Goal: Information Seeking & Learning: Learn about a topic

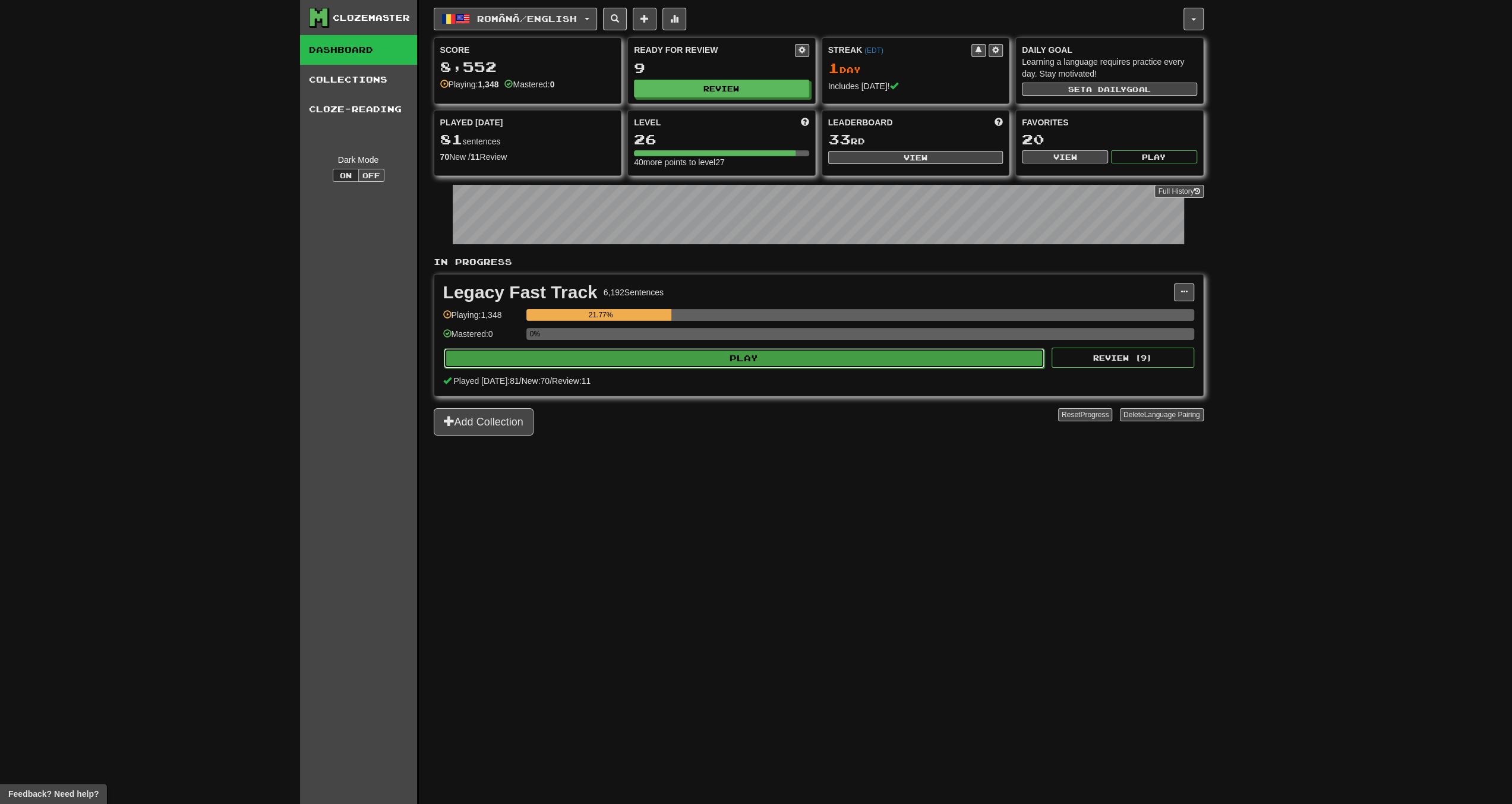
click at [709, 356] on button "Play" at bounding box center [745, 358] width 602 height 20
select select "**"
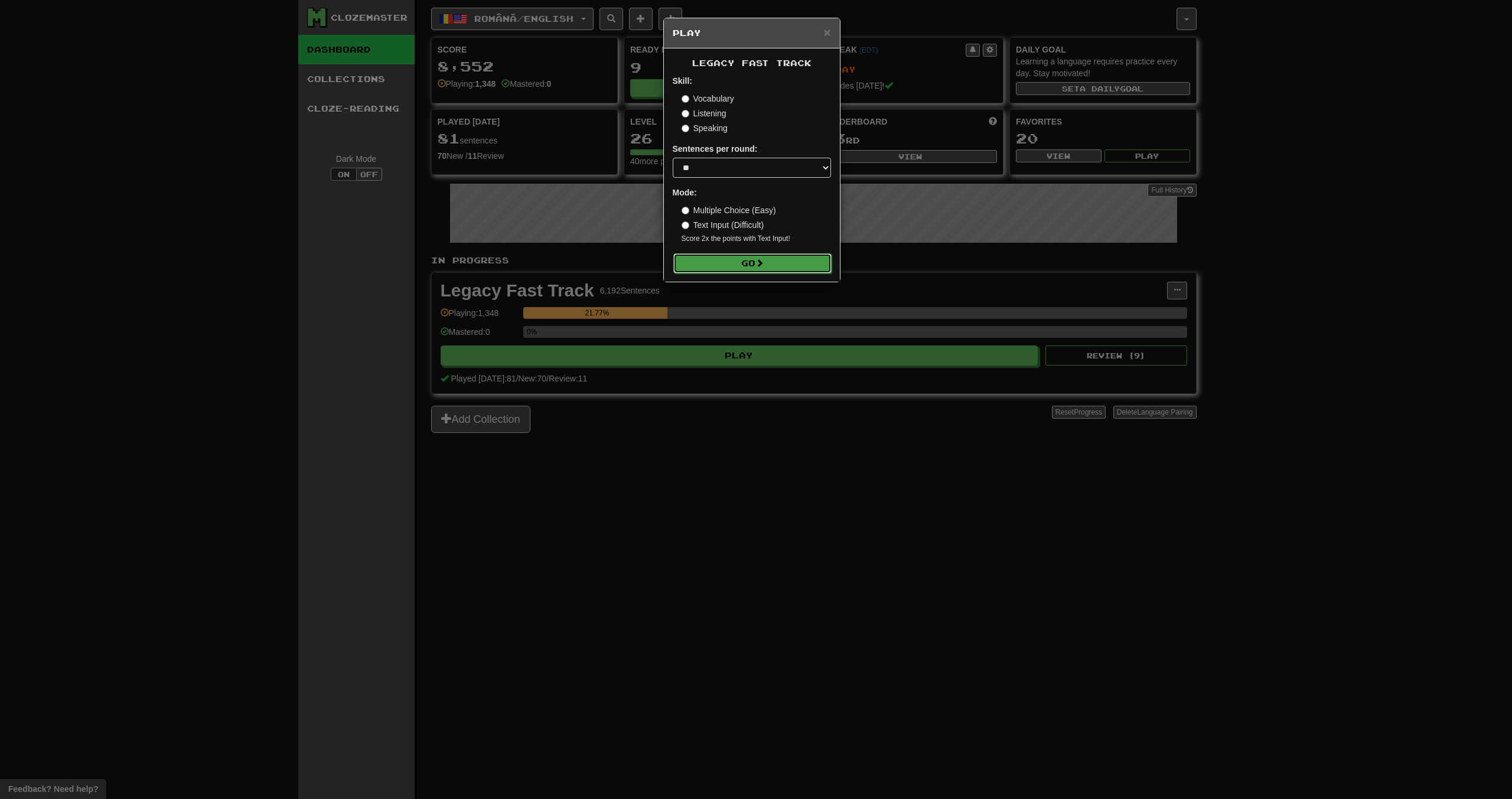
click at [770, 264] on button "Go" at bounding box center [752, 263] width 158 height 20
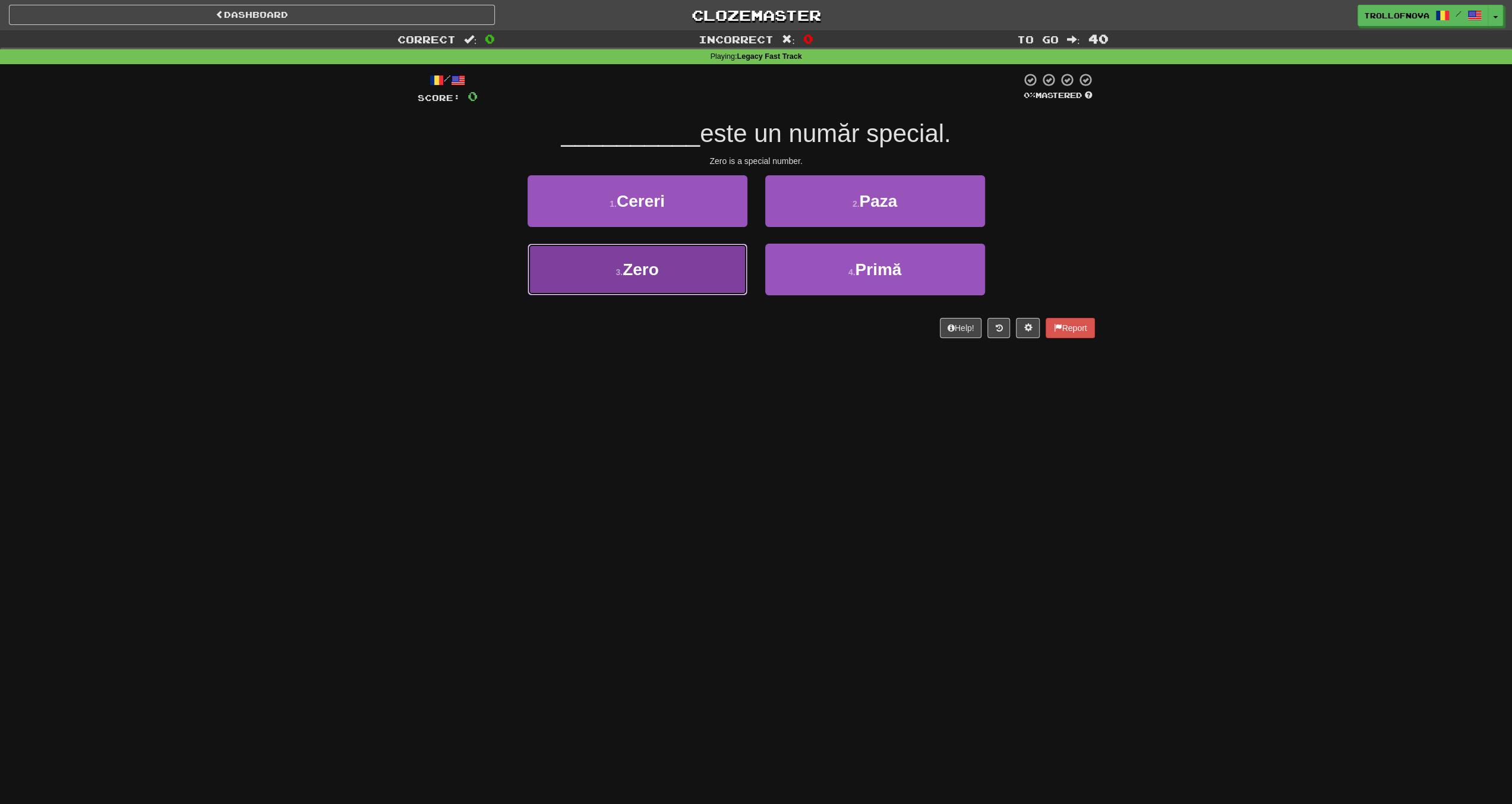
click at [695, 265] on button "3 . Zero" at bounding box center [638, 269] width 220 height 52
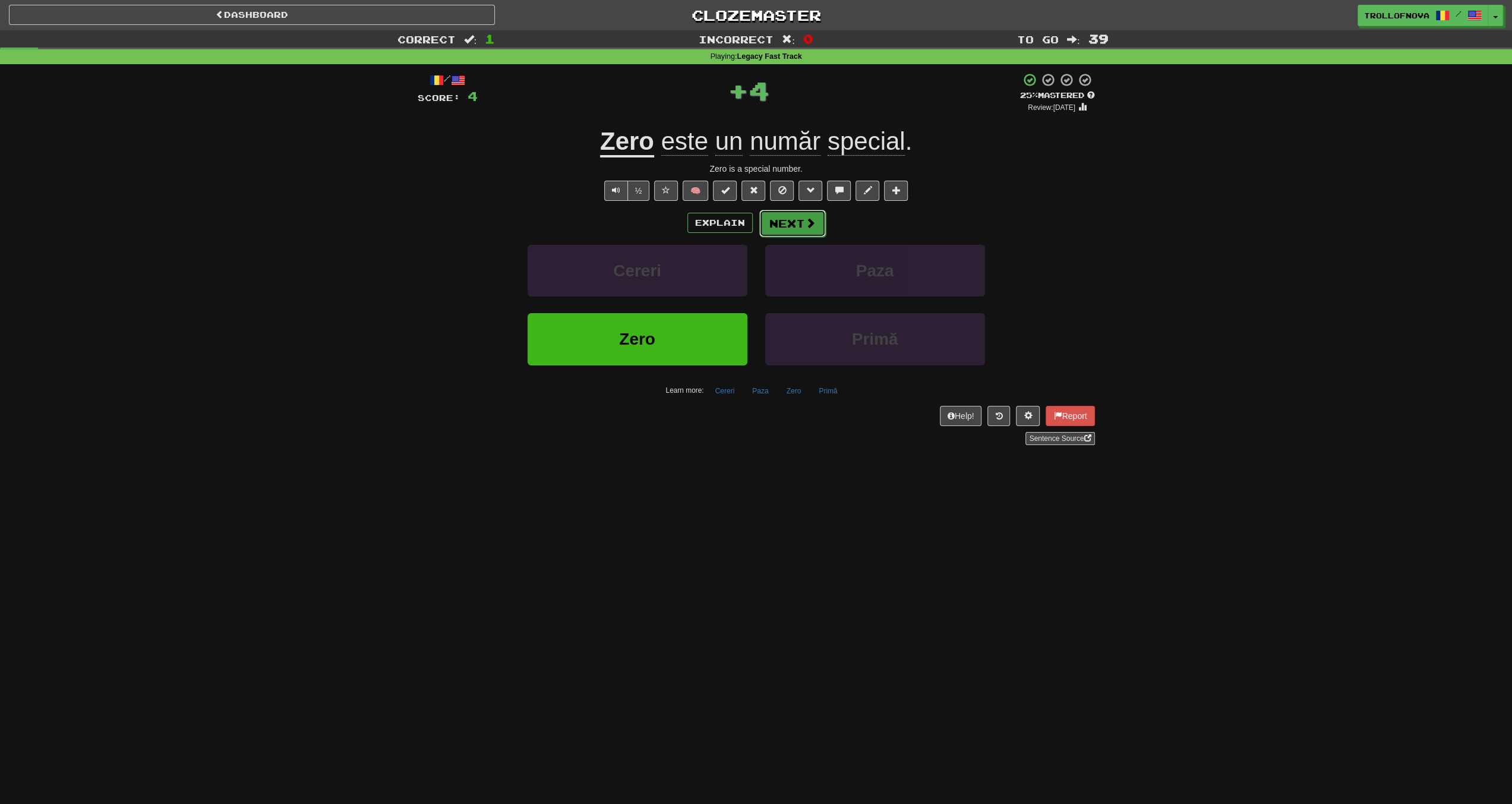
click at [806, 228] on span at bounding box center [810, 223] width 11 height 11
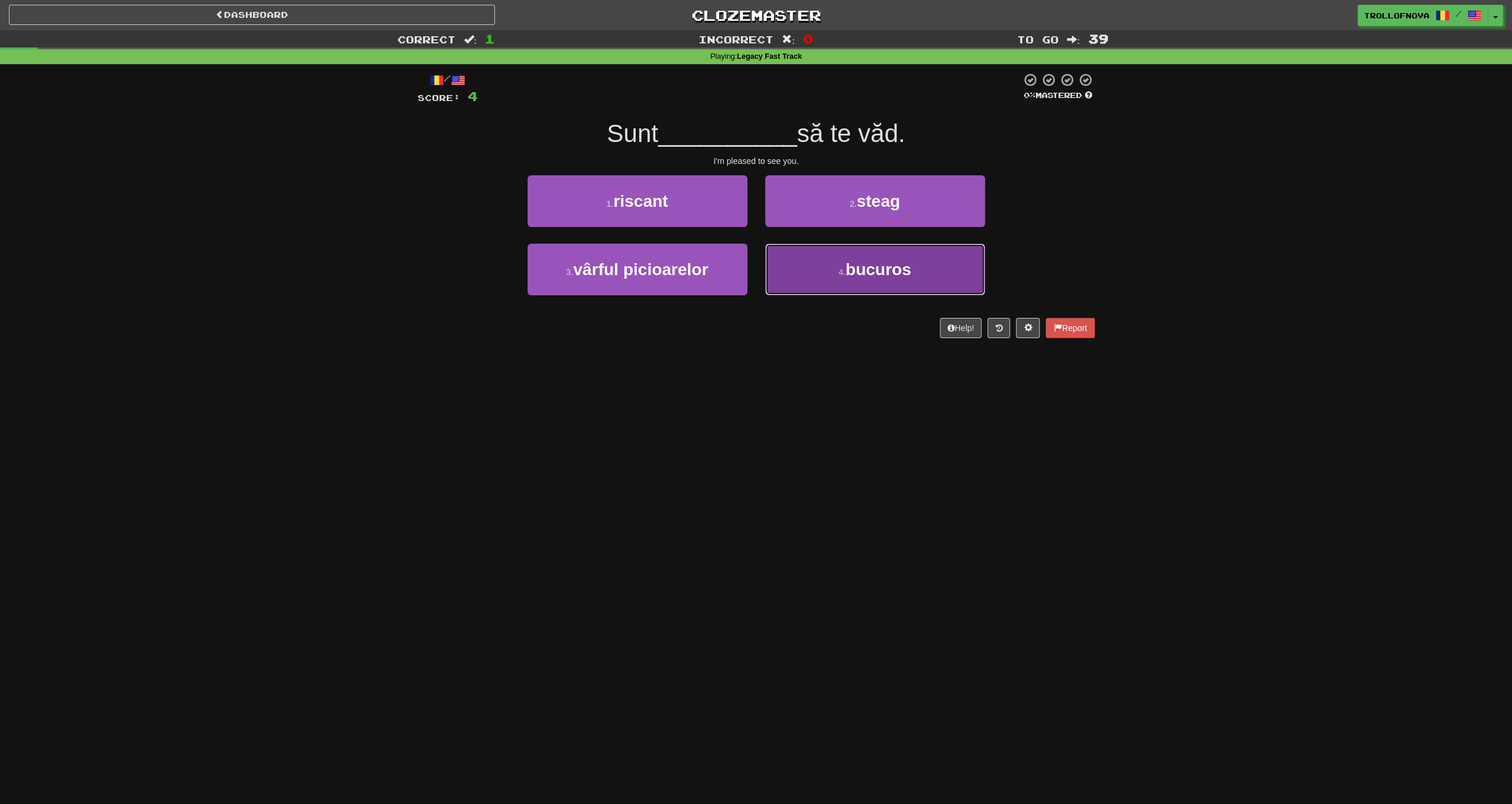
click at [834, 272] on button "4 . bucuros" at bounding box center [876, 269] width 220 height 52
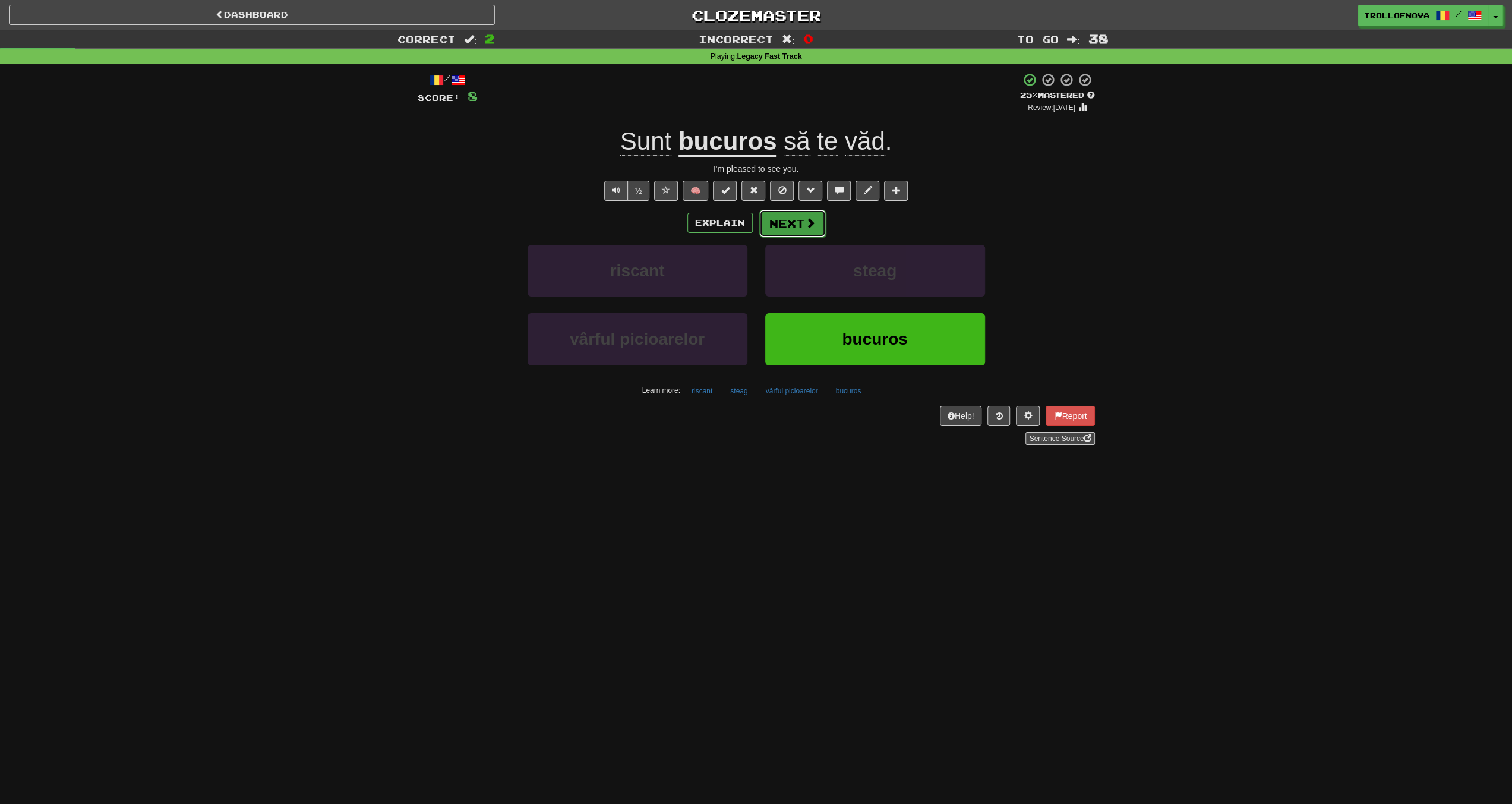
click at [799, 218] on button "Next" at bounding box center [793, 224] width 67 height 28
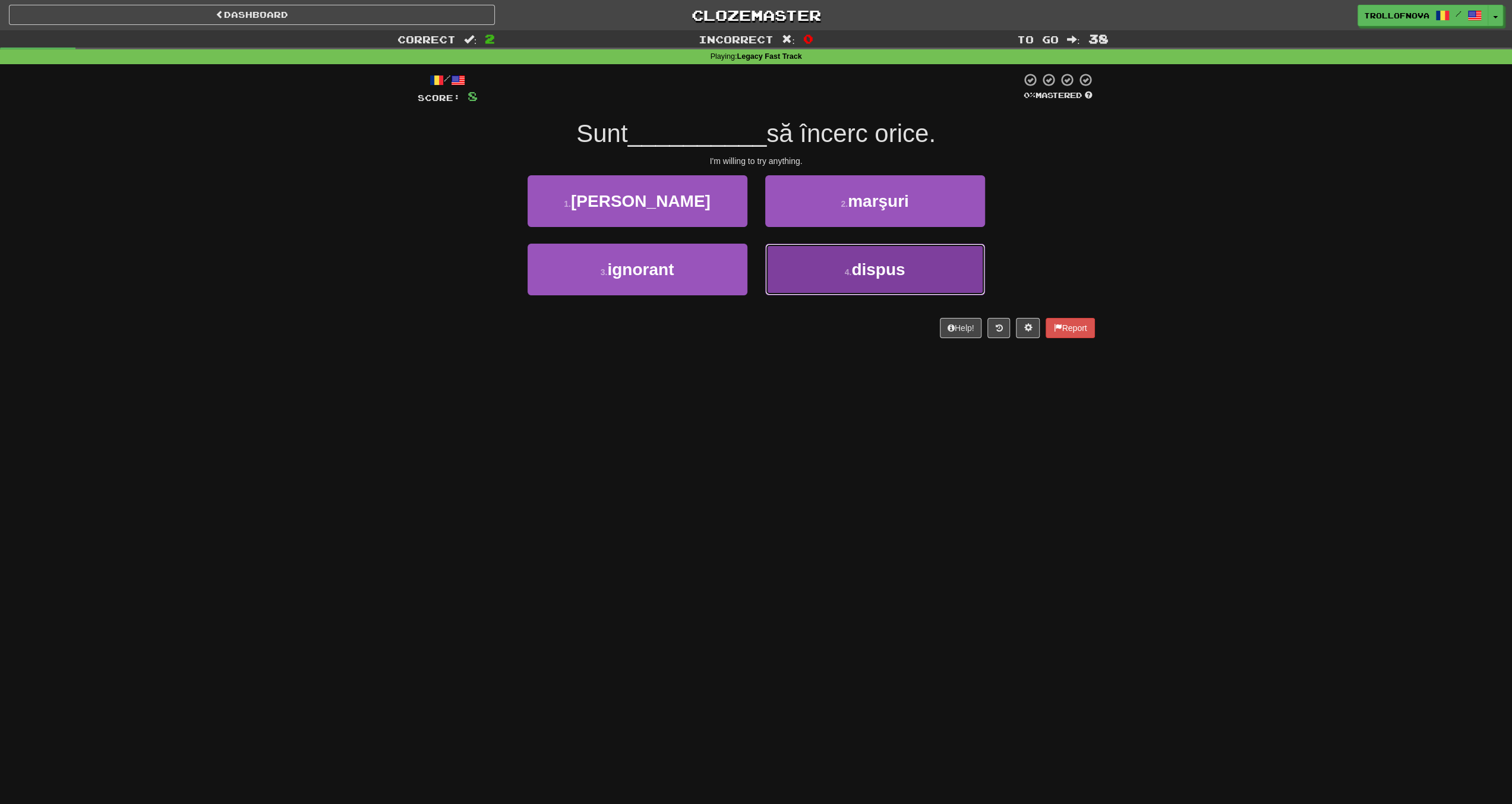
click at [832, 278] on button "4 . dispus" at bounding box center [876, 269] width 220 height 52
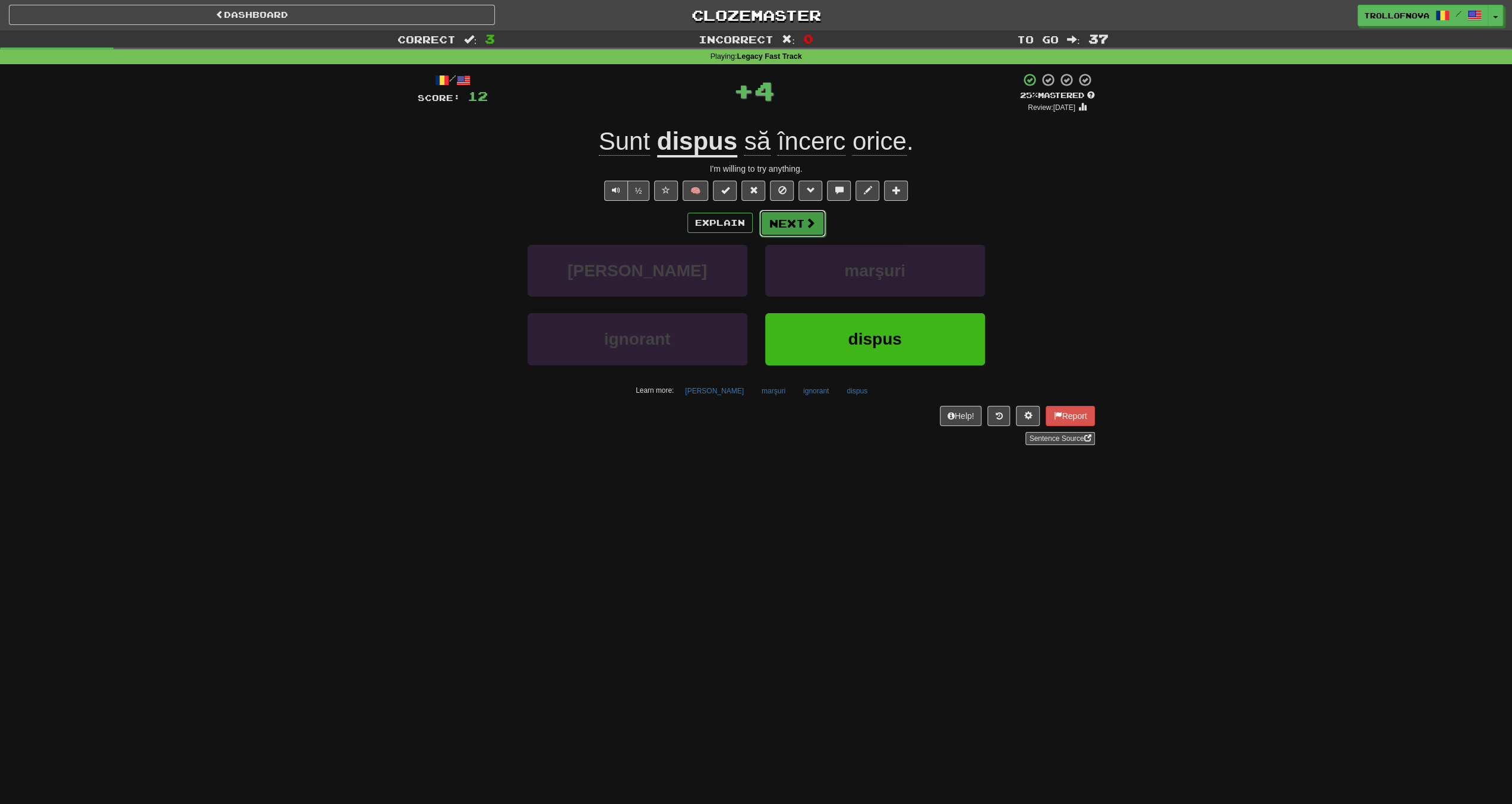
click at [791, 221] on button "Next" at bounding box center [793, 224] width 67 height 28
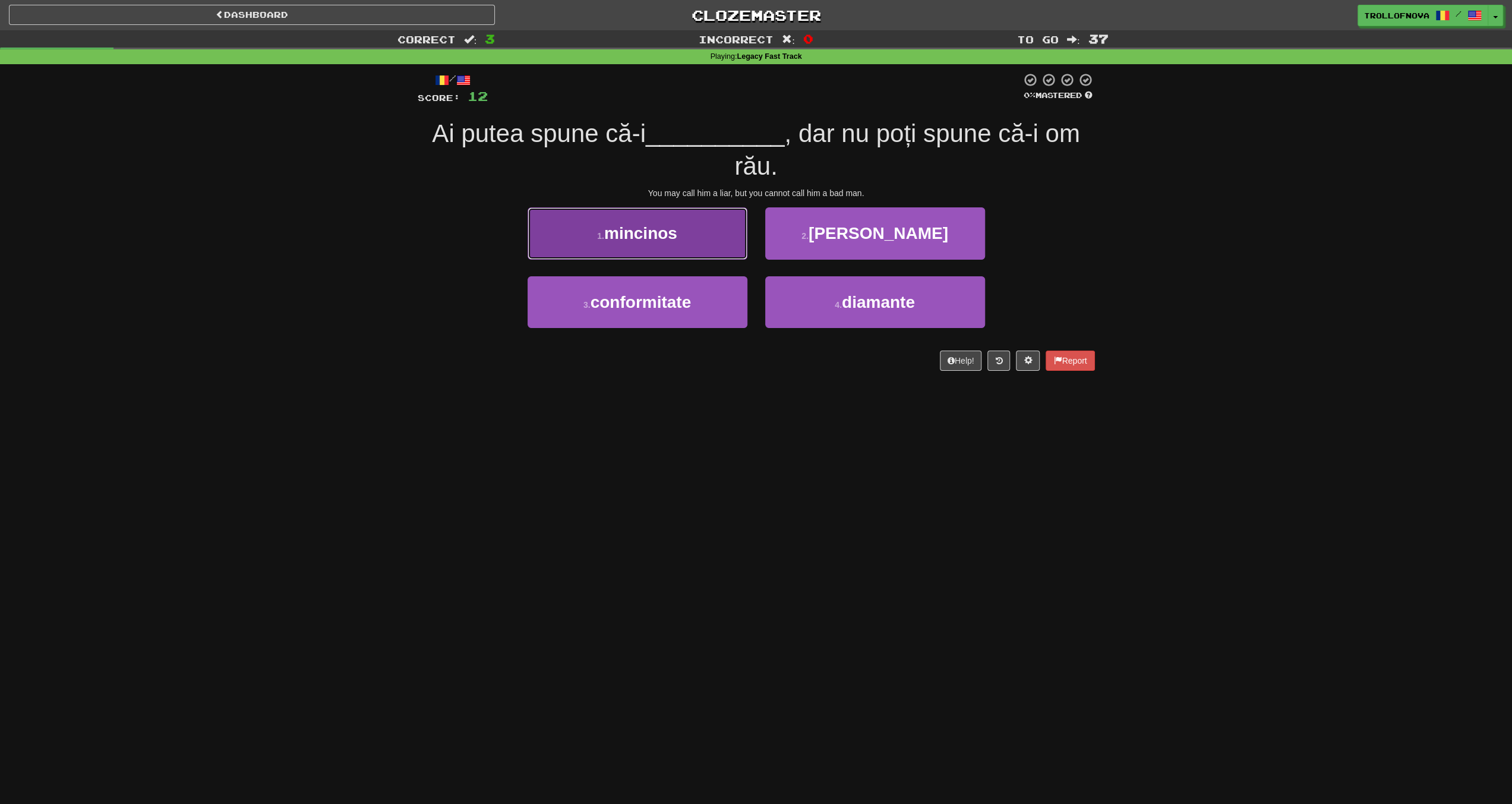
click at [711, 238] on button "1 . mincinos" at bounding box center [638, 233] width 220 height 52
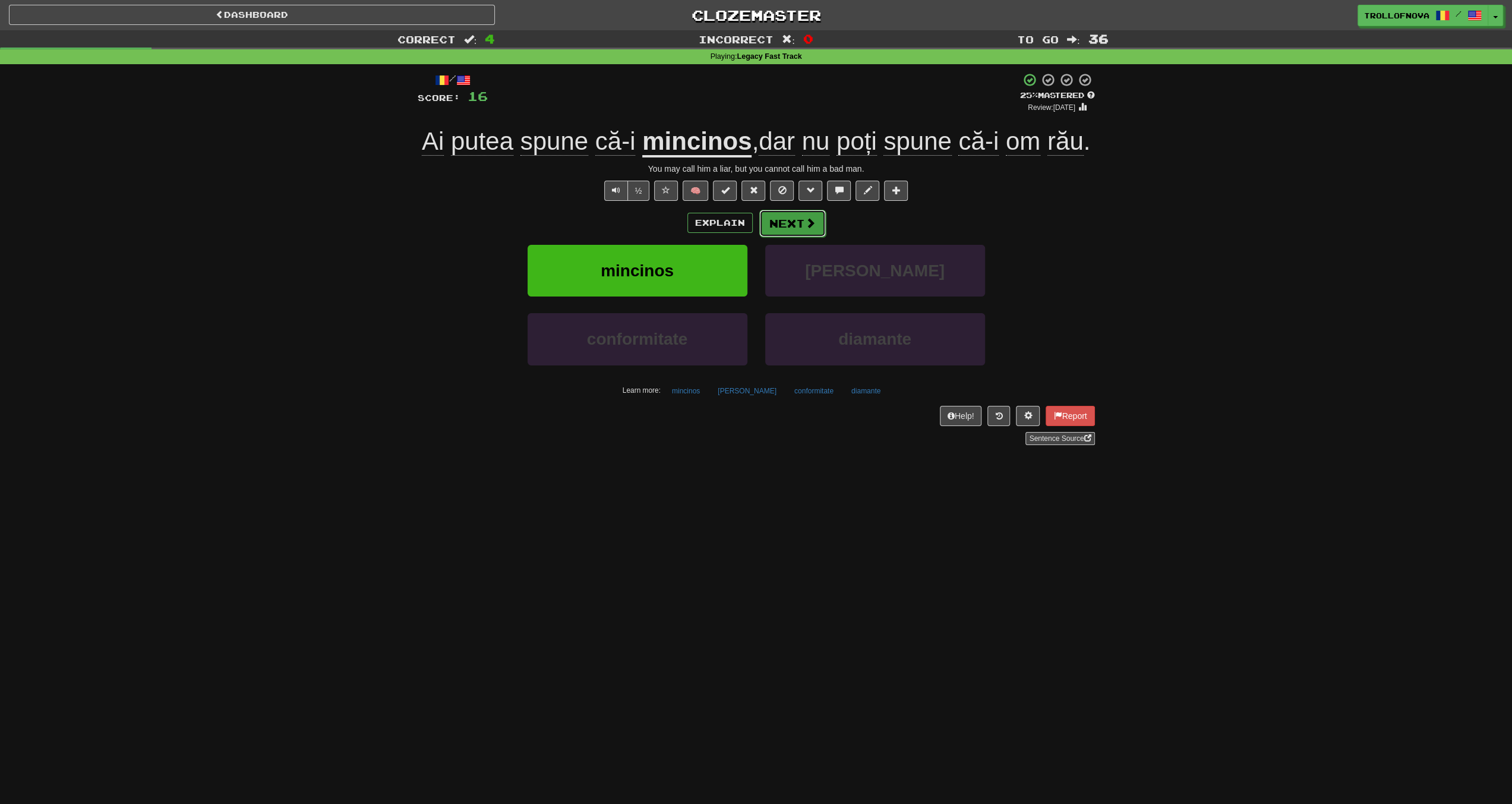
click at [788, 224] on button "Next" at bounding box center [793, 224] width 67 height 28
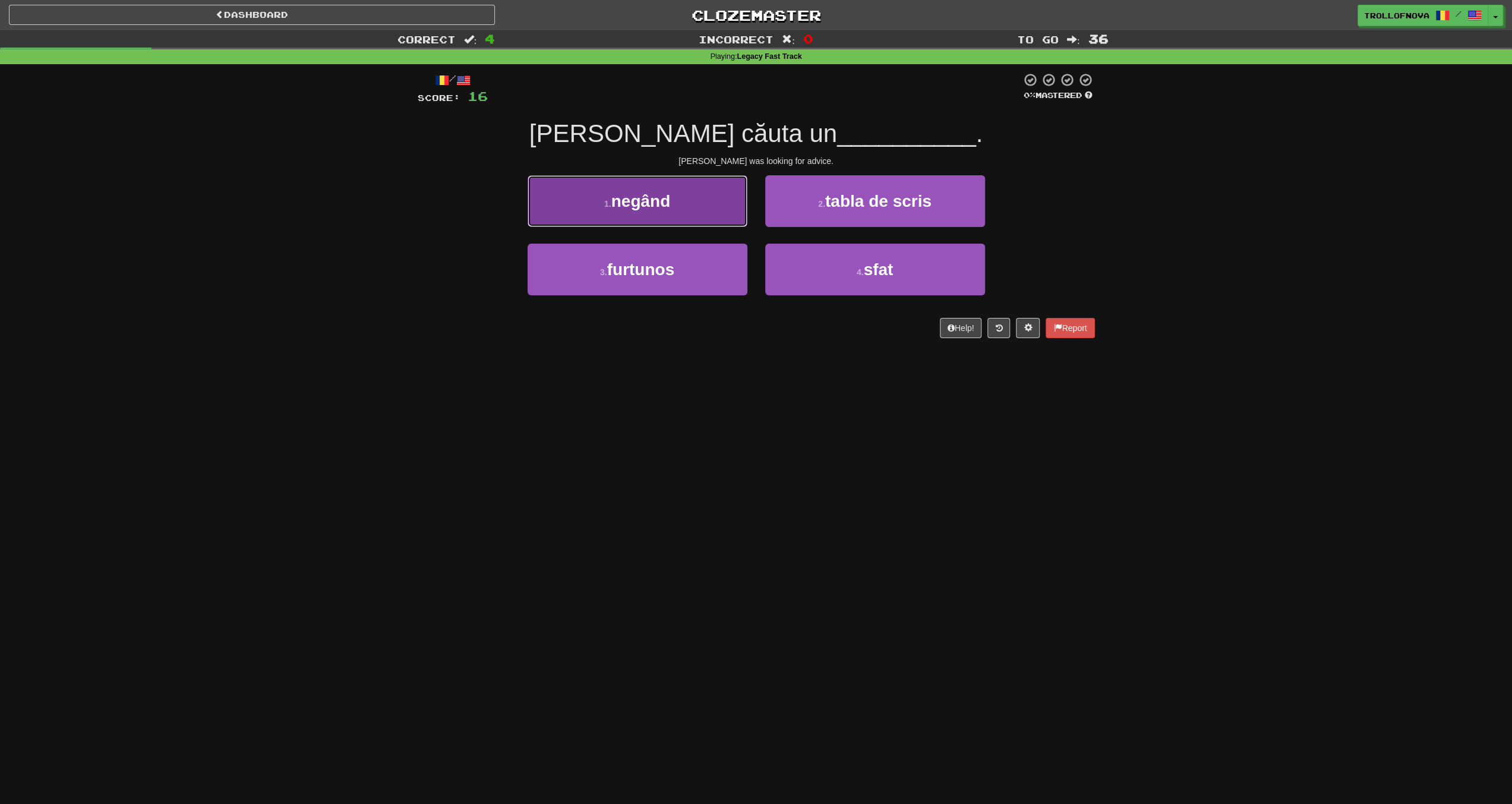
click at [692, 212] on button "1 . negând" at bounding box center [638, 201] width 220 height 52
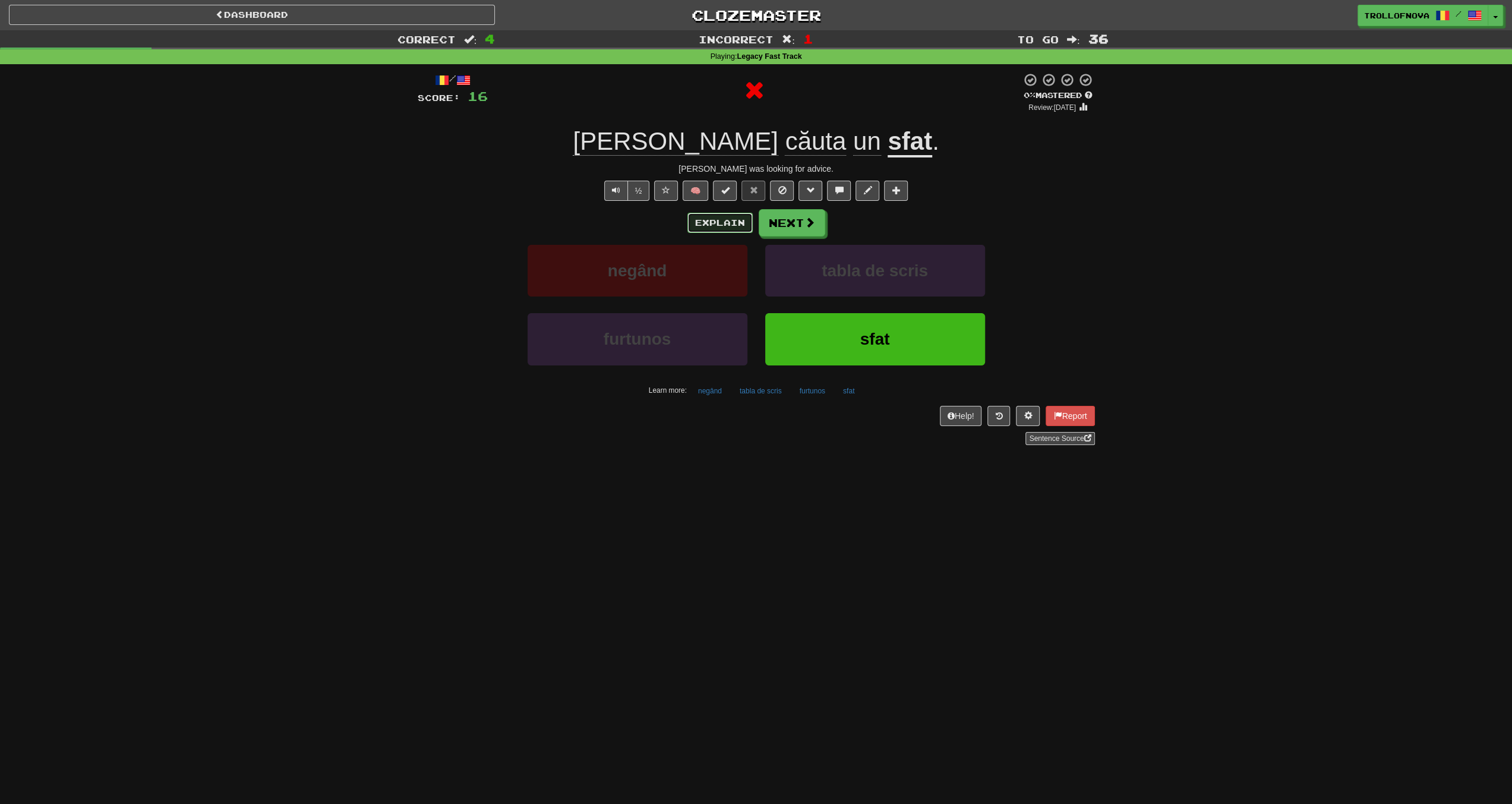
click at [703, 214] on button "Explain" at bounding box center [720, 223] width 65 height 20
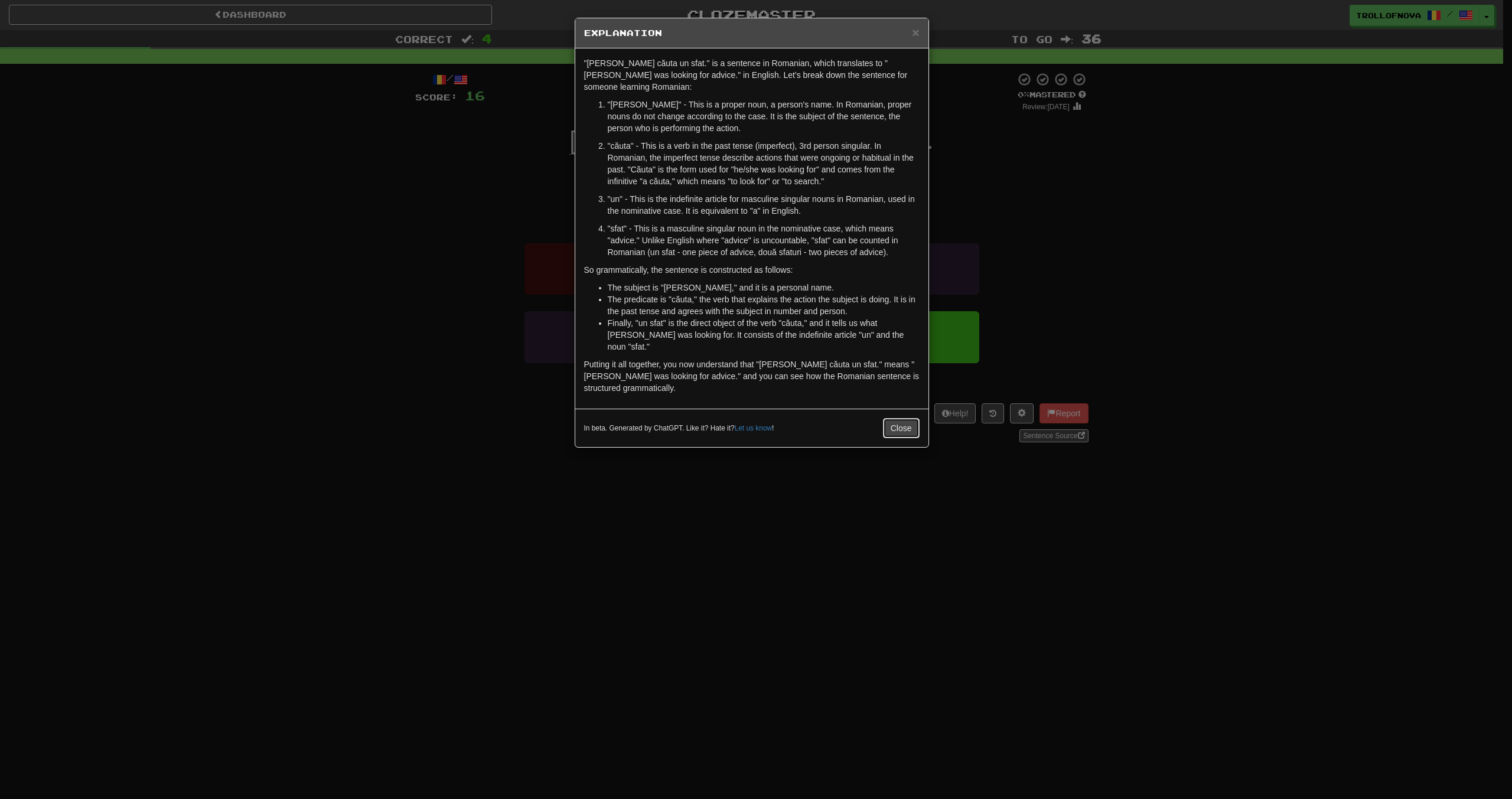
click at [900, 418] on button "Close" at bounding box center [901, 428] width 37 height 20
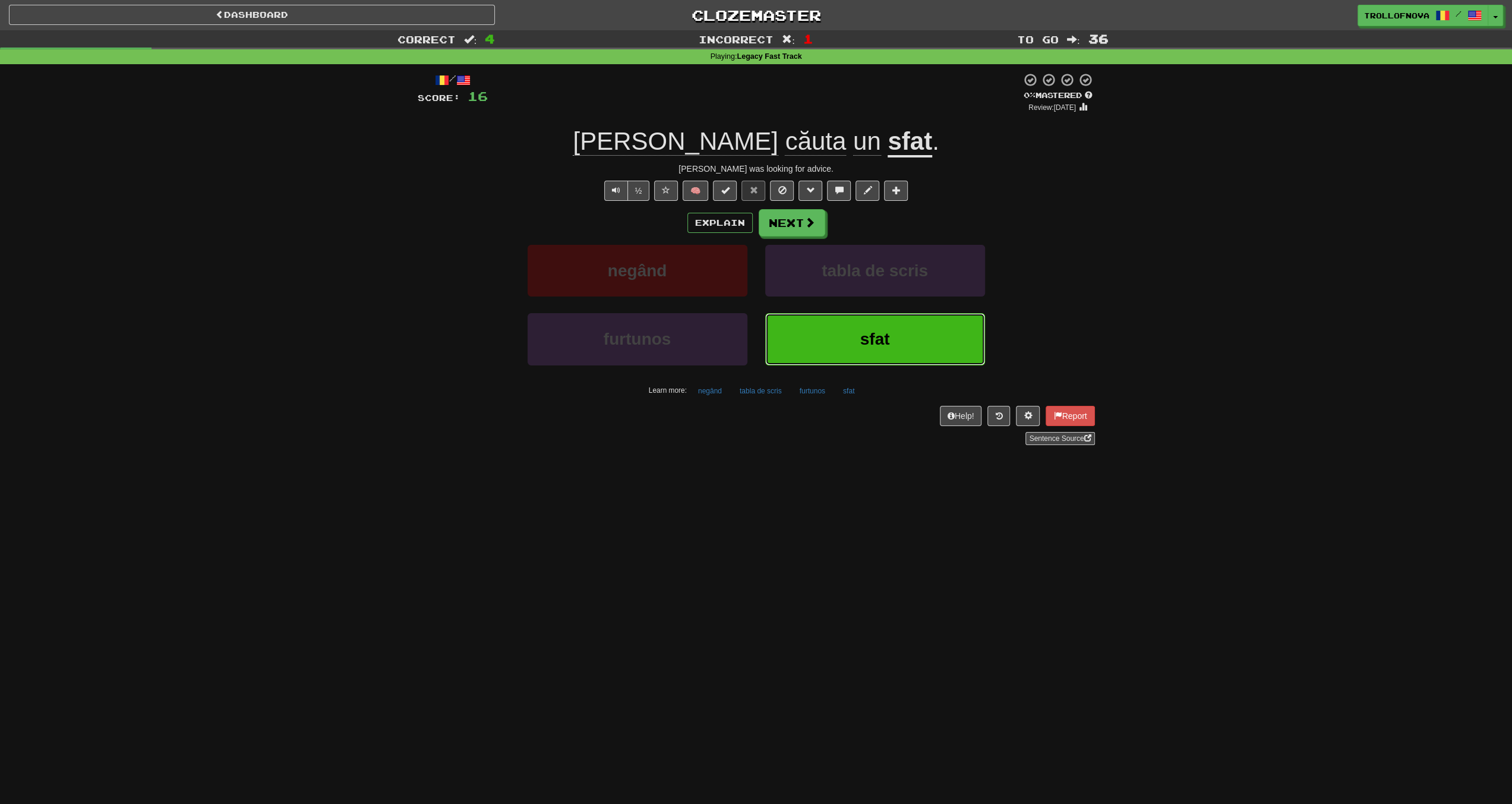
click at [901, 353] on button "sfat" at bounding box center [876, 338] width 220 height 52
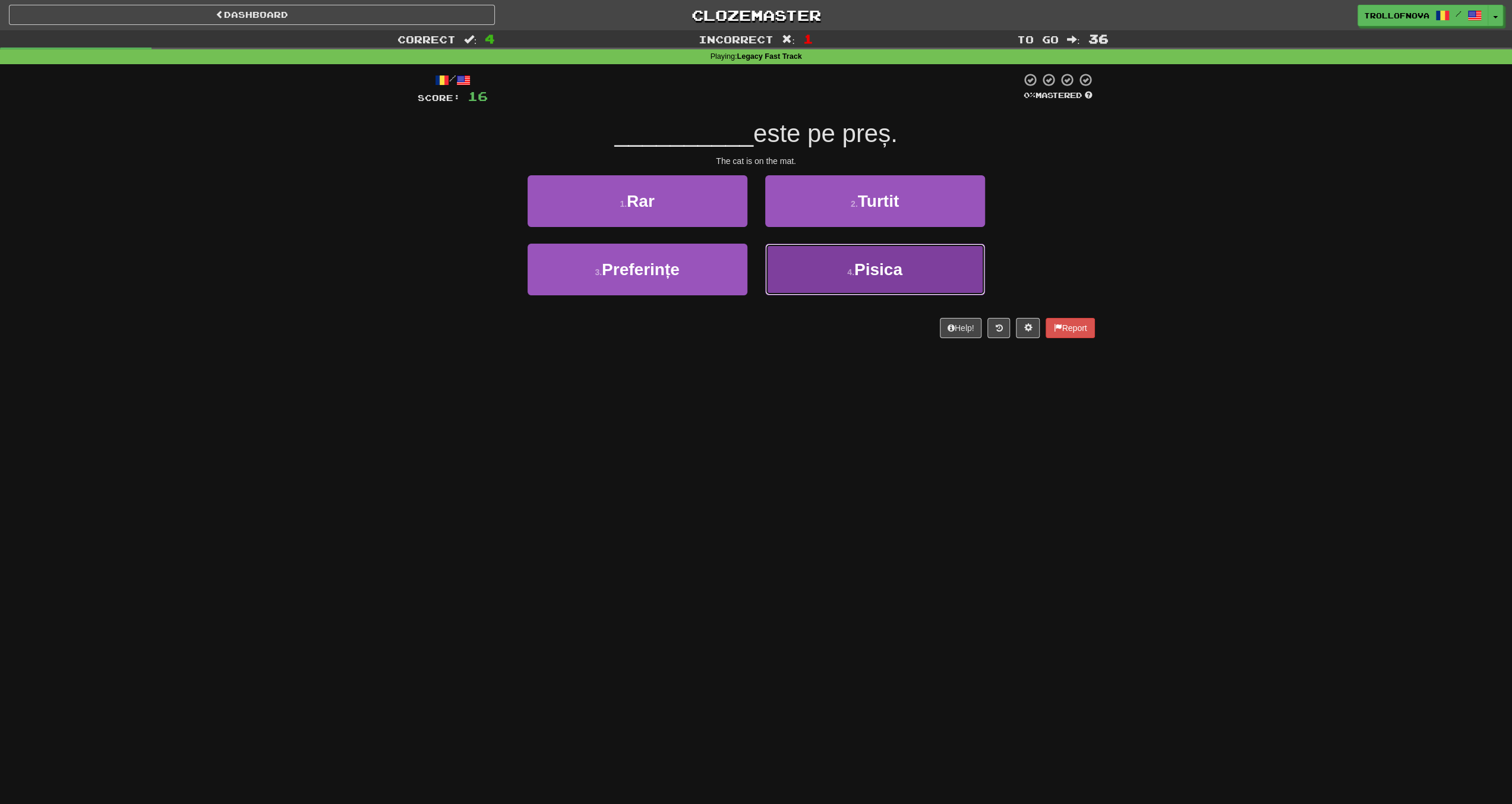
click at [824, 280] on button "4 . Pisica" at bounding box center [876, 269] width 220 height 52
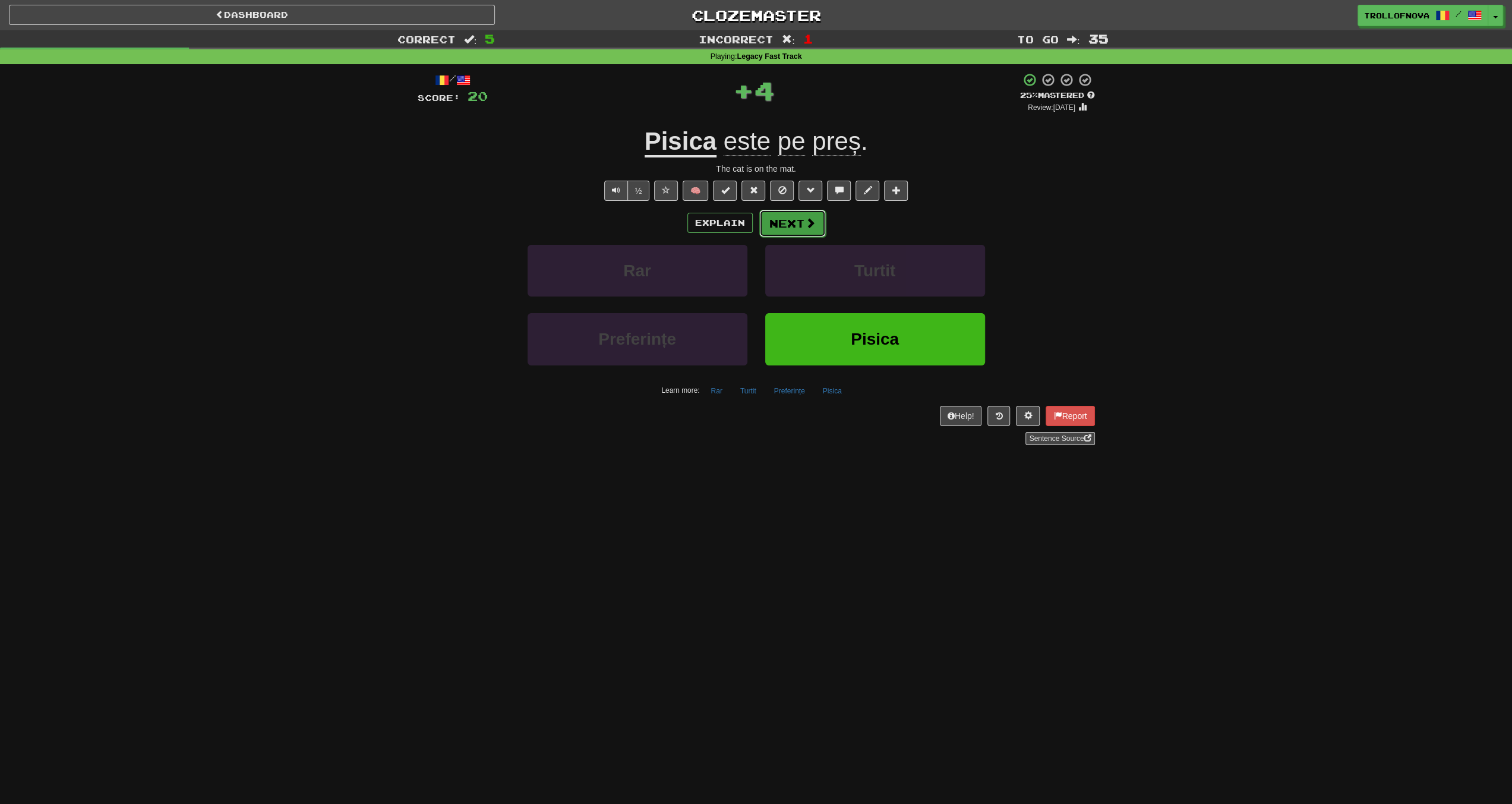
click at [817, 219] on button "Next" at bounding box center [793, 224] width 67 height 28
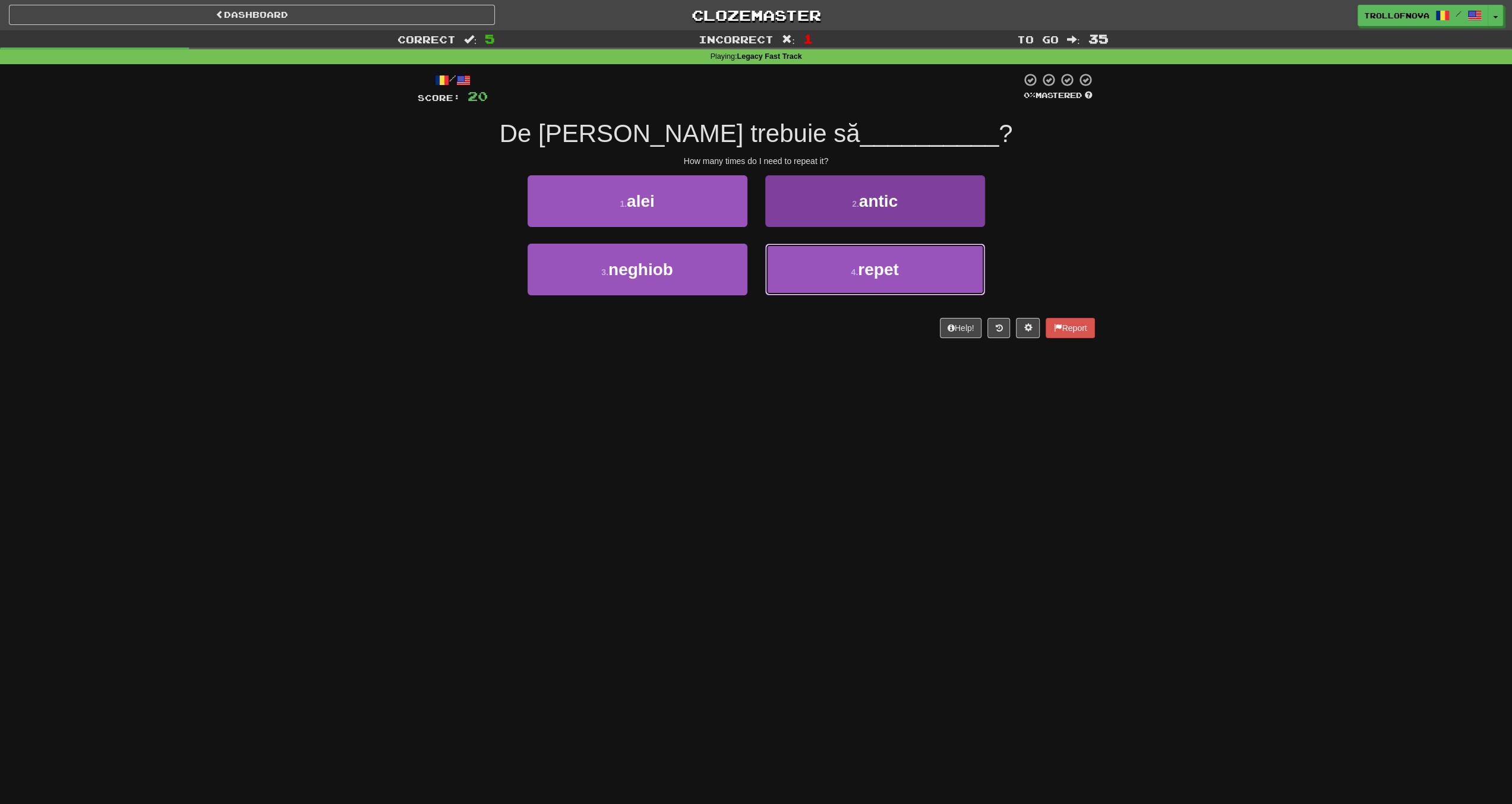
click at [810, 277] on button "4 . repet" at bounding box center [876, 269] width 220 height 52
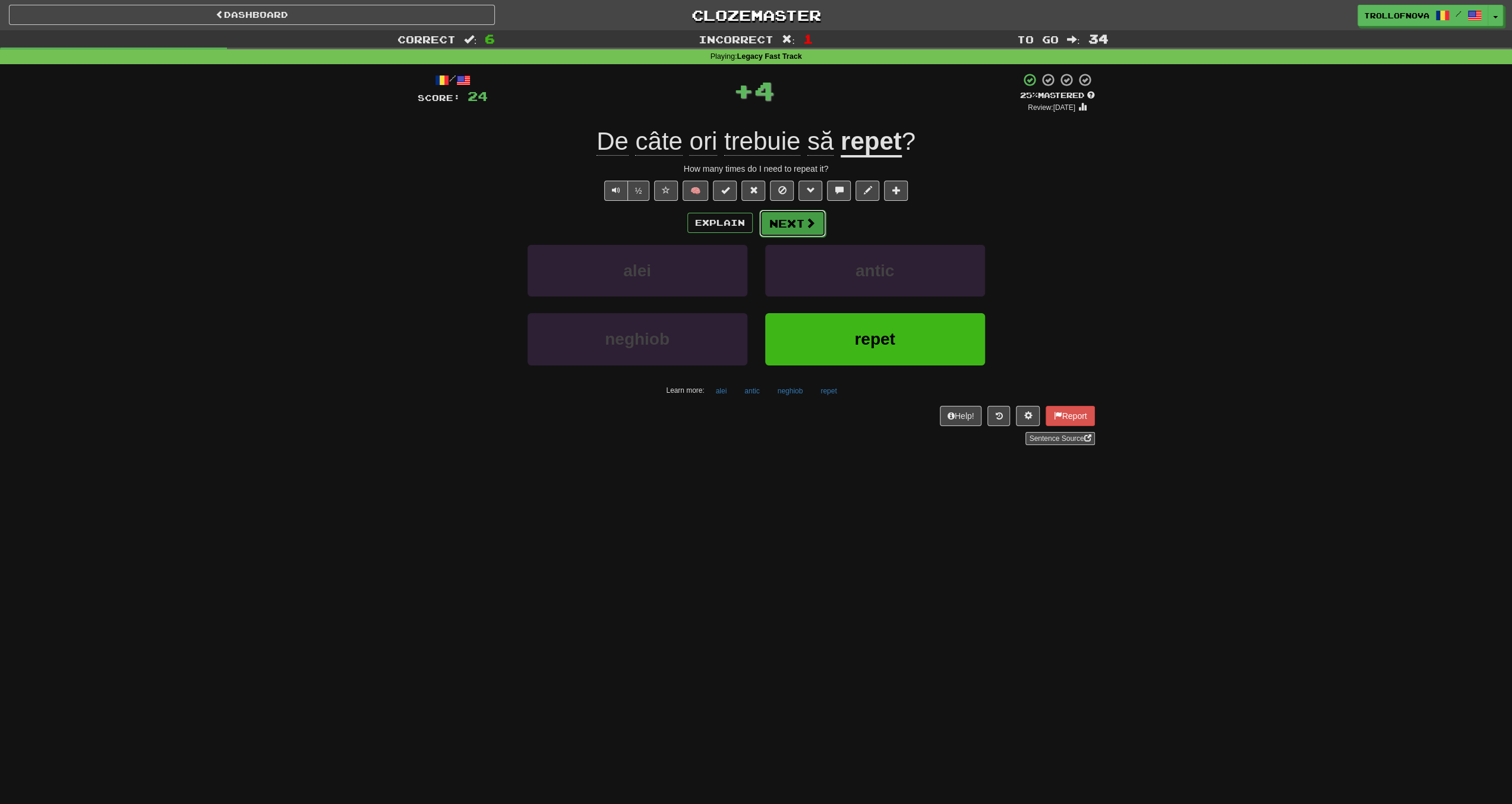
click at [810, 219] on span at bounding box center [810, 223] width 11 height 11
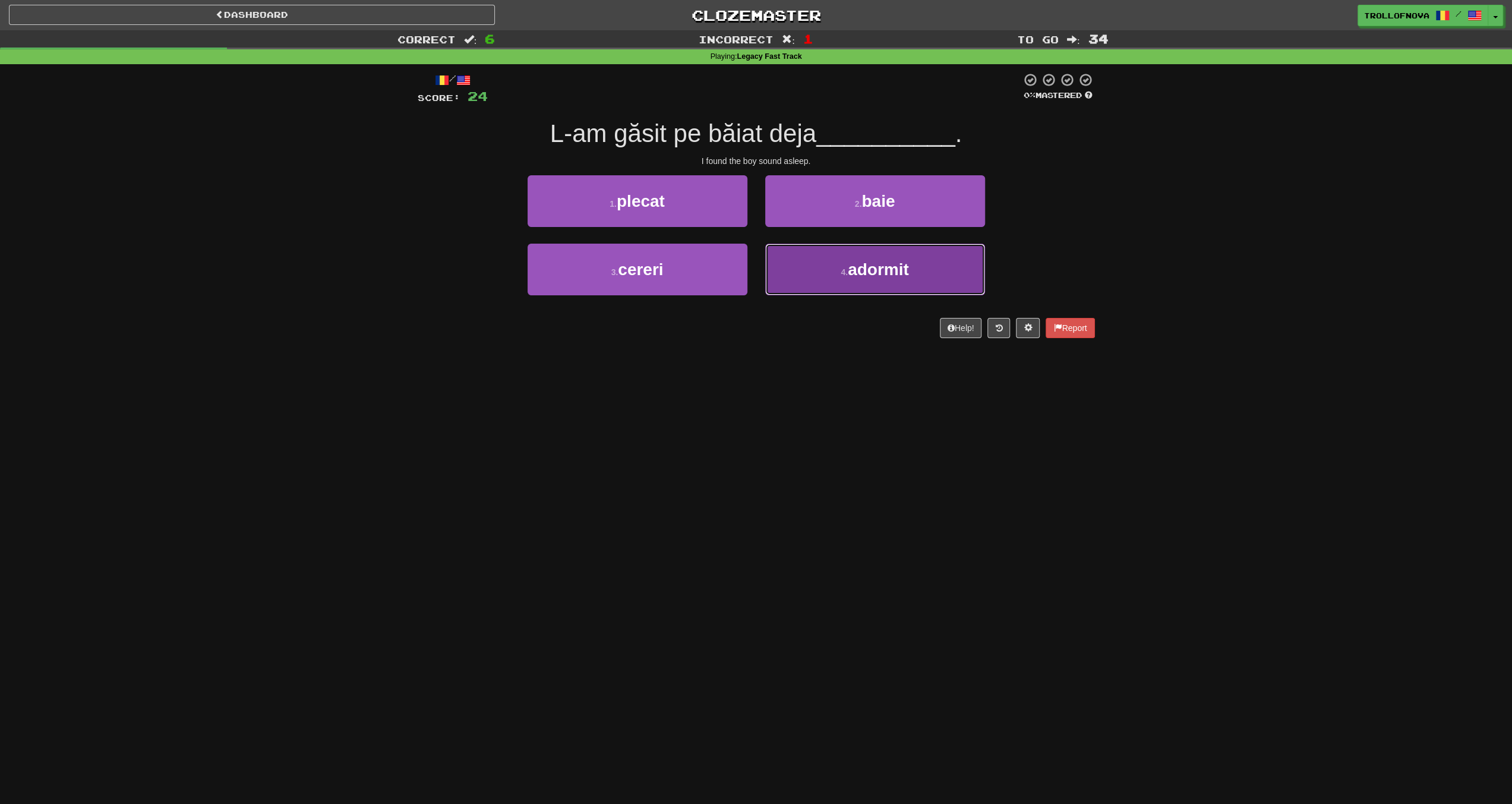
click at [821, 251] on button "4 . adormit" at bounding box center [876, 269] width 220 height 52
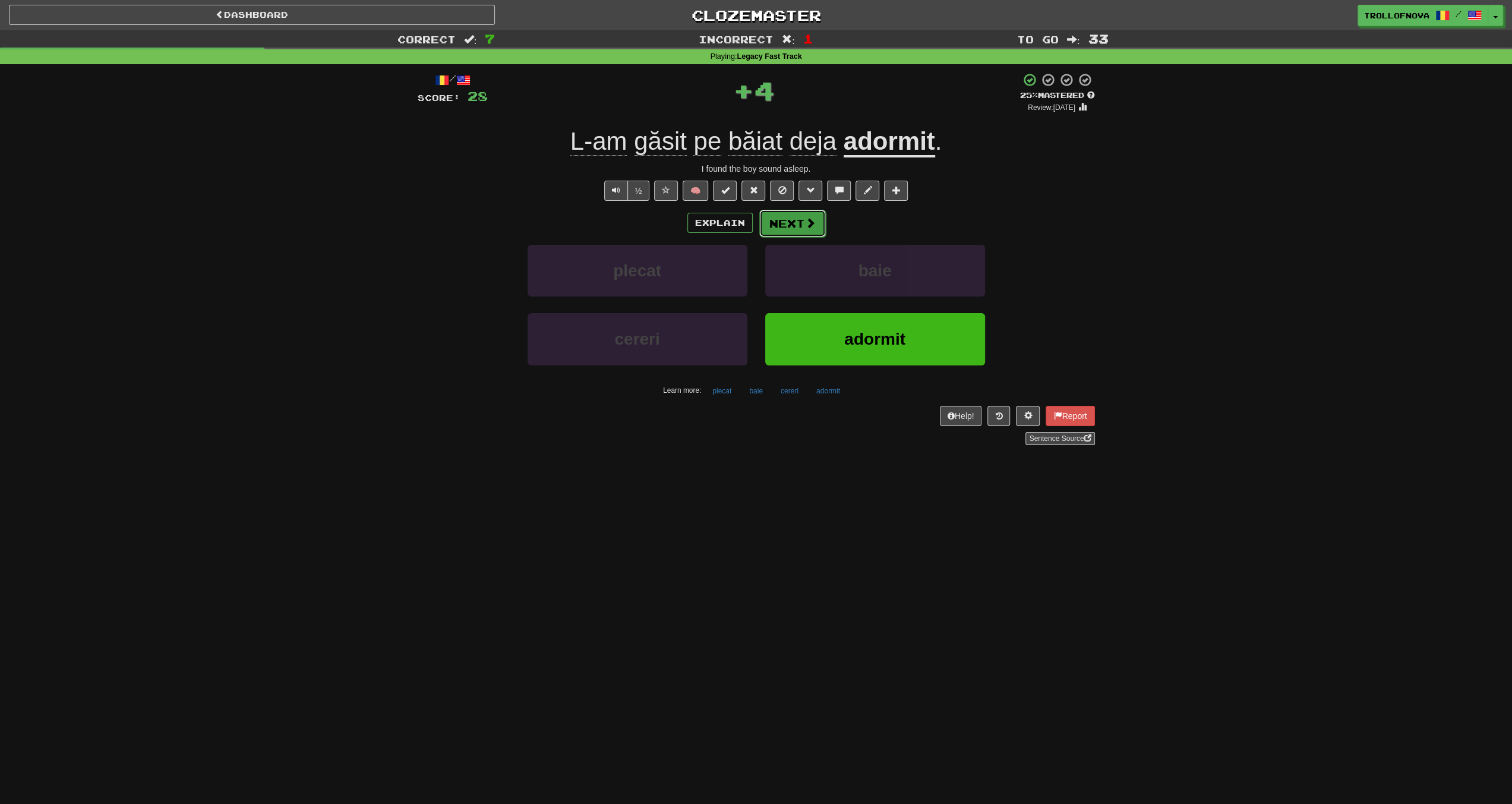
click at [806, 212] on button "Next" at bounding box center [793, 224] width 67 height 28
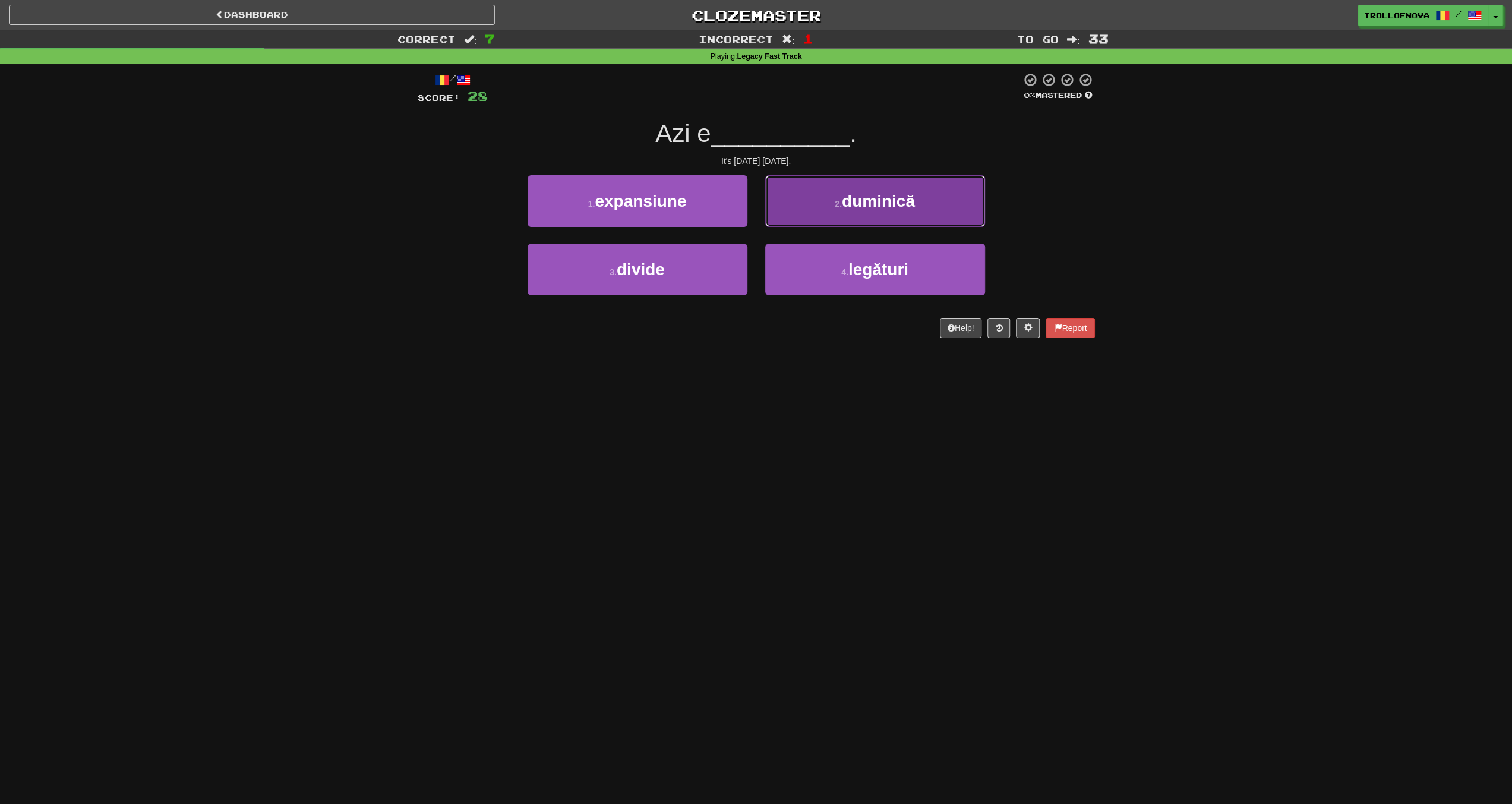
click at [832, 217] on button "2 . duminică" at bounding box center [876, 201] width 220 height 52
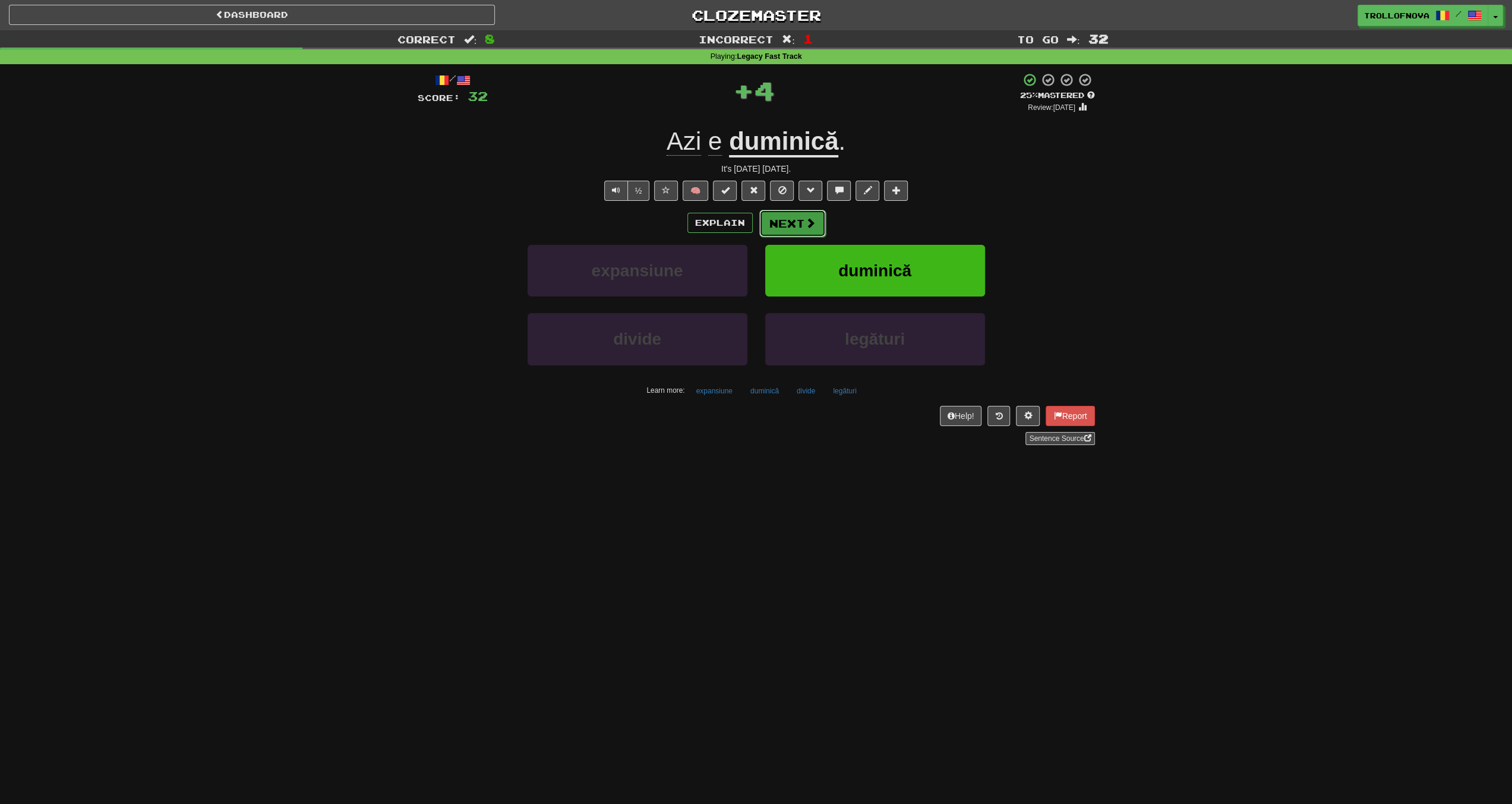
click at [808, 226] on span at bounding box center [810, 223] width 11 height 11
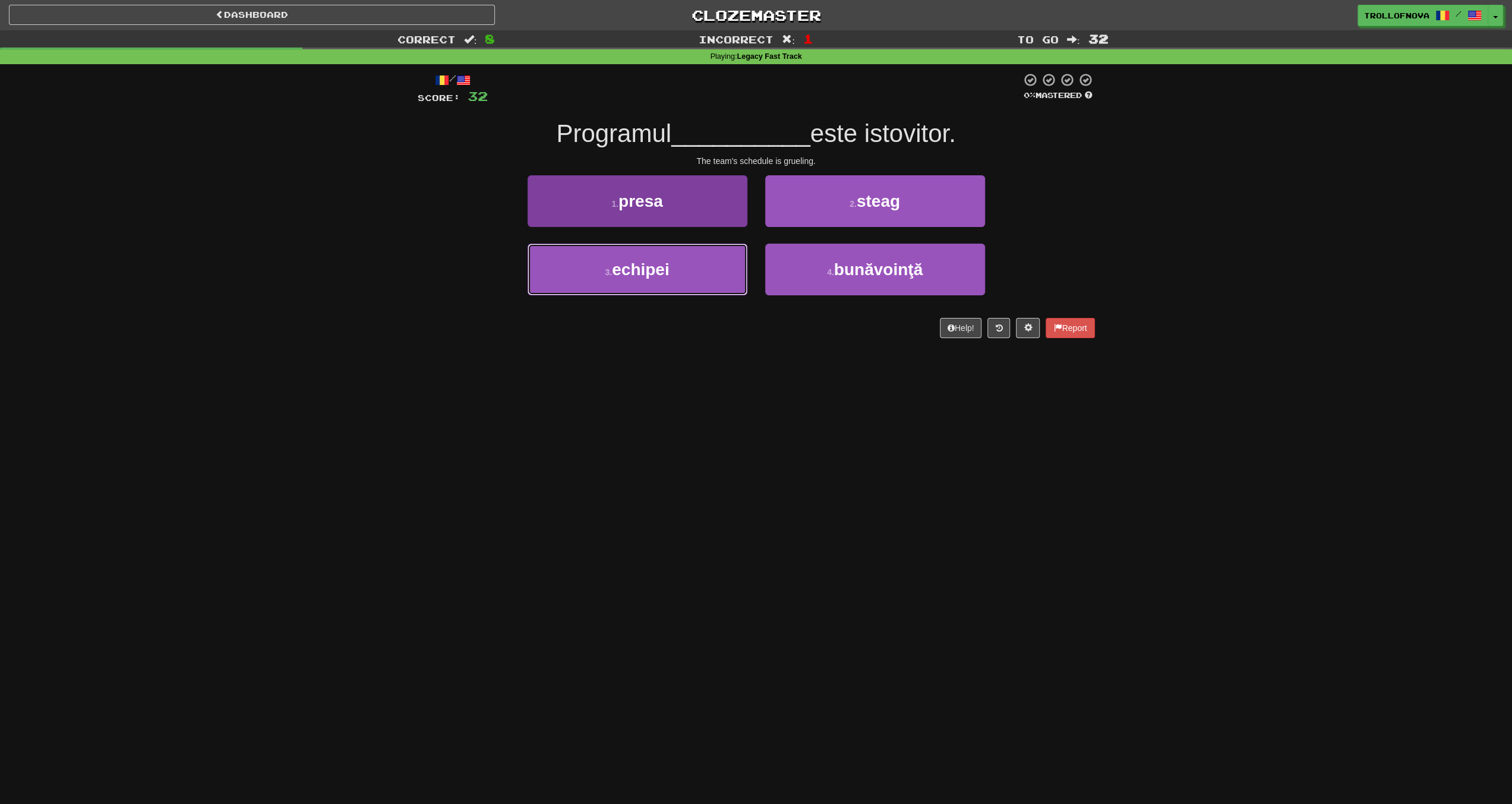
click at [700, 272] on button "3 . echipei" at bounding box center [638, 269] width 220 height 52
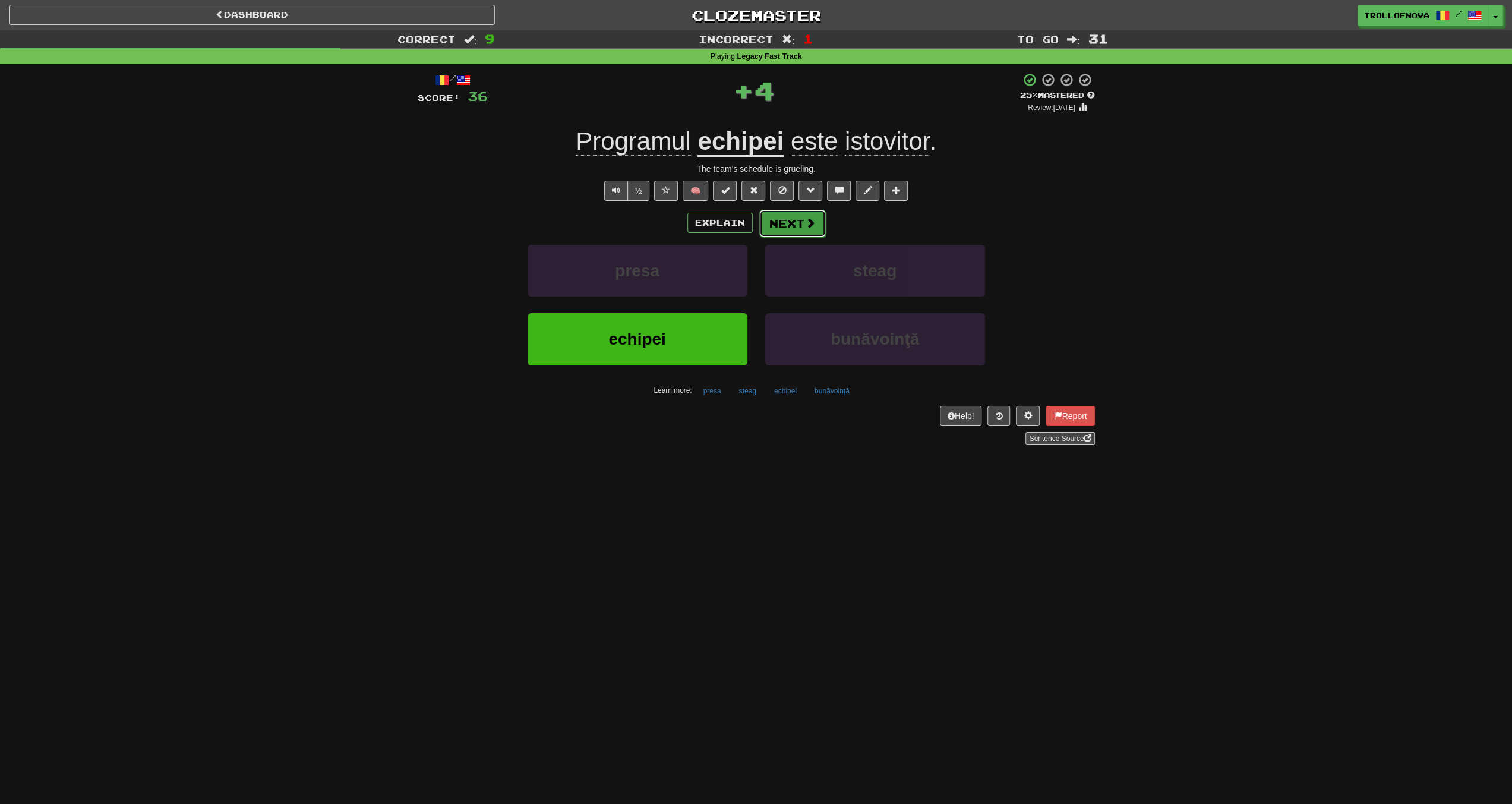
click at [810, 224] on span at bounding box center [810, 223] width 11 height 11
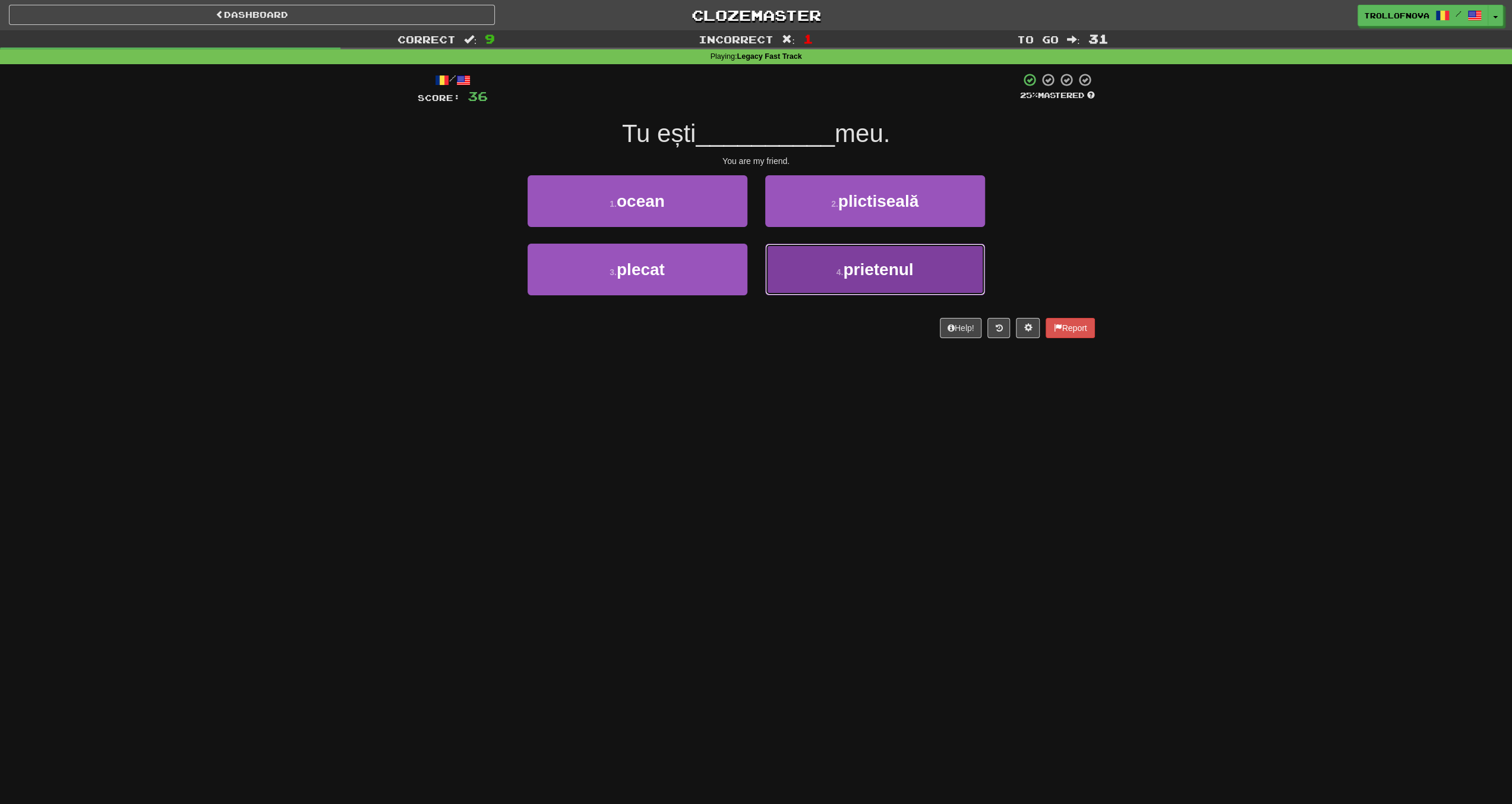
click at [817, 258] on button "4 . prietenul" at bounding box center [876, 269] width 220 height 52
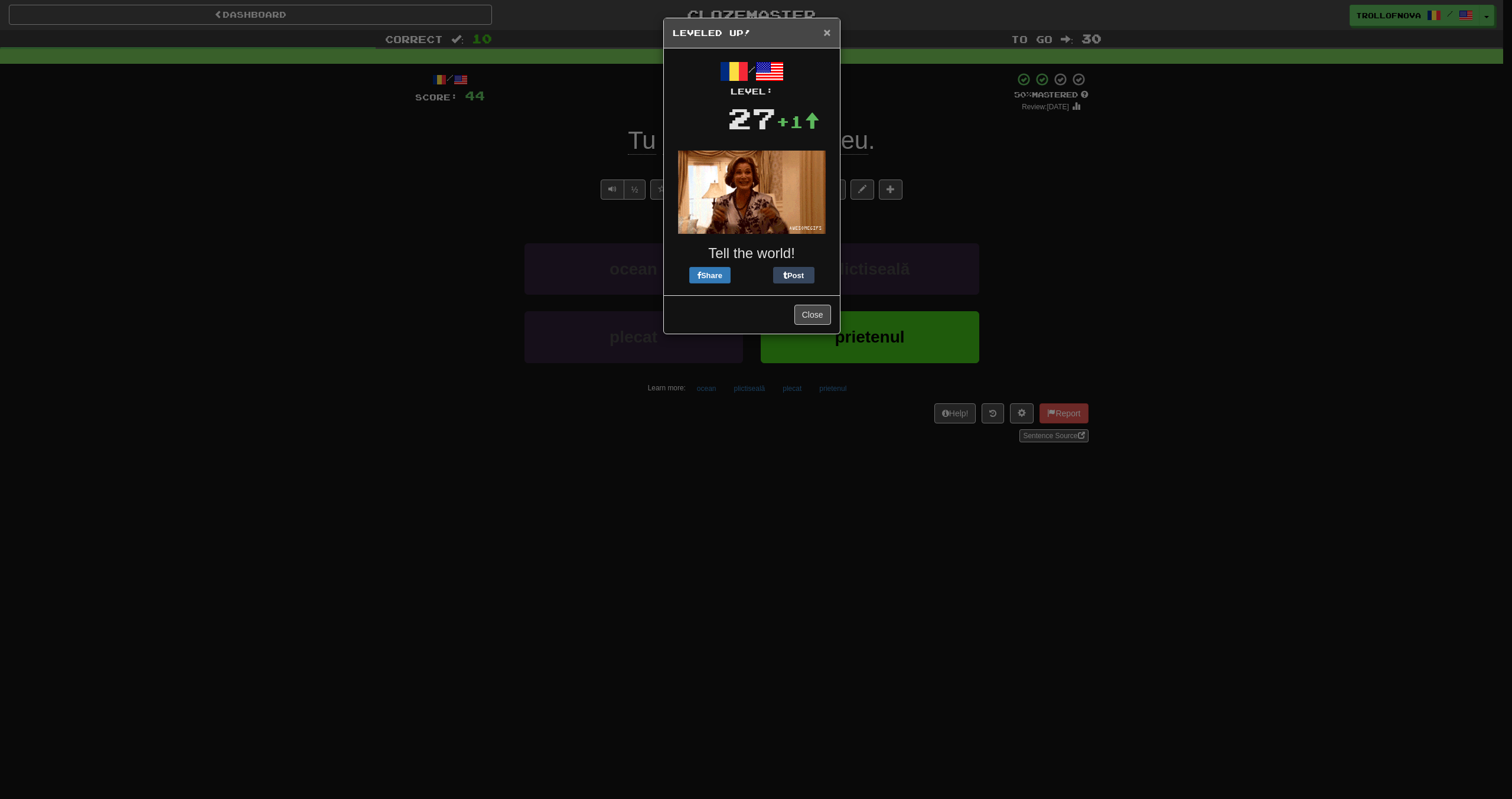
click at [828, 32] on span "×" at bounding box center [827, 32] width 7 height 13
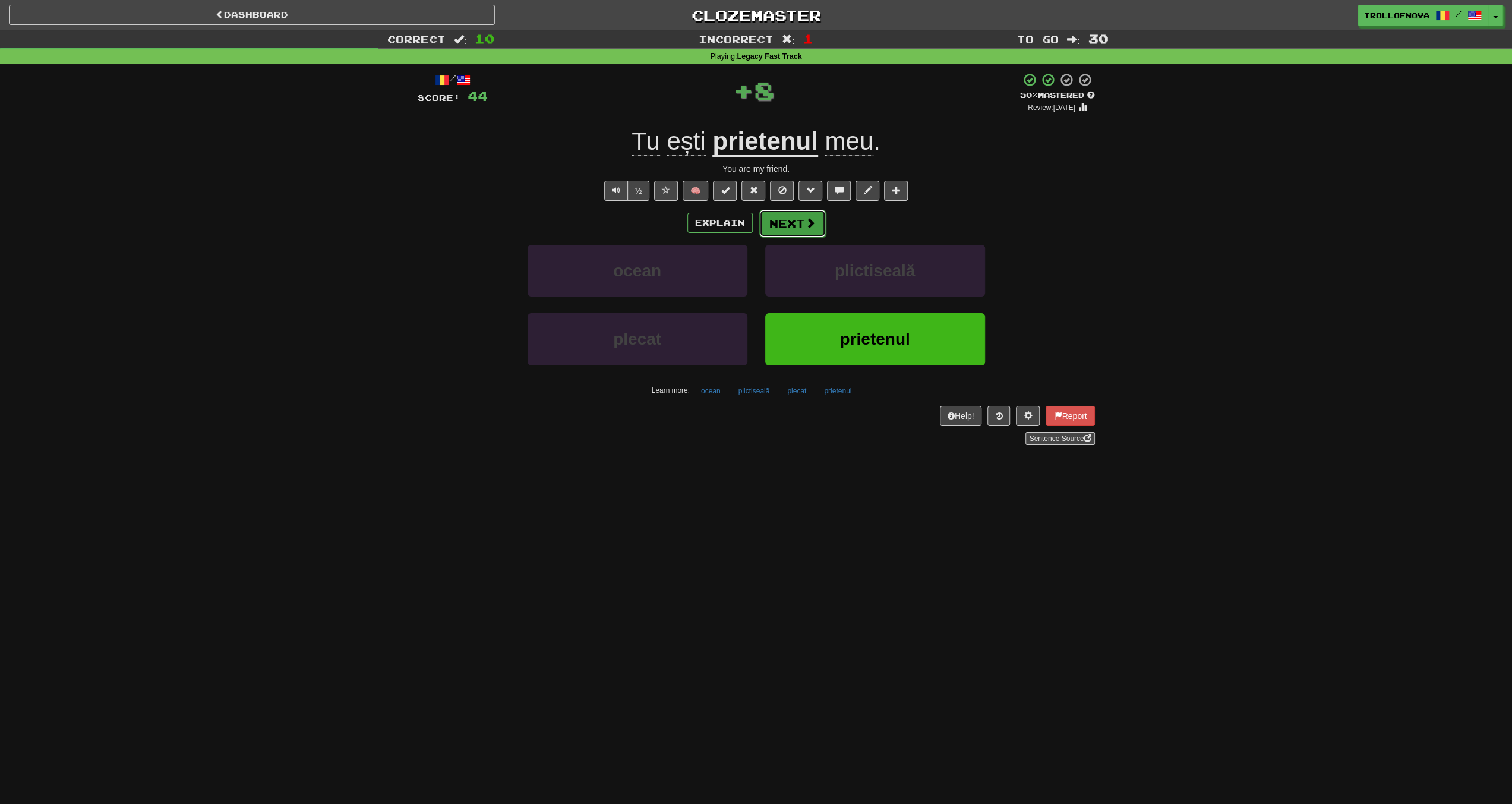
click at [808, 216] on button "Next" at bounding box center [793, 224] width 67 height 28
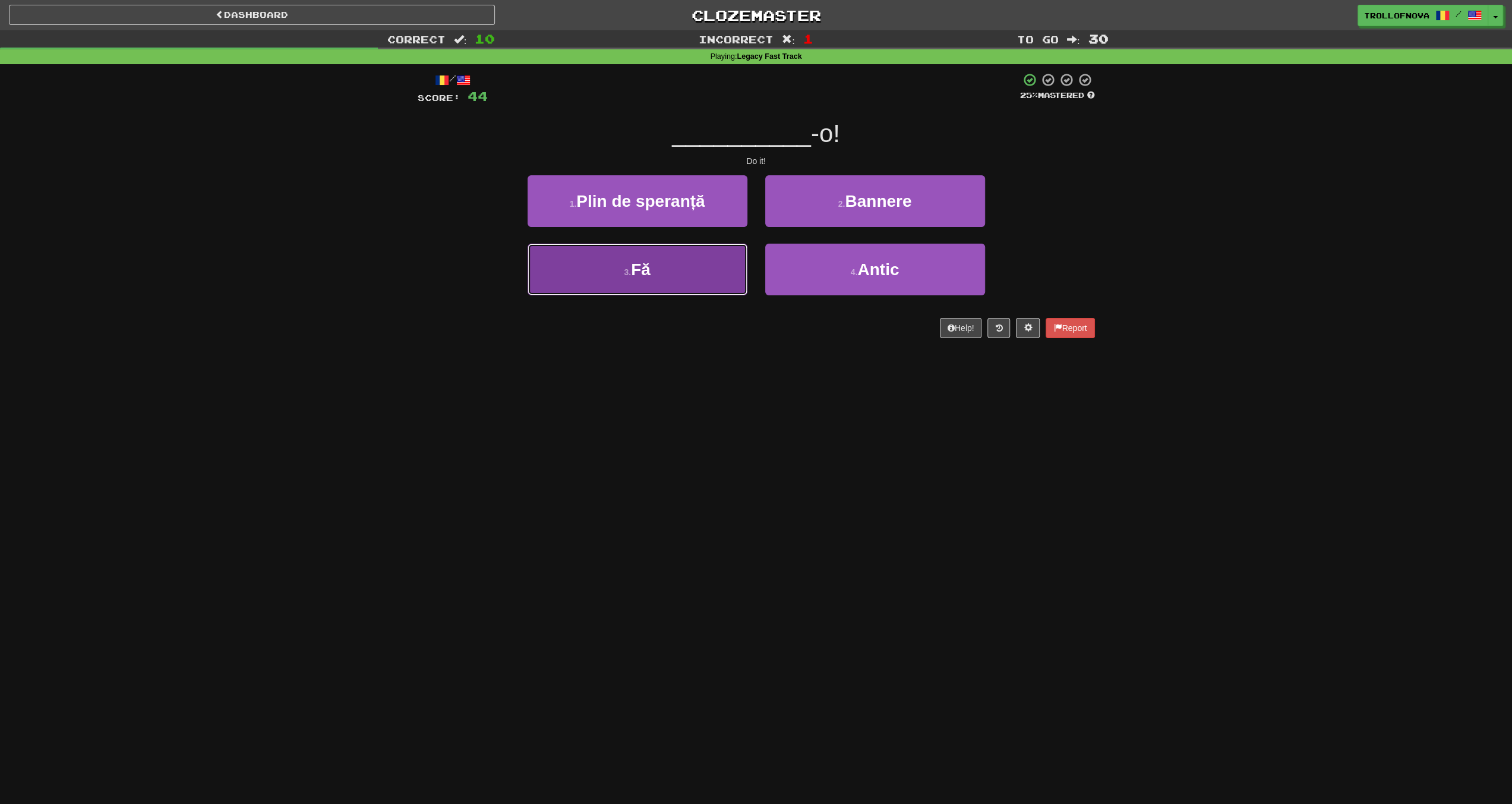
click at [685, 275] on button "3 . Fă" at bounding box center [638, 269] width 220 height 52
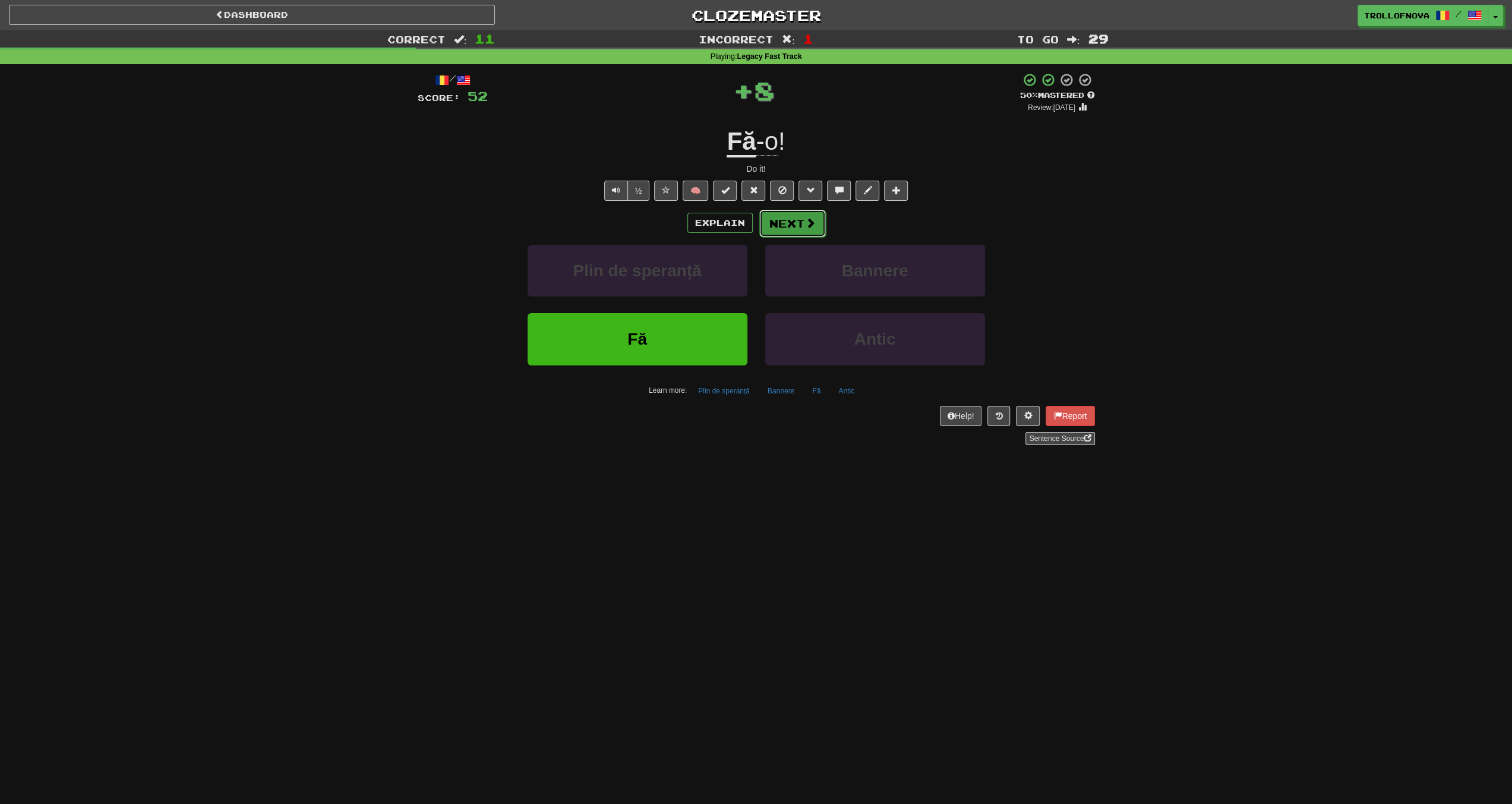
click at [795, 225] on button "Next" at bounding box center [793, 224] width 67 height 28
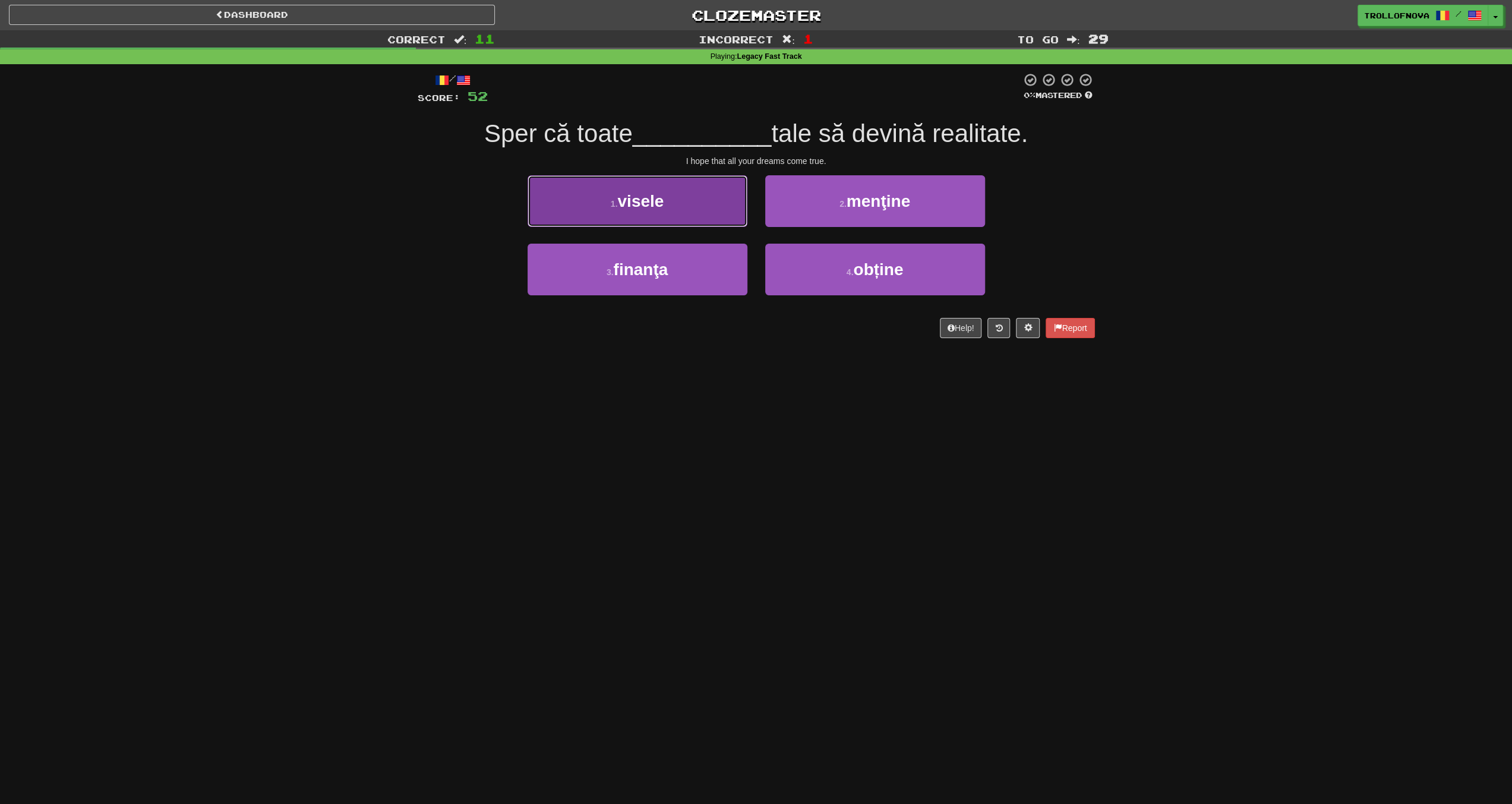
click at [653, 210] on button "1 . visele" at bounding box center [638, 201] width 220 height 52
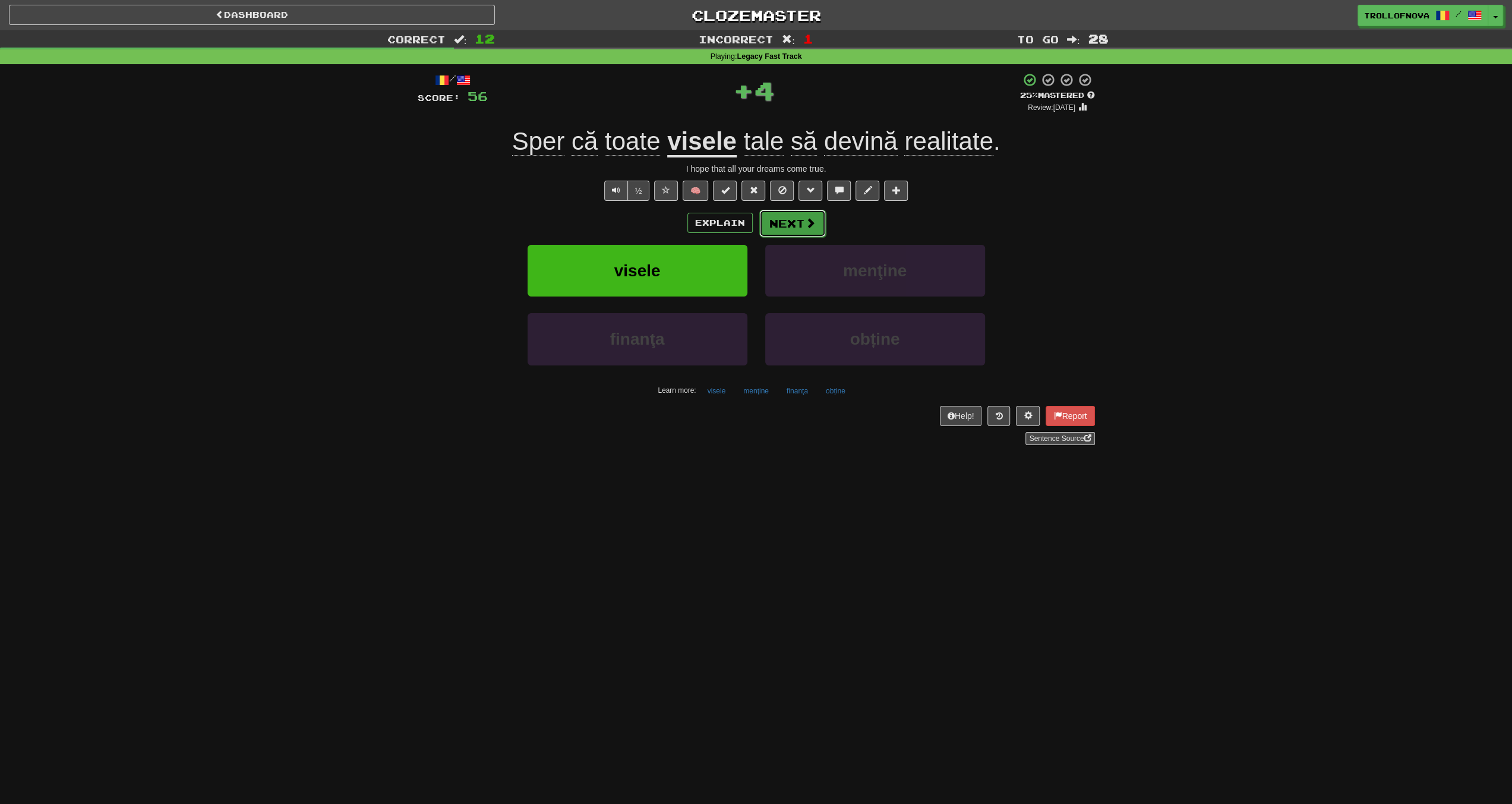
click at [793, 224] on button "Next" at bounding box center [793, 224] width 67 height 28
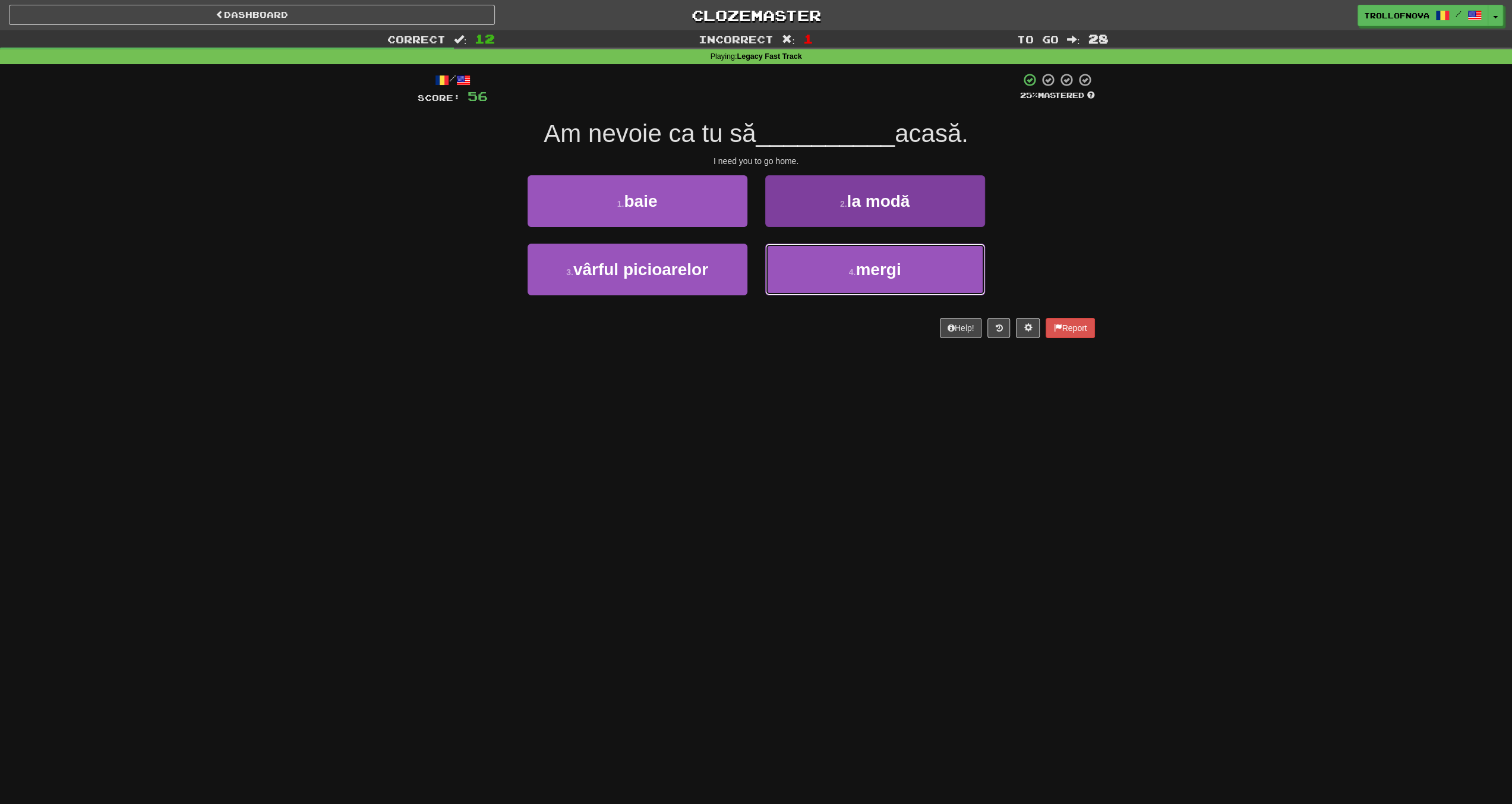
click at [846, 277] on button "4 . mergi" at bounding box center [876, 269] width 220 height 52
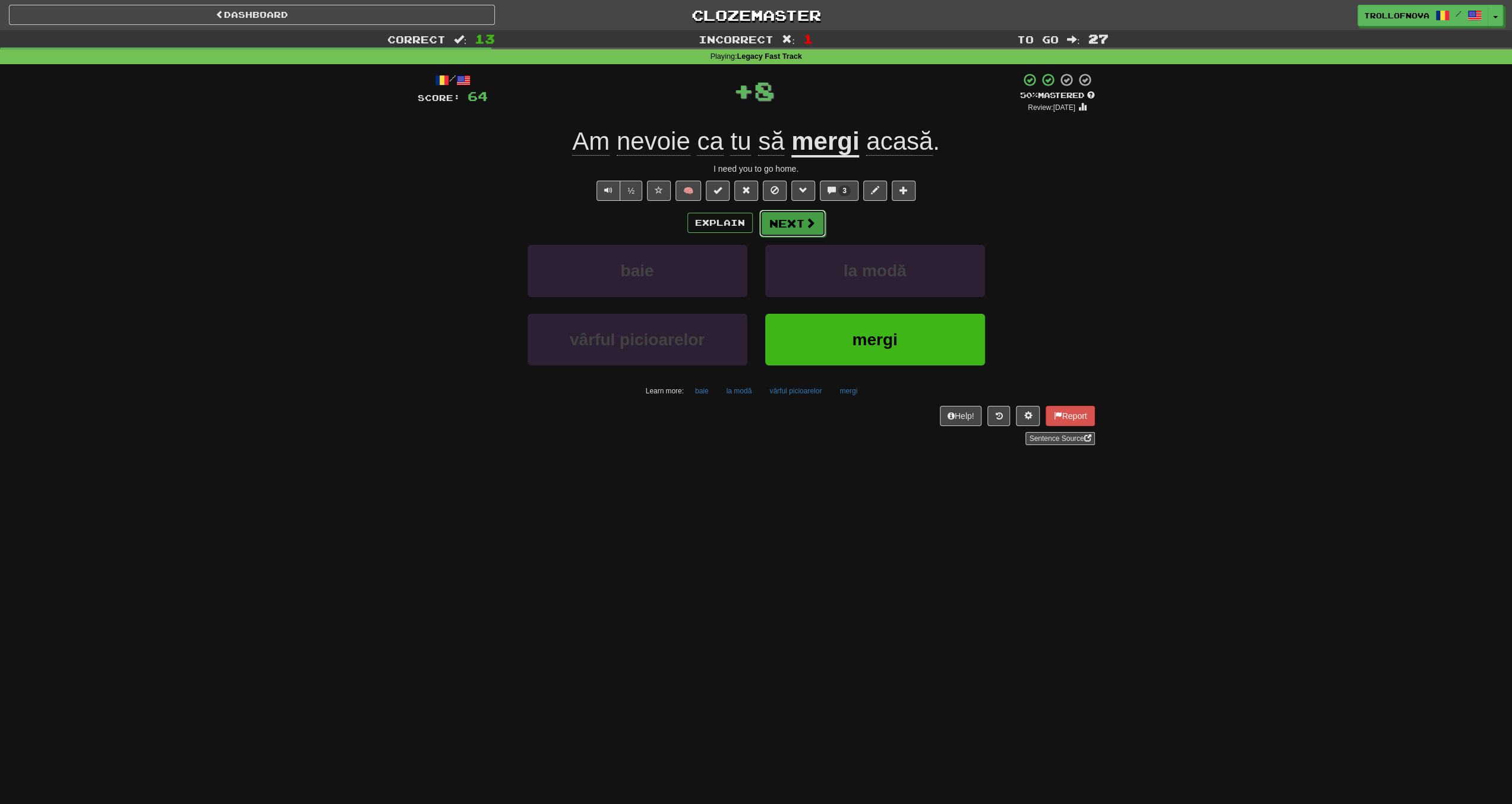
click at [798, 221] on button "Next" at bounding box center [793, 224] width 67 height 28
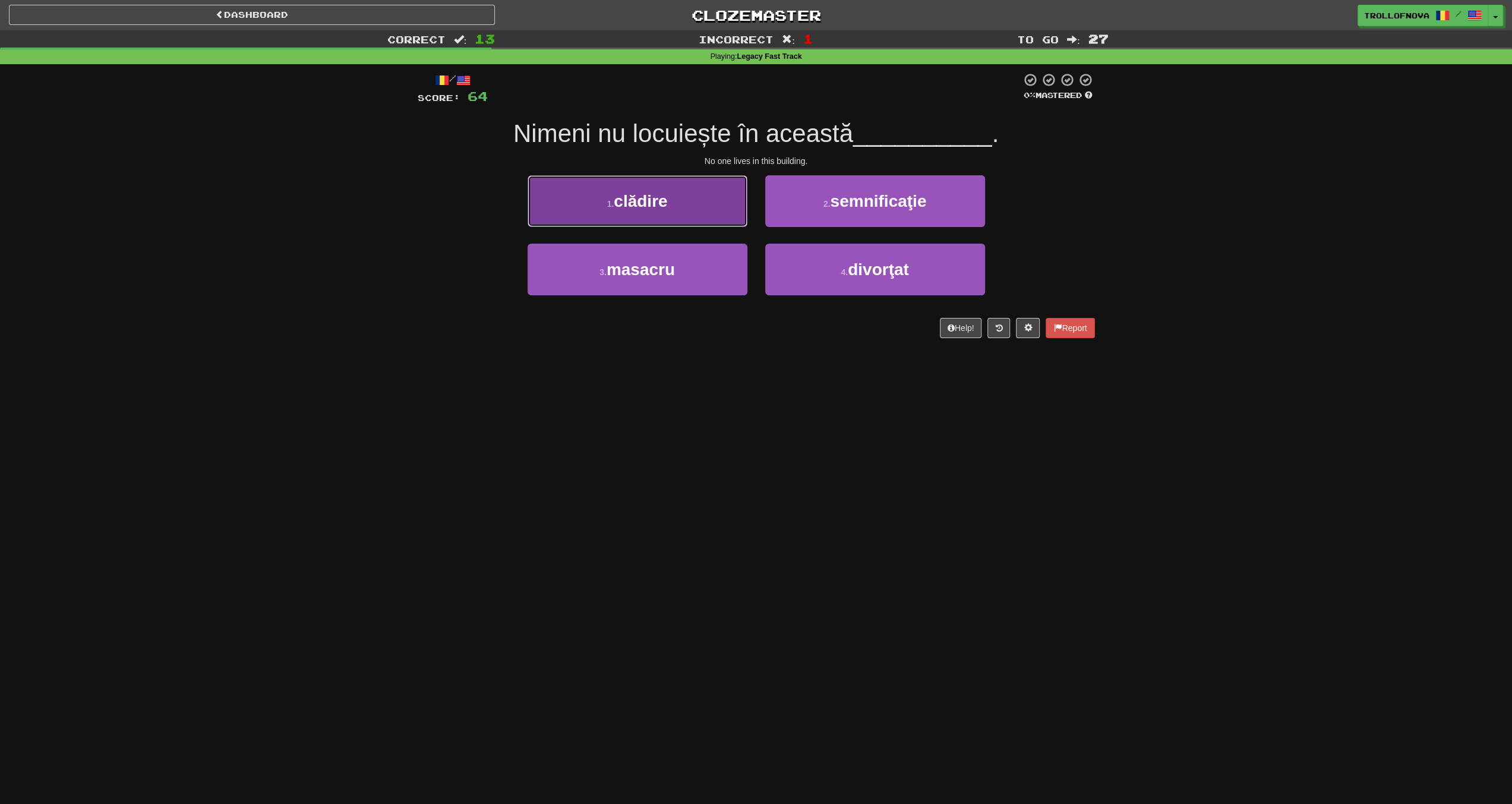
click at [697, 197] on button "1 . clădire" at bounding box center [638, 201] width 220 height 52
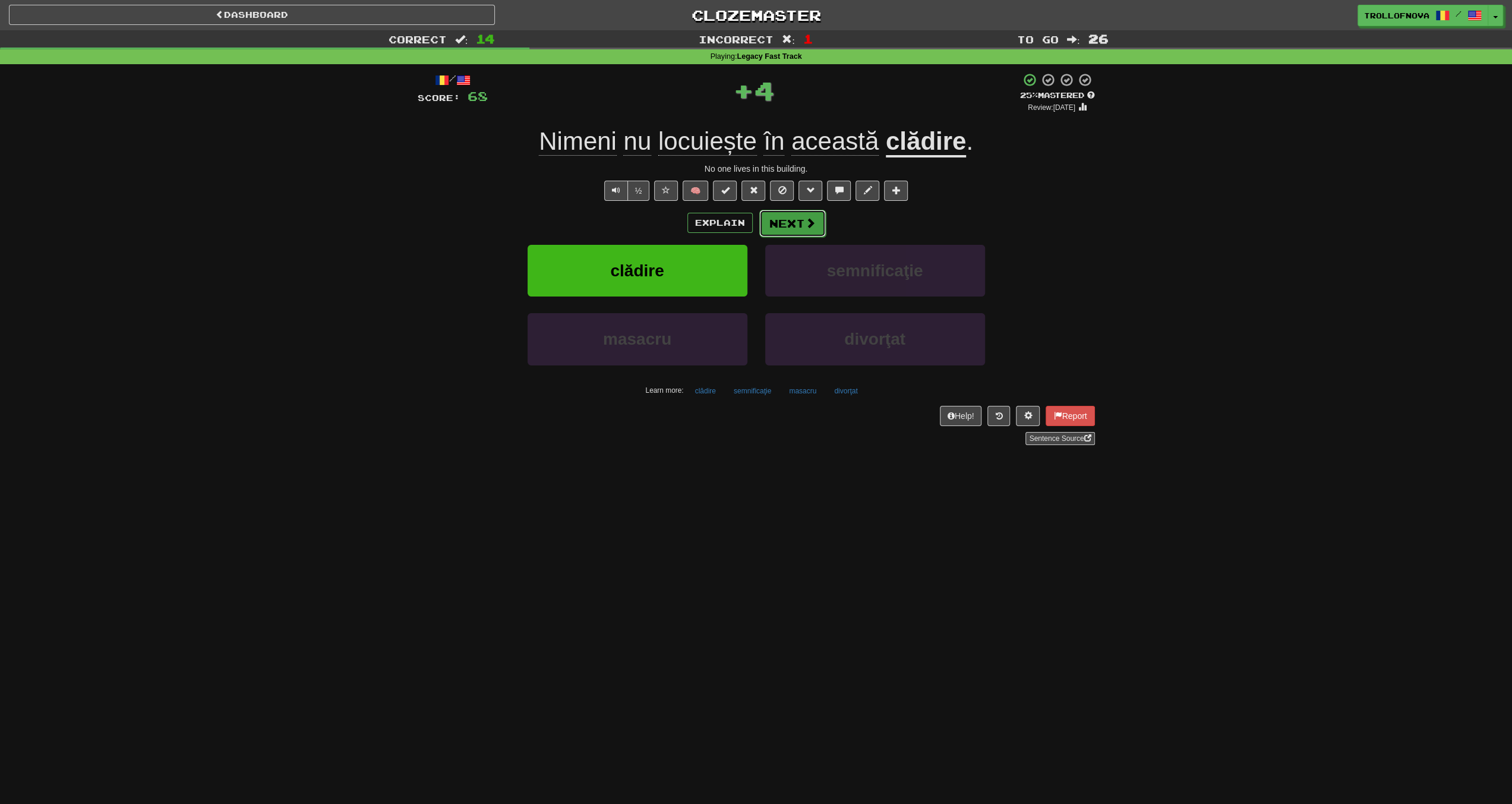
click at [799, 225] on button "Next" at bounding box center [793, 224] width 67 height 28
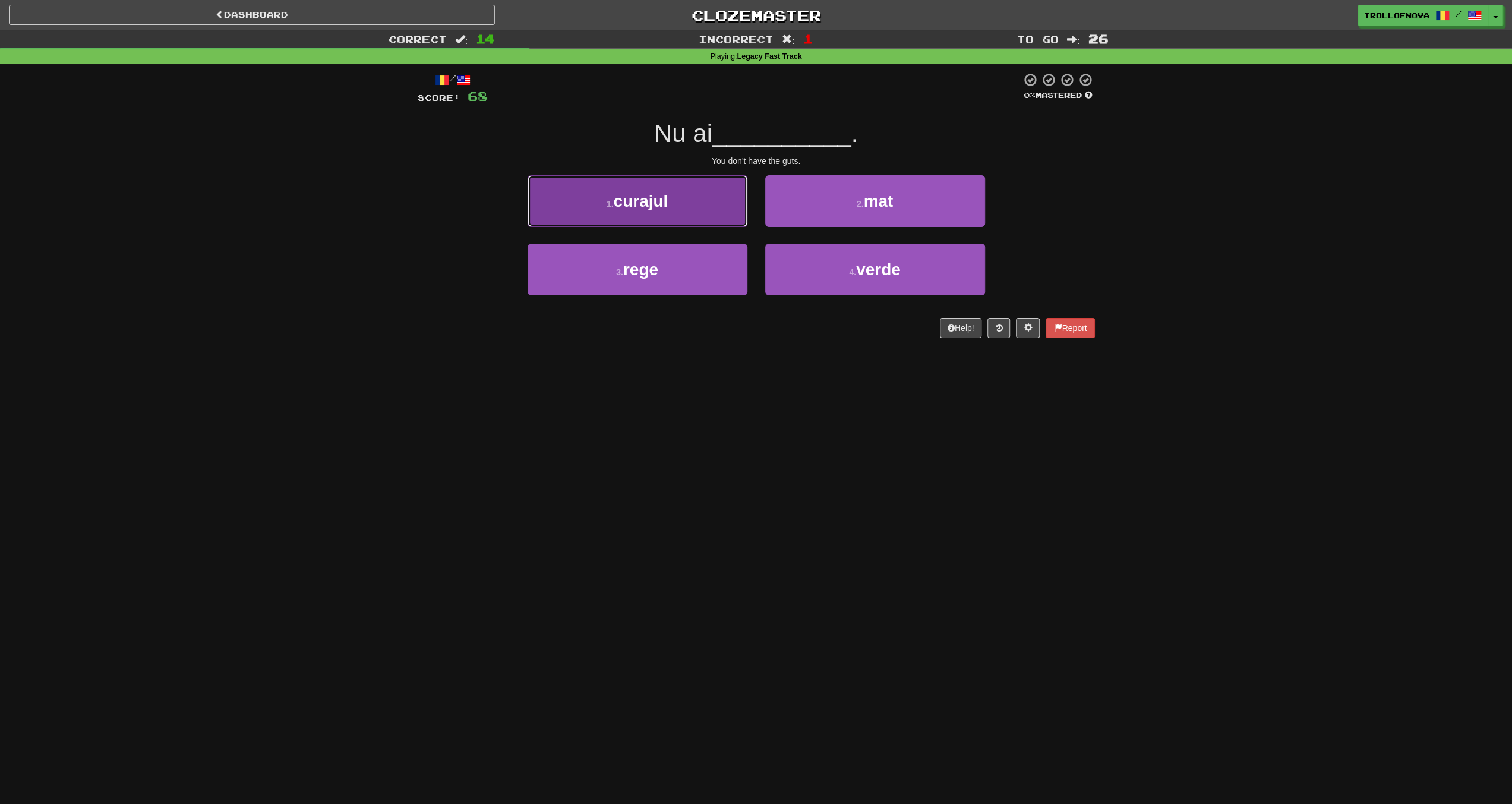
click at [690, 217] on button "1 . curajul" at bounding box center [638, 201] width 220 height 52
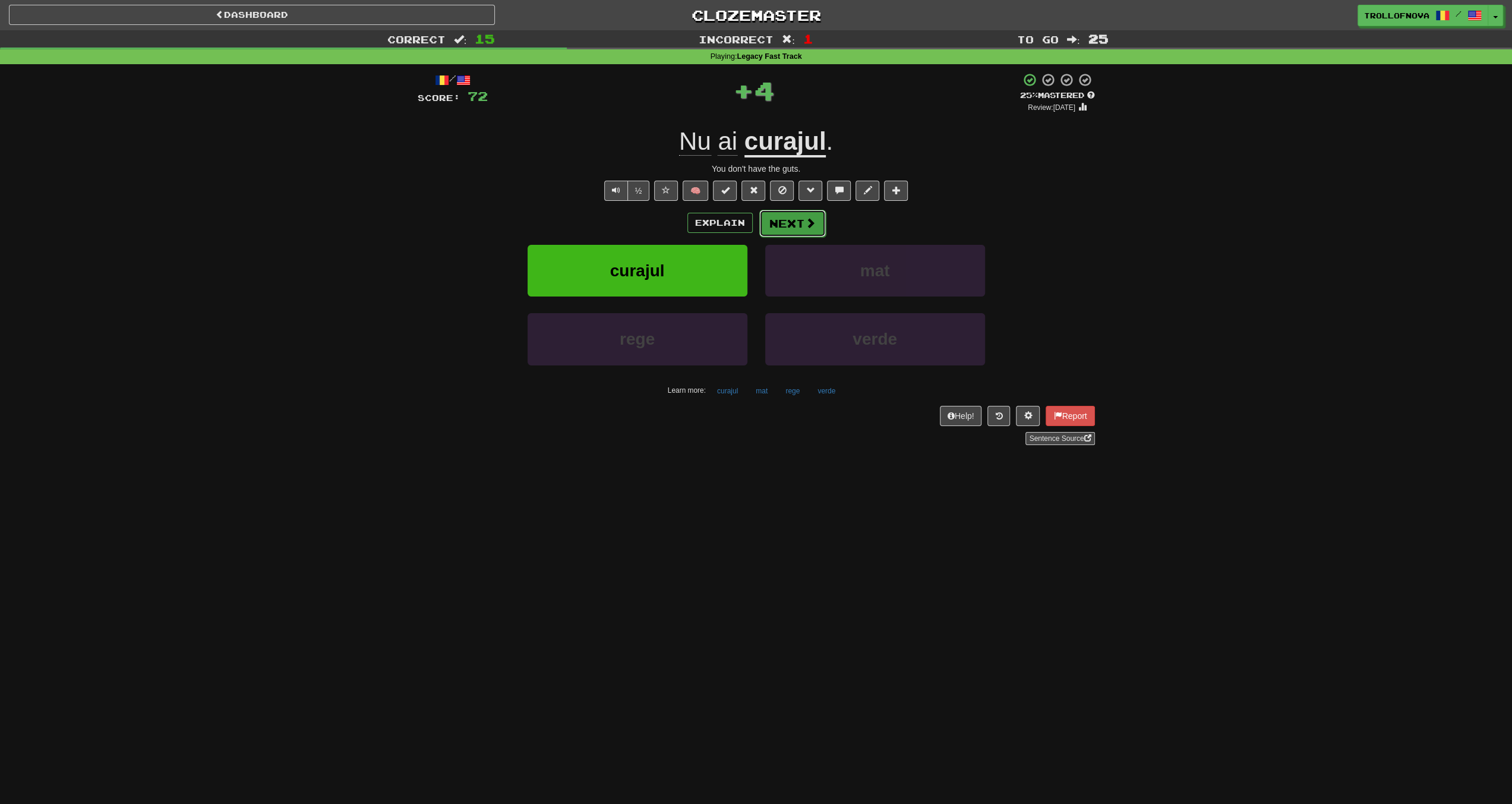
click at [806, 218] on span at bounding box center [810, 223] width 11 height 11
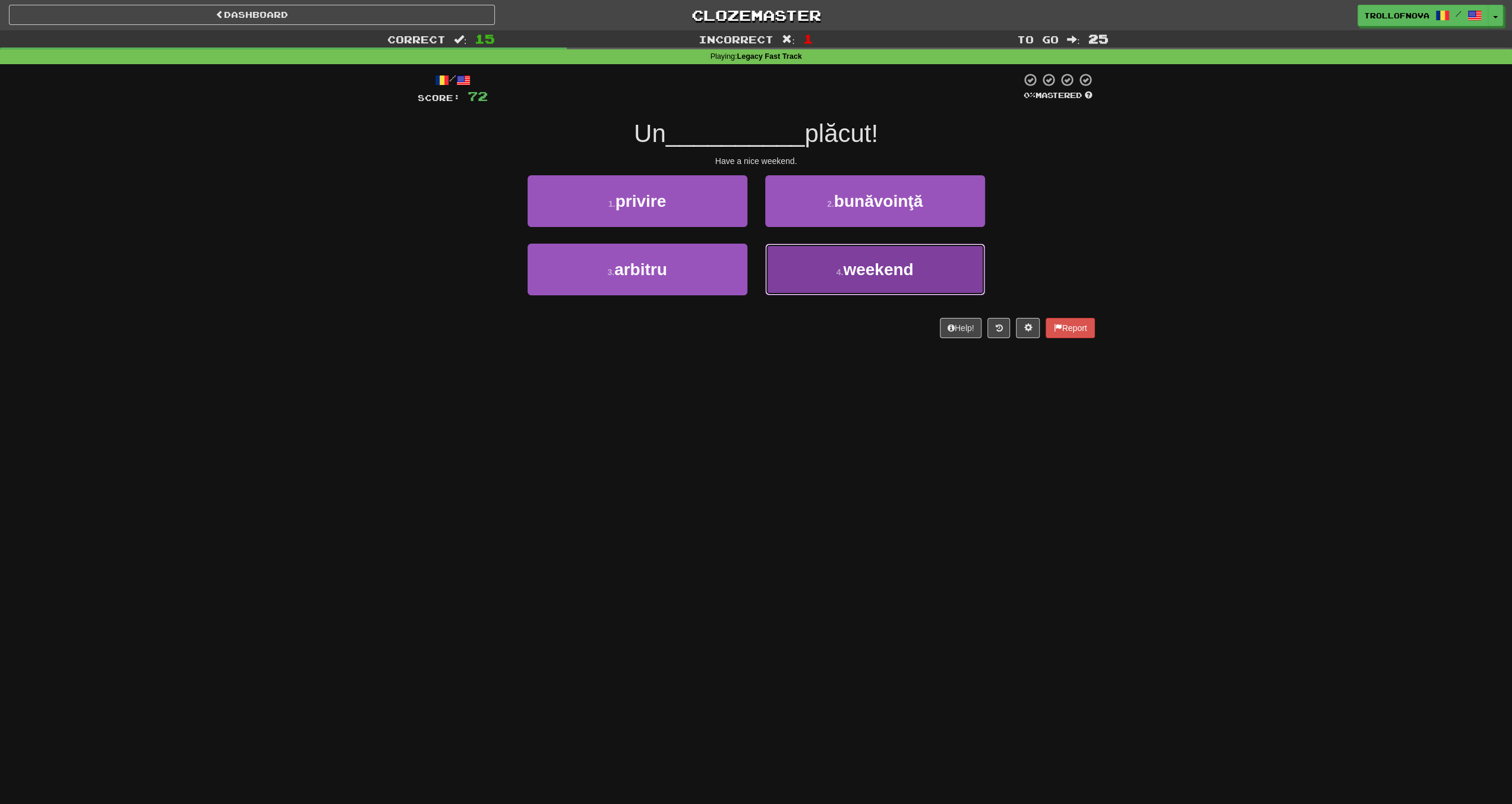
click at [811, 265] on button "4 . weekend" at bounding box center [876, 269] width 220 height 52
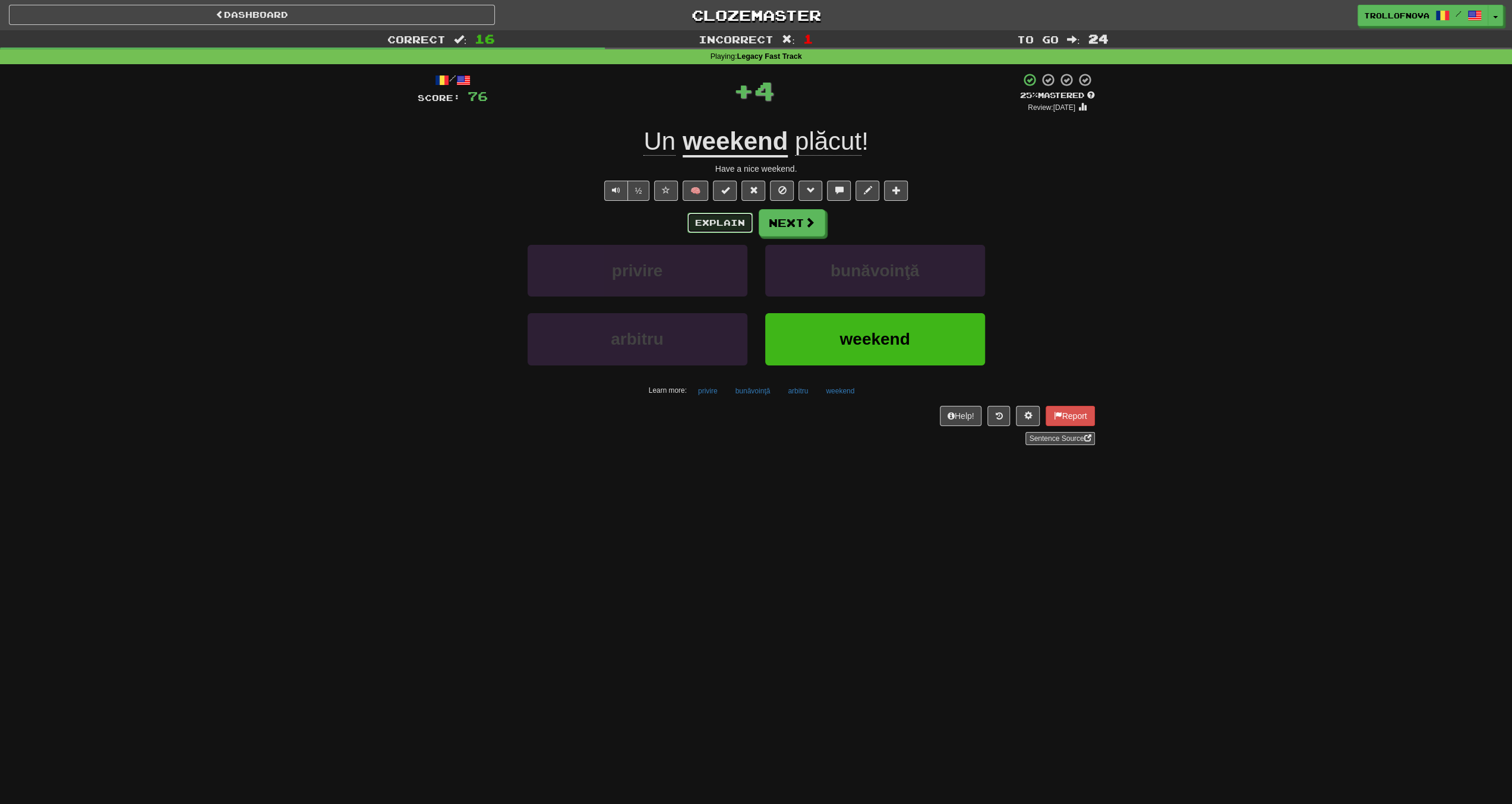
click at [722, 228] on button "Explain" at bounding box center [720, 223] width 65 height 20
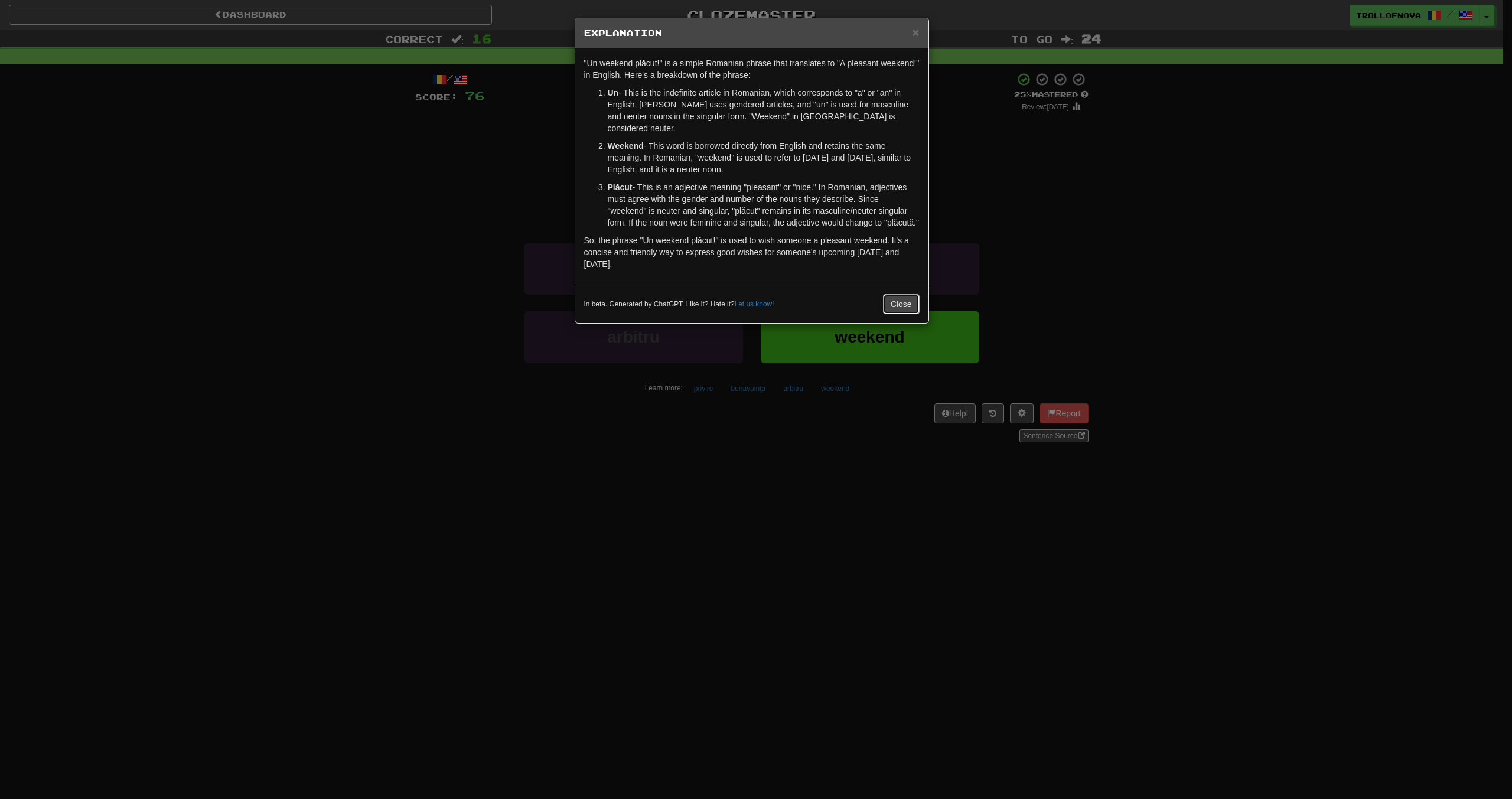
click at [896, 294] on button "Close" at bounding box center [901, 304] width 37 height 20
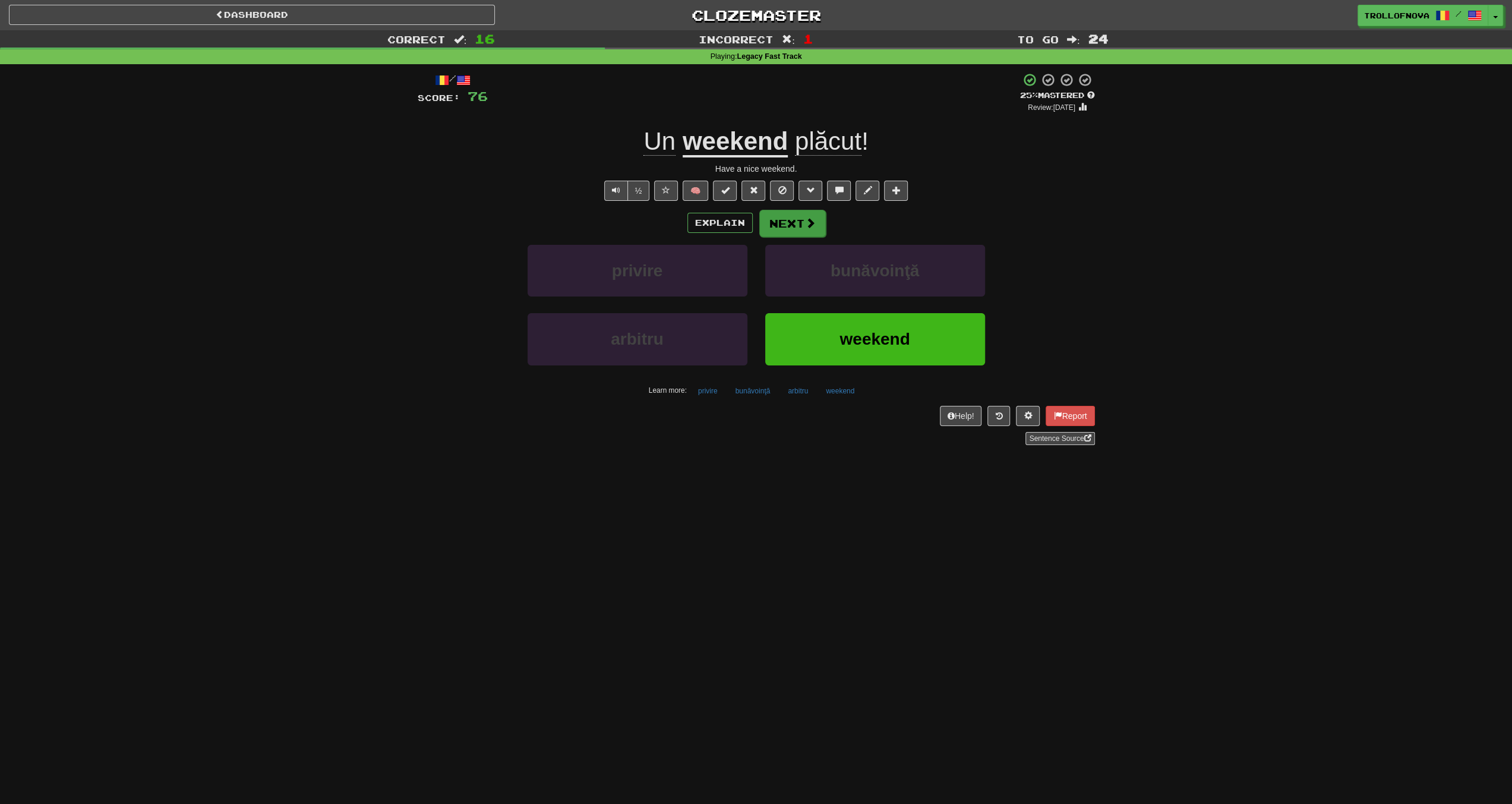
click at [824, 228] on div "Explain Next" at bounding box center [756, 223] width 678 height 28
click at [795, 226] on button "Next" at bounding box center [793, 224] width 67 height 28
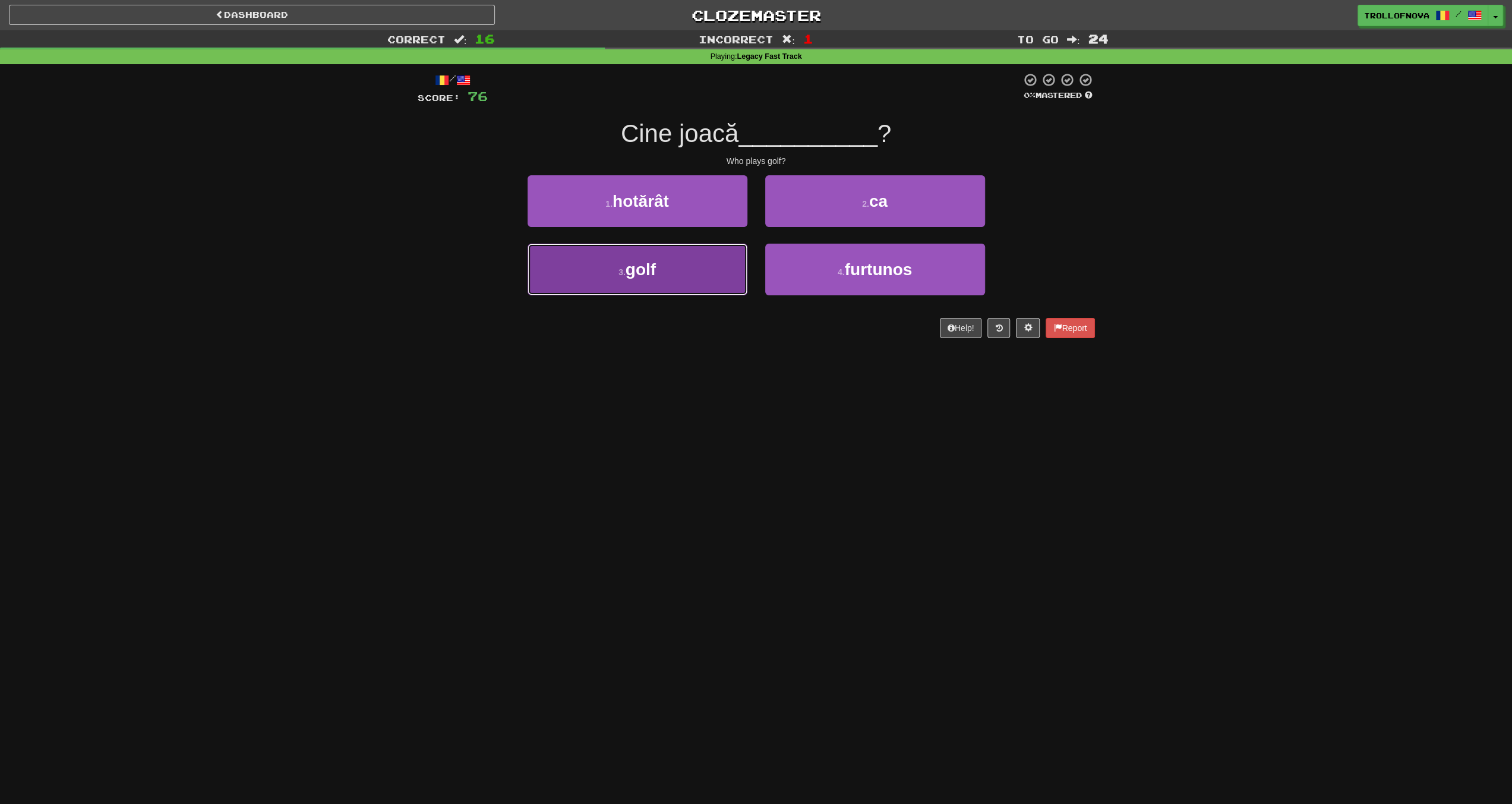
click at [682, 266] on button "3 . golf" at bounding box center [638, 269] width 220 height 52
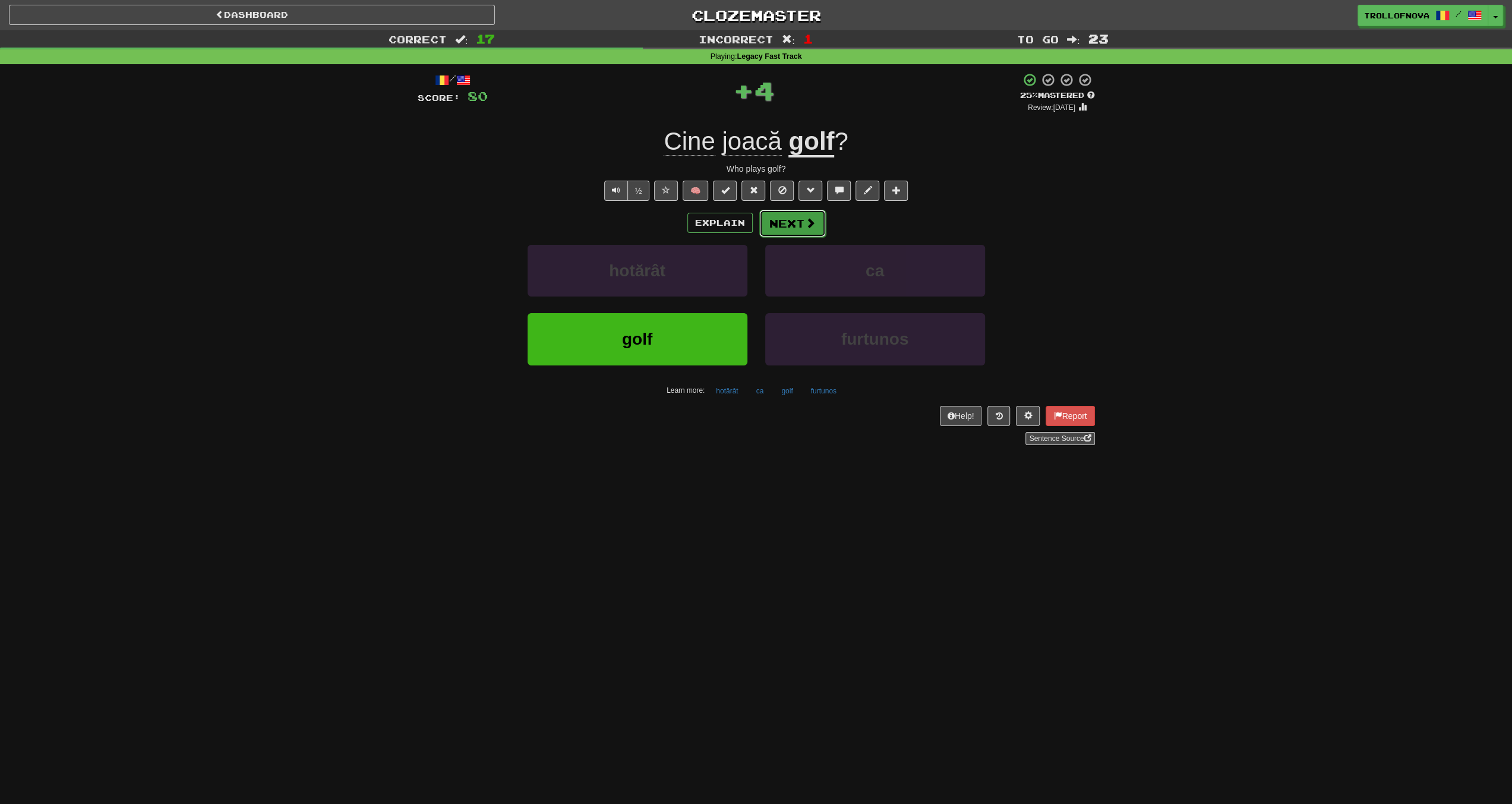
click at [815, 229] on button "Next" at bounding box center [793, 224] width 67 height 28
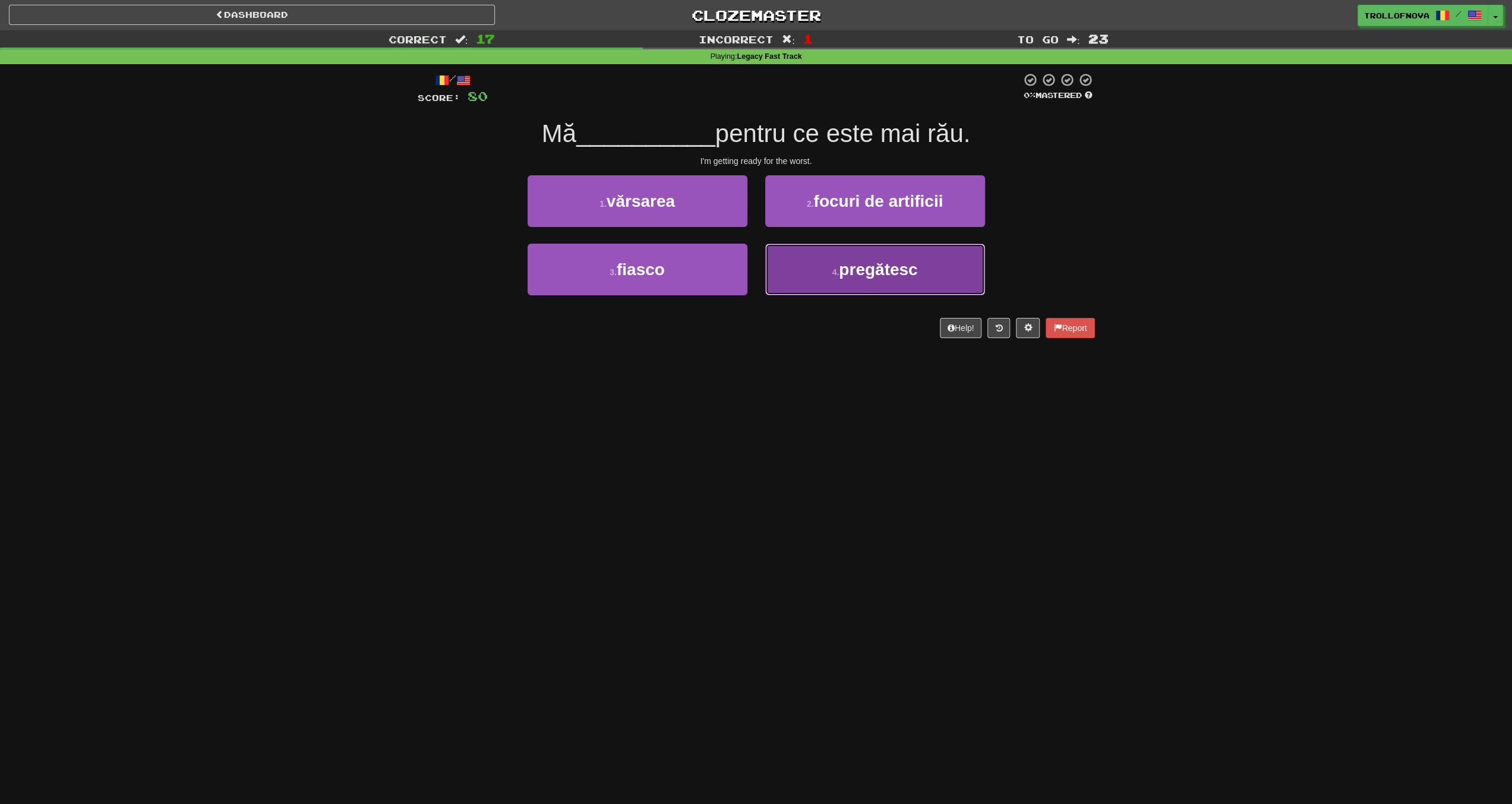
click at [860, 280] on button "4 . pregătesc" at bounding box center [876, 269] width 220 height 52
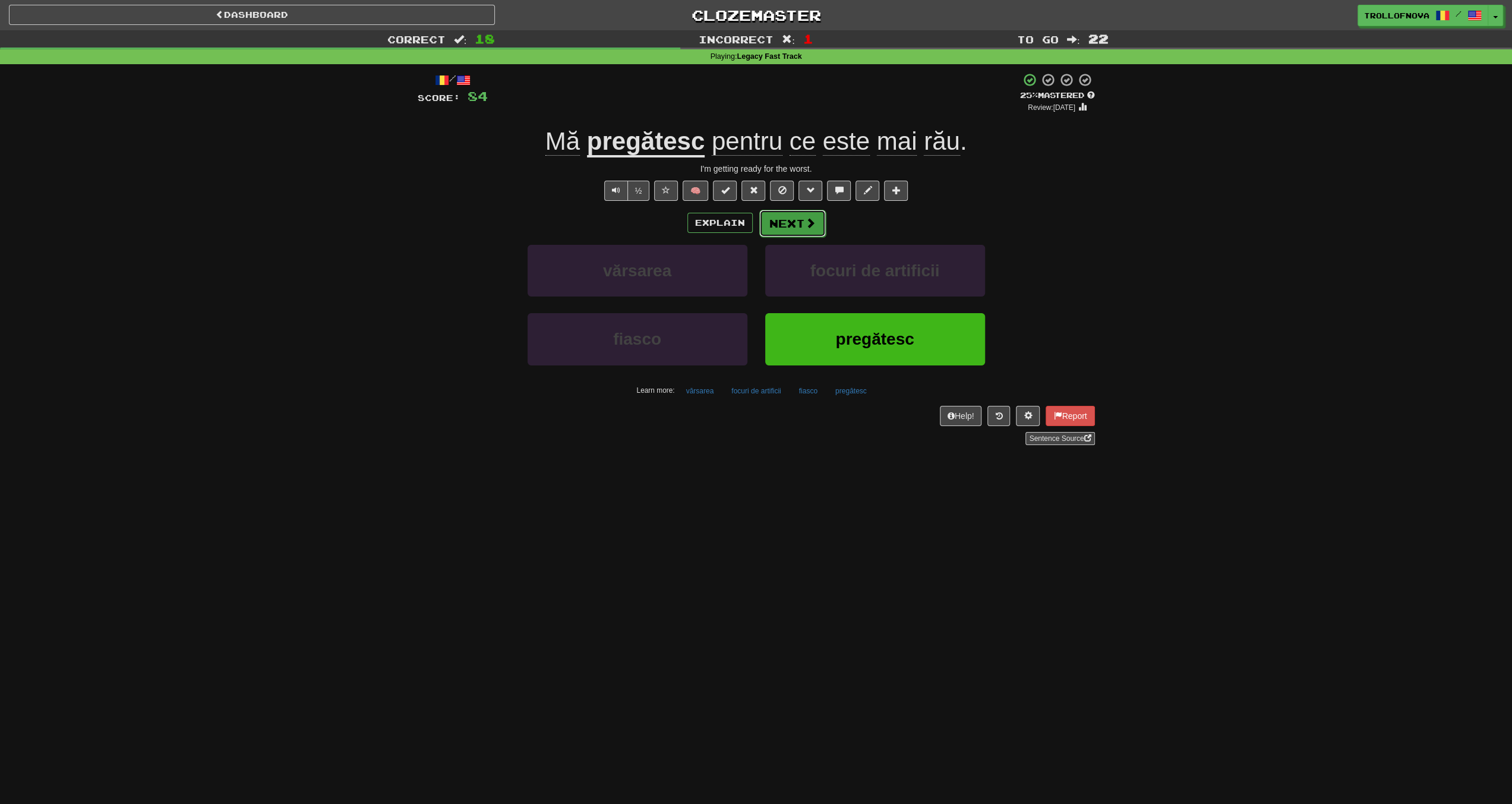
click at [807, 224] on span at bounding box center [810, 223] width 11 height 11
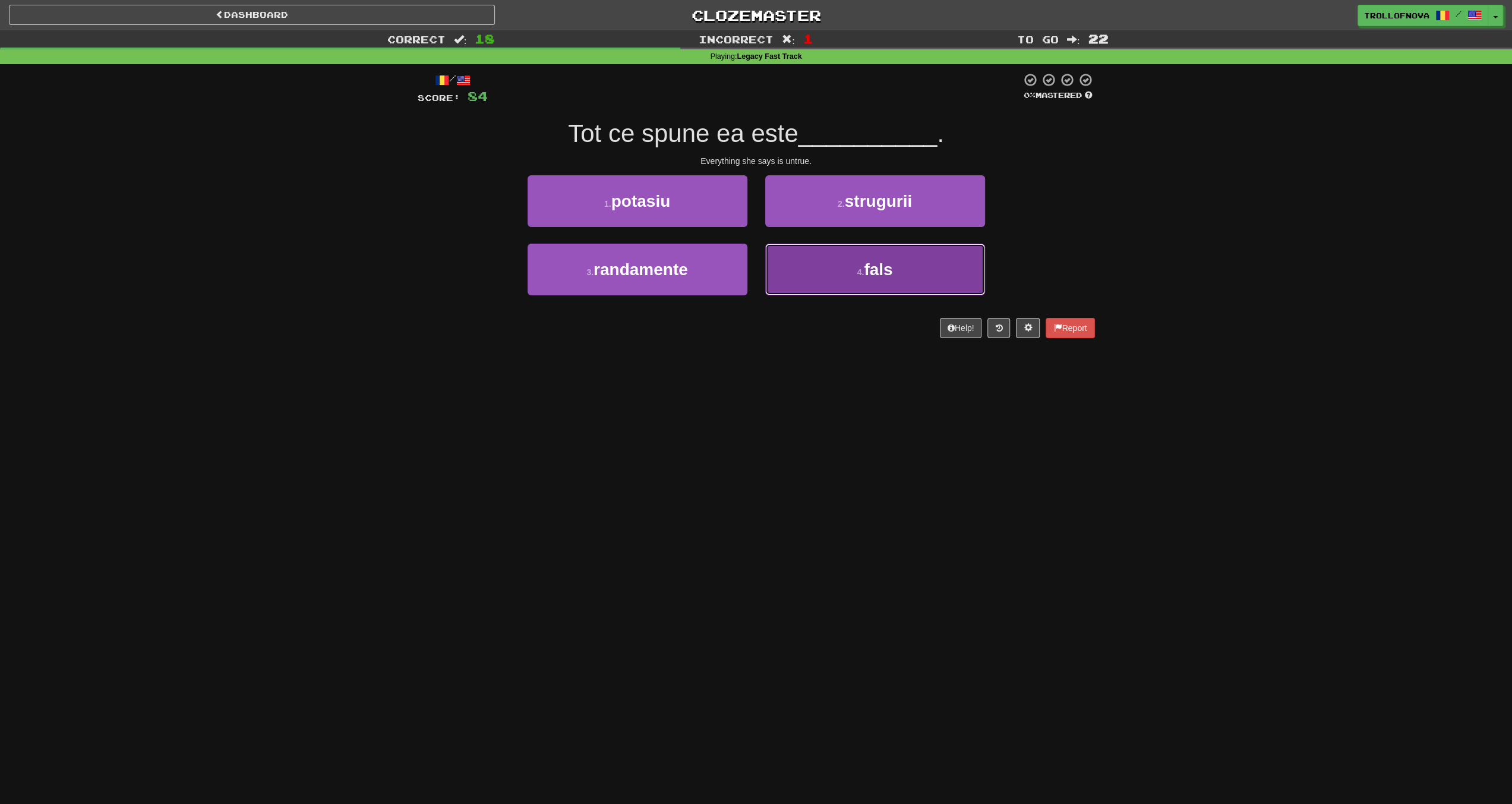
click at [833, 277] on button "4 . fals" at bounding box center [876, 269] width 220 height 52
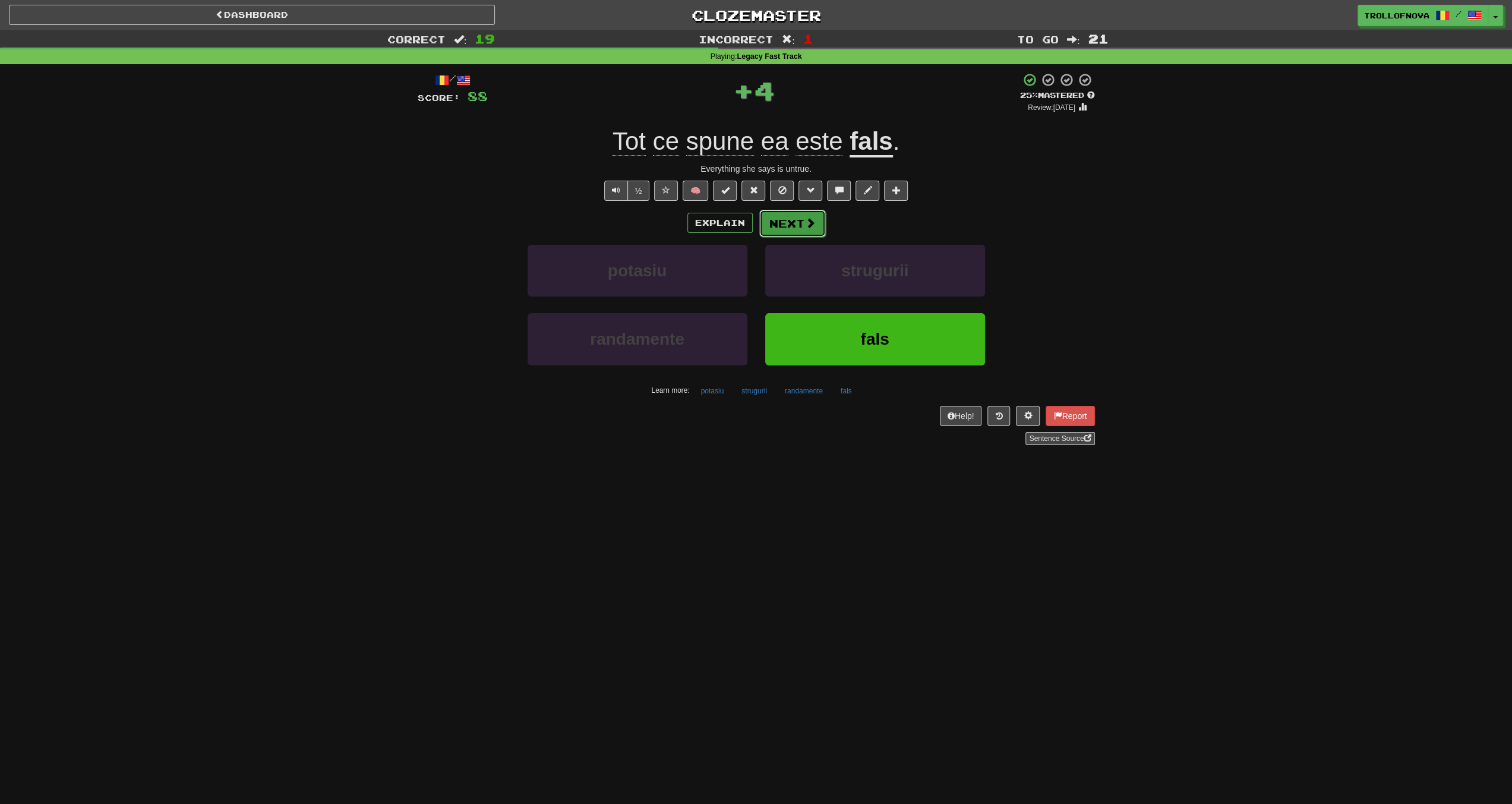
click at [805, 221] on span at bounding box center [810, 223] width 11 height 11
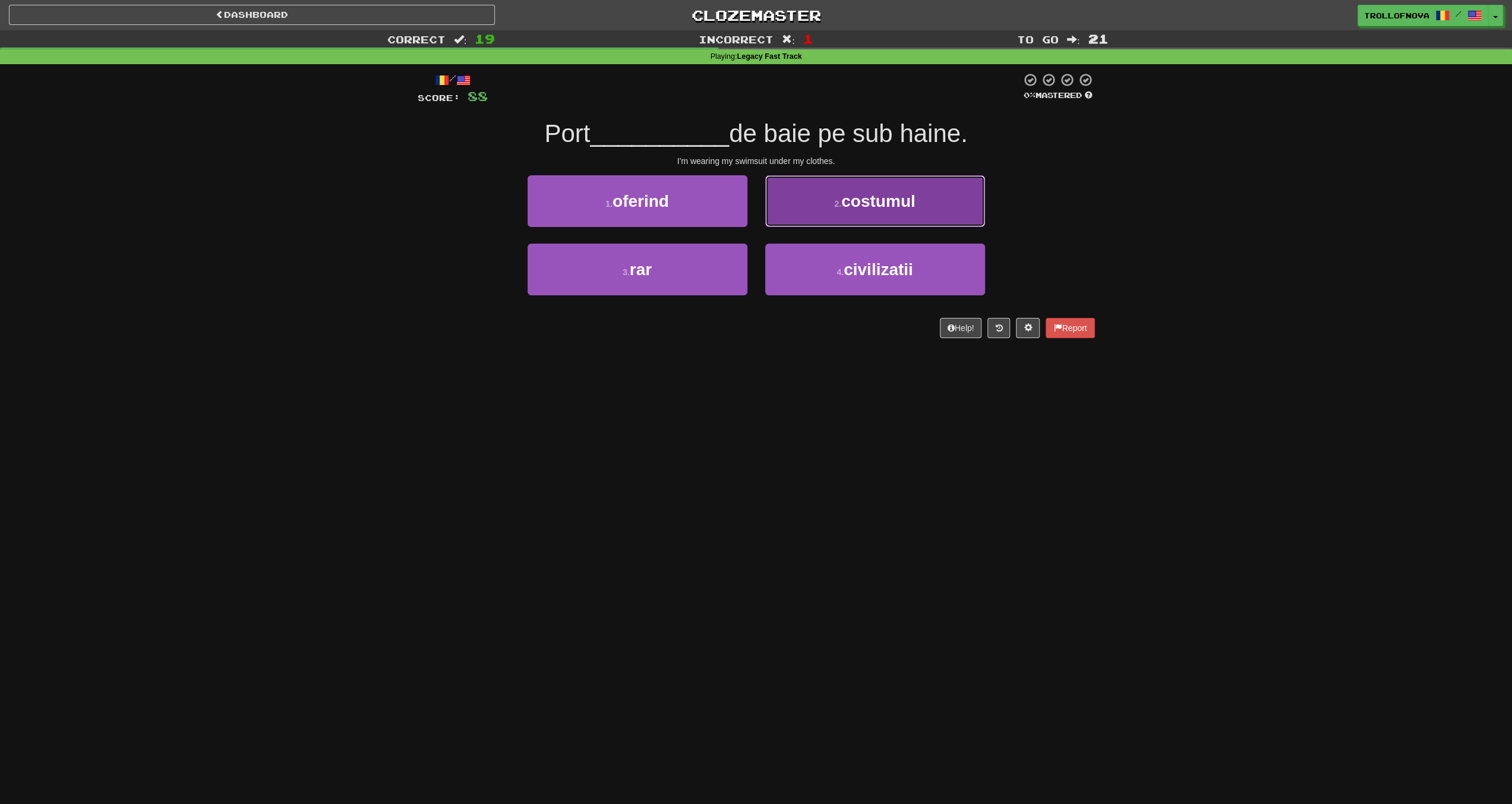
click at [831, 218] on button "2 . costumul" at bounding box center [876, 201] width 220 height 52
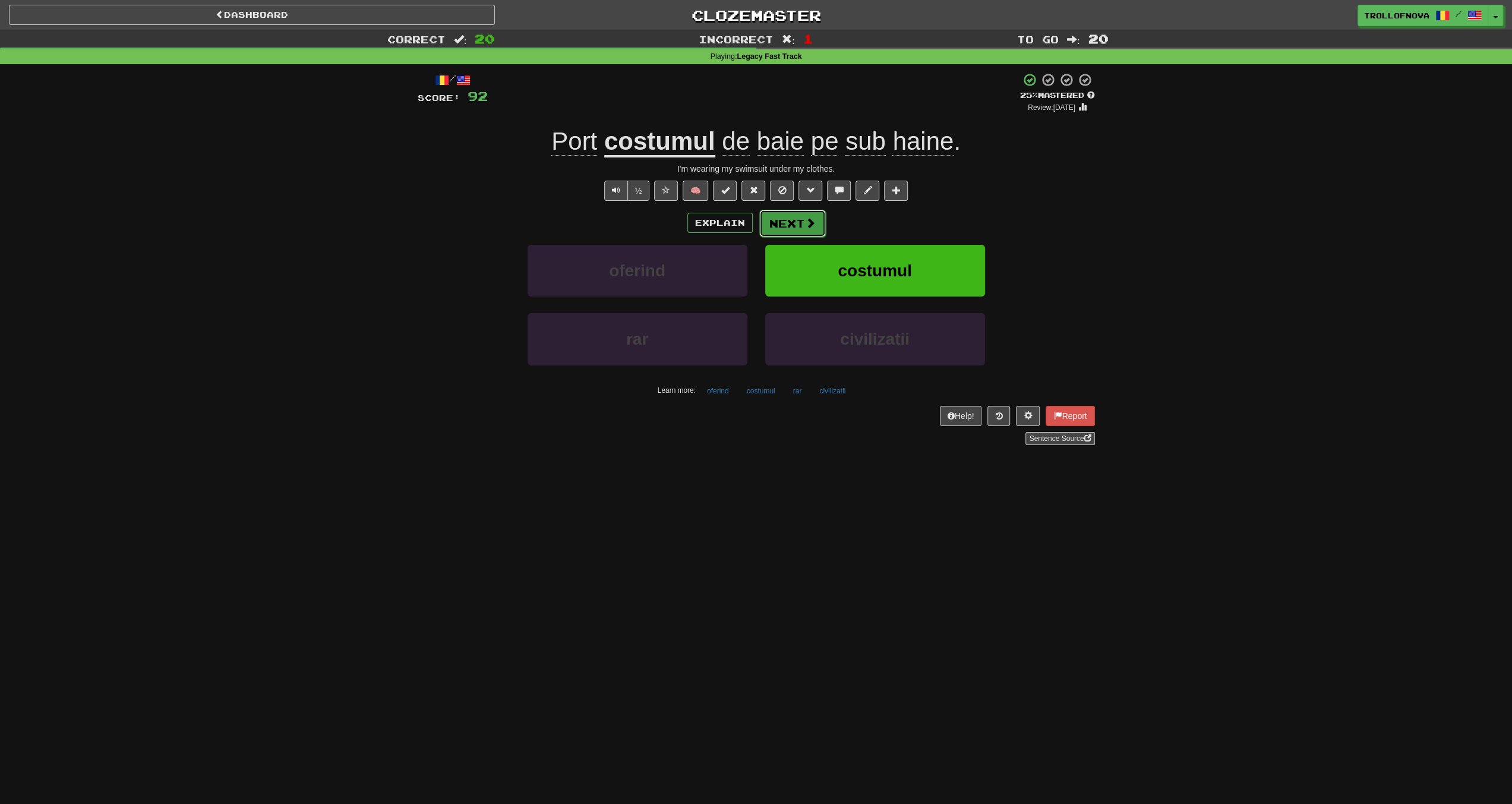
click at [800, 228] on button "Next" at bounding box center [793, 224] width 67 height 28
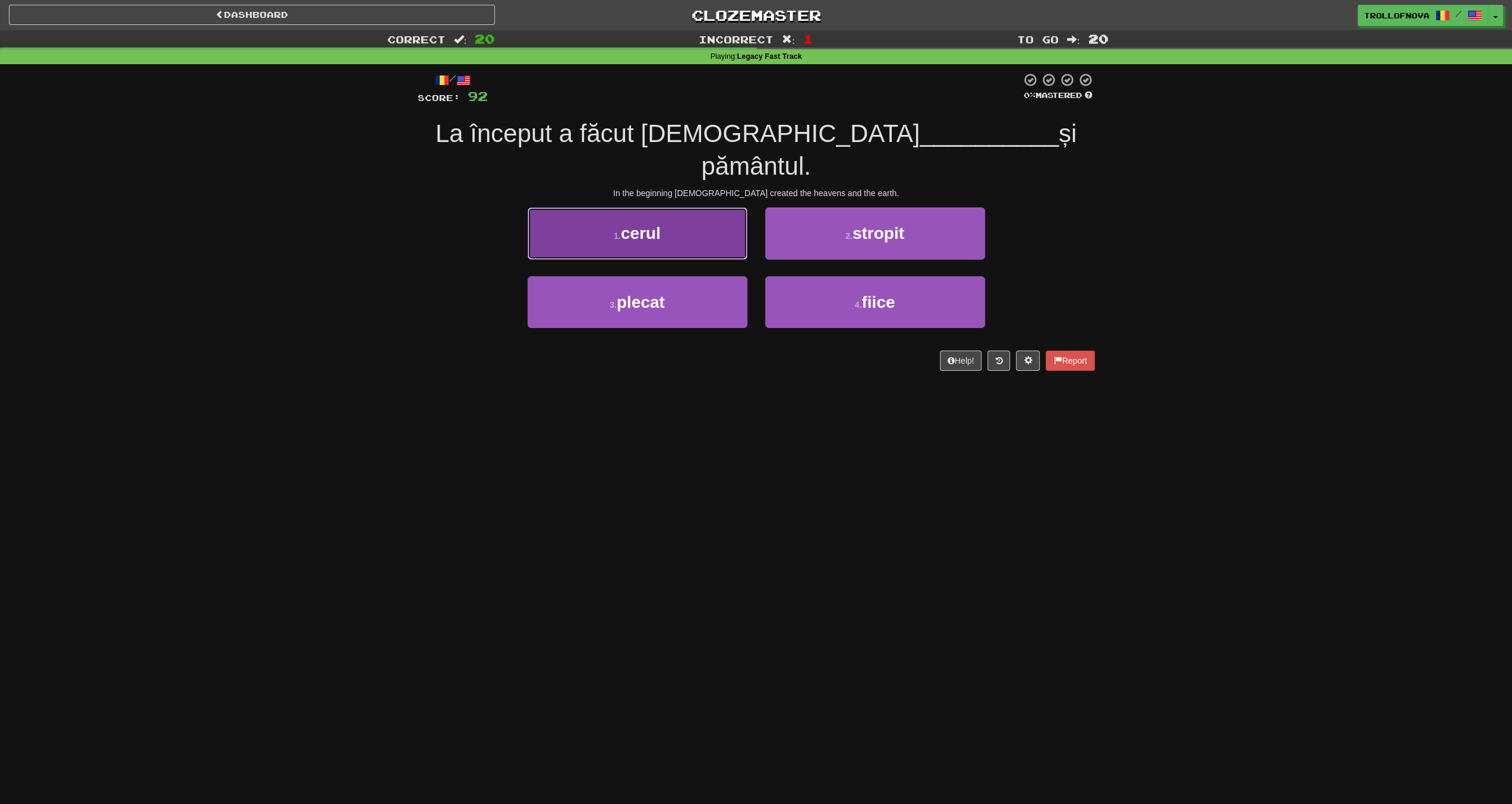
click at [712, 207] on button "1 . cerul" at bounding box center [638, 233] width 220 height 52
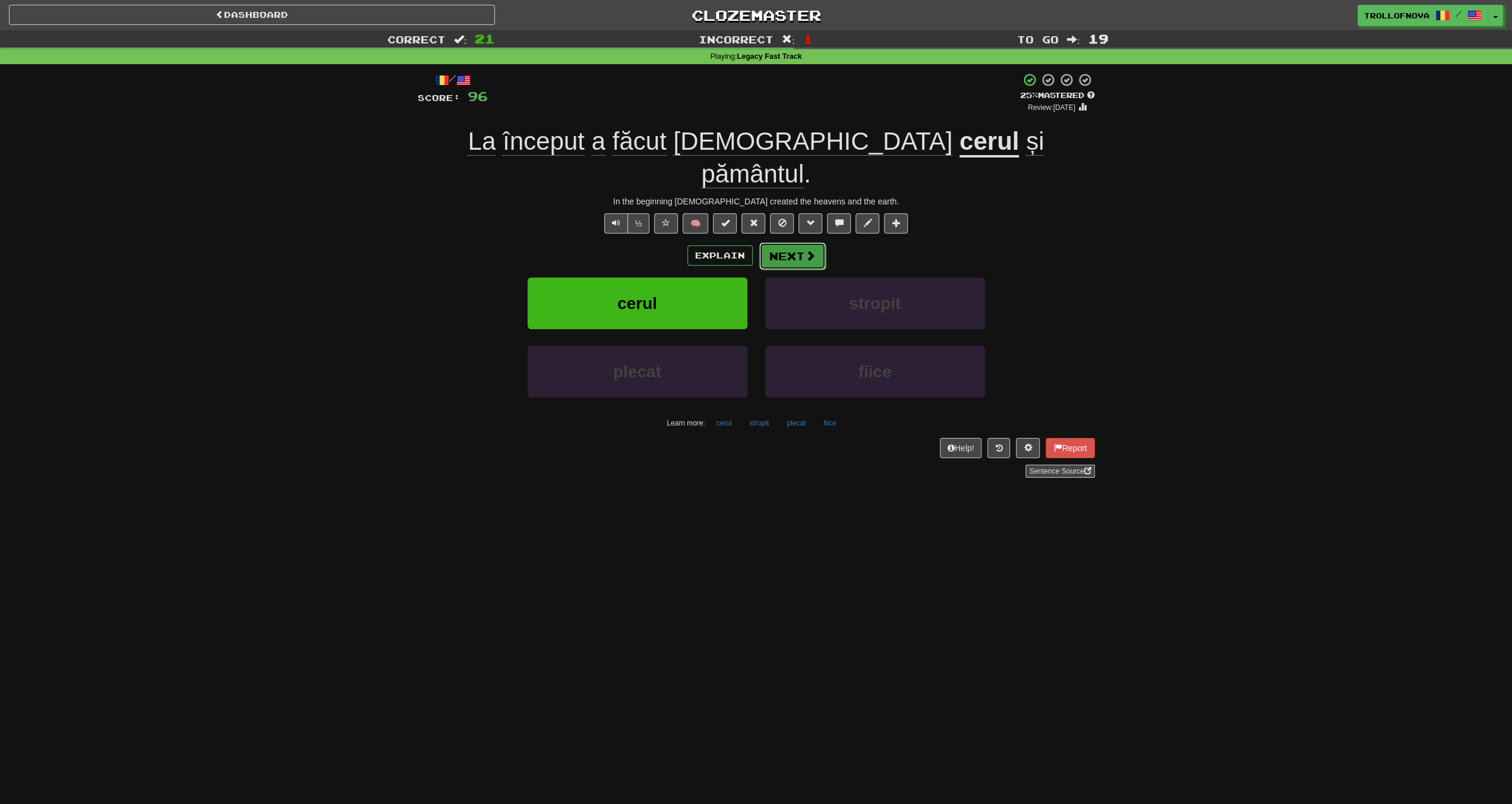
click at [795, 243] on button "Next" at bounding box center [793, 256] width 67 height 28
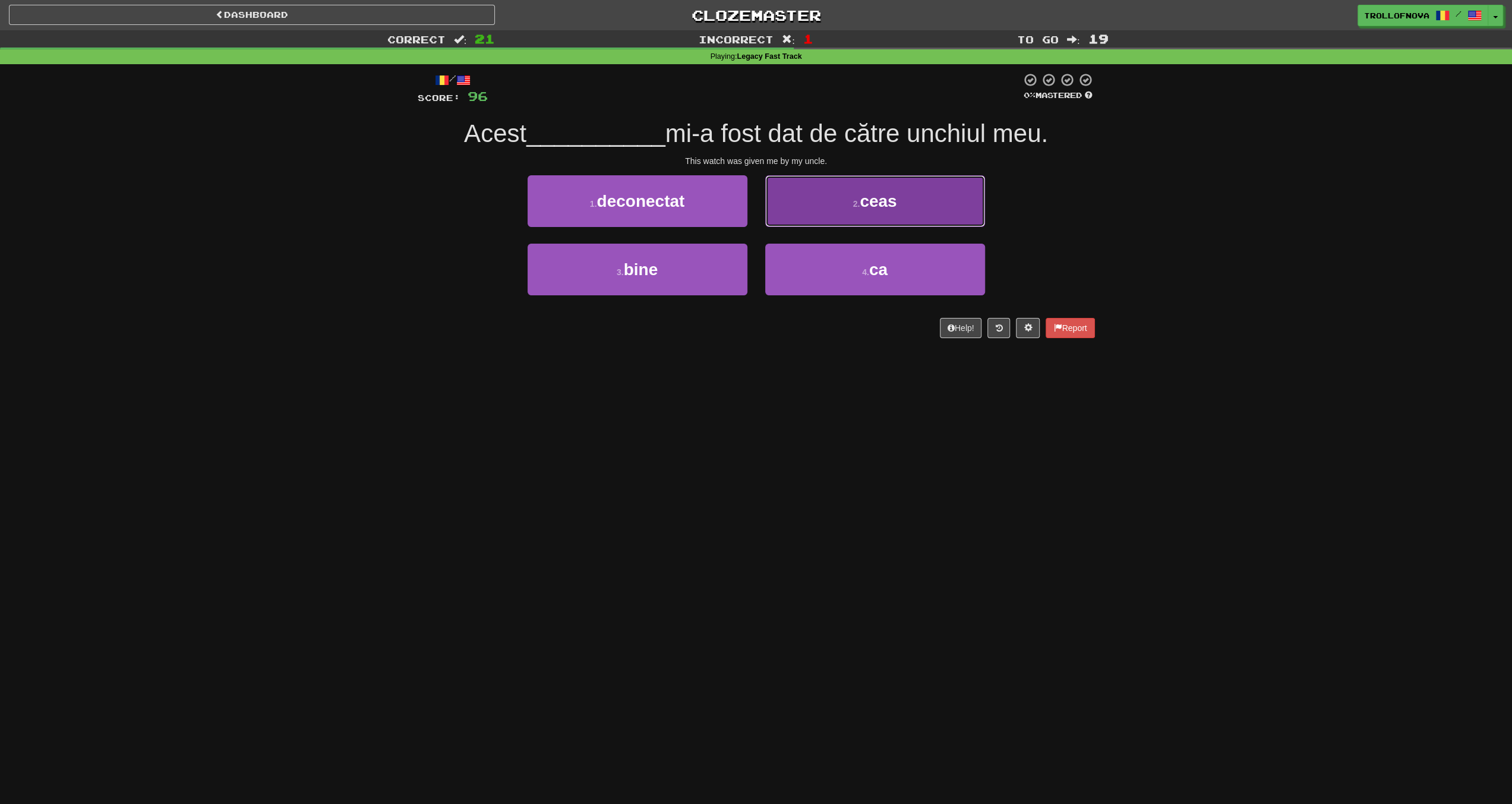
click at [810, 217] on button "2 . ceas" at bounding box center [876, 201] width 220 height 52
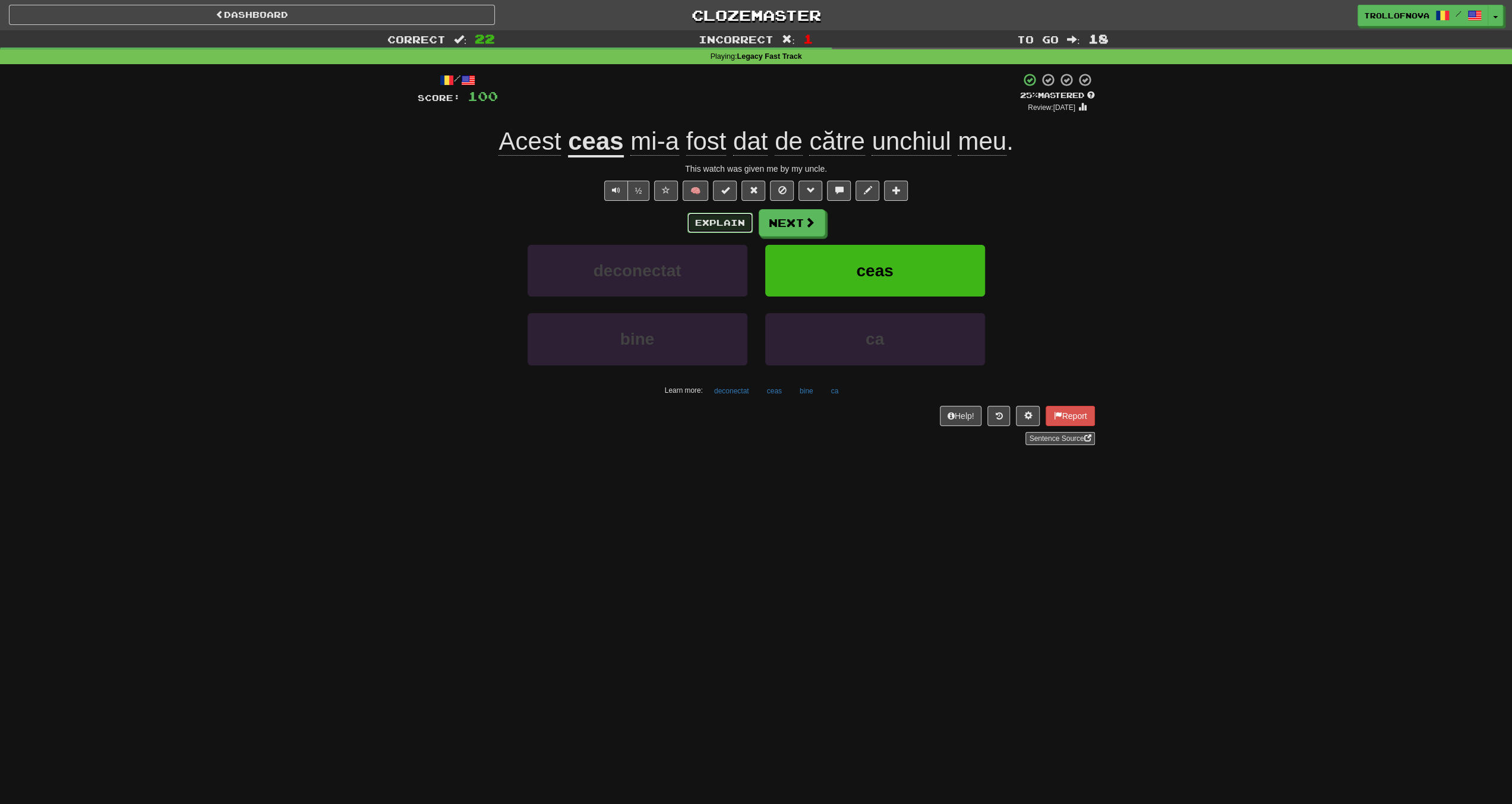
click at [722, 219] on button "Explain" at bounding box center [720, 223] width 65 height 20
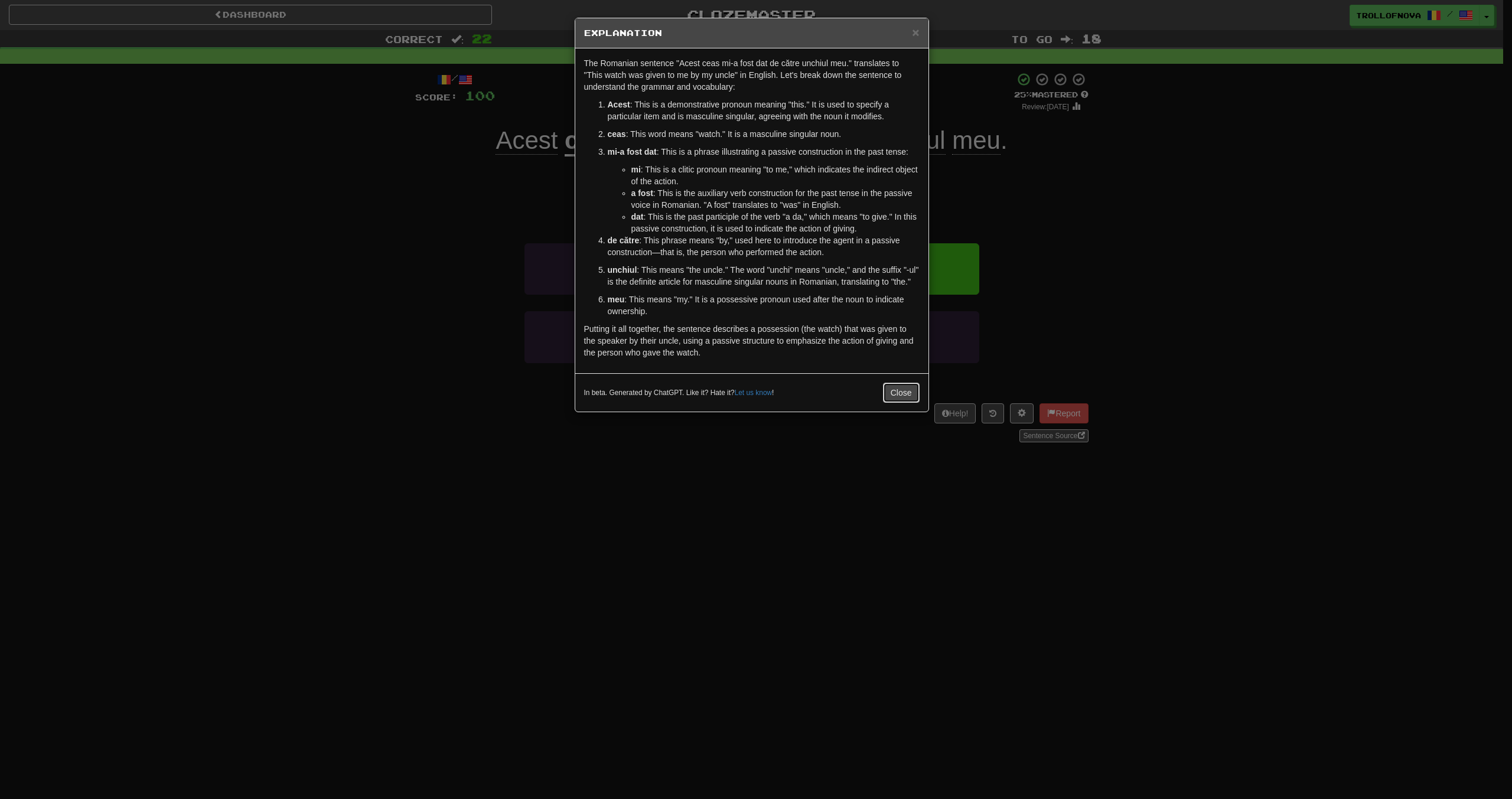
click at [893, 391] on button "Close" at bounding box center [901, 393] width 37 height 20
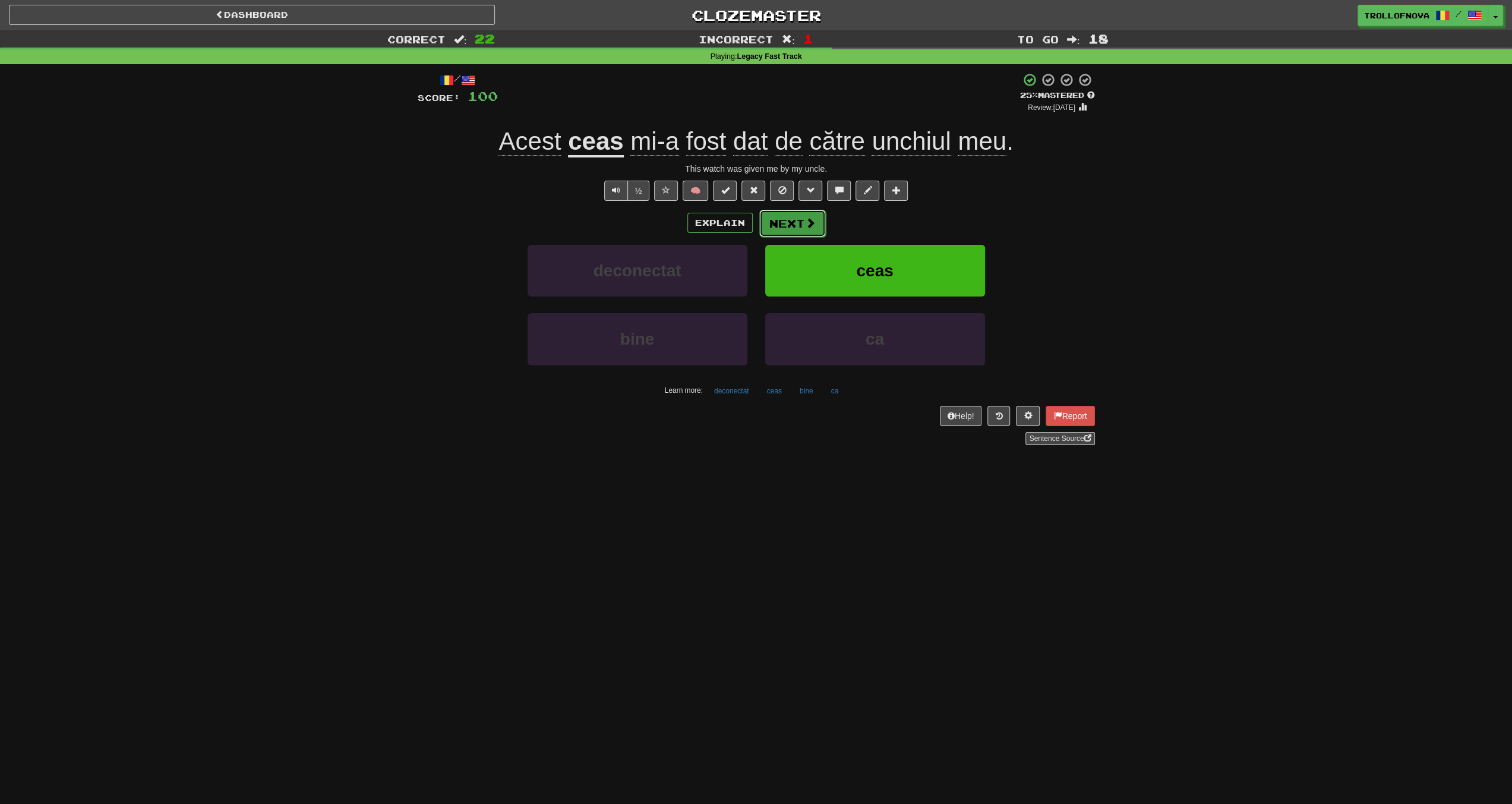
click at [798, 225] on button "Next" at bounding box center [793, 224] width 67 height 28
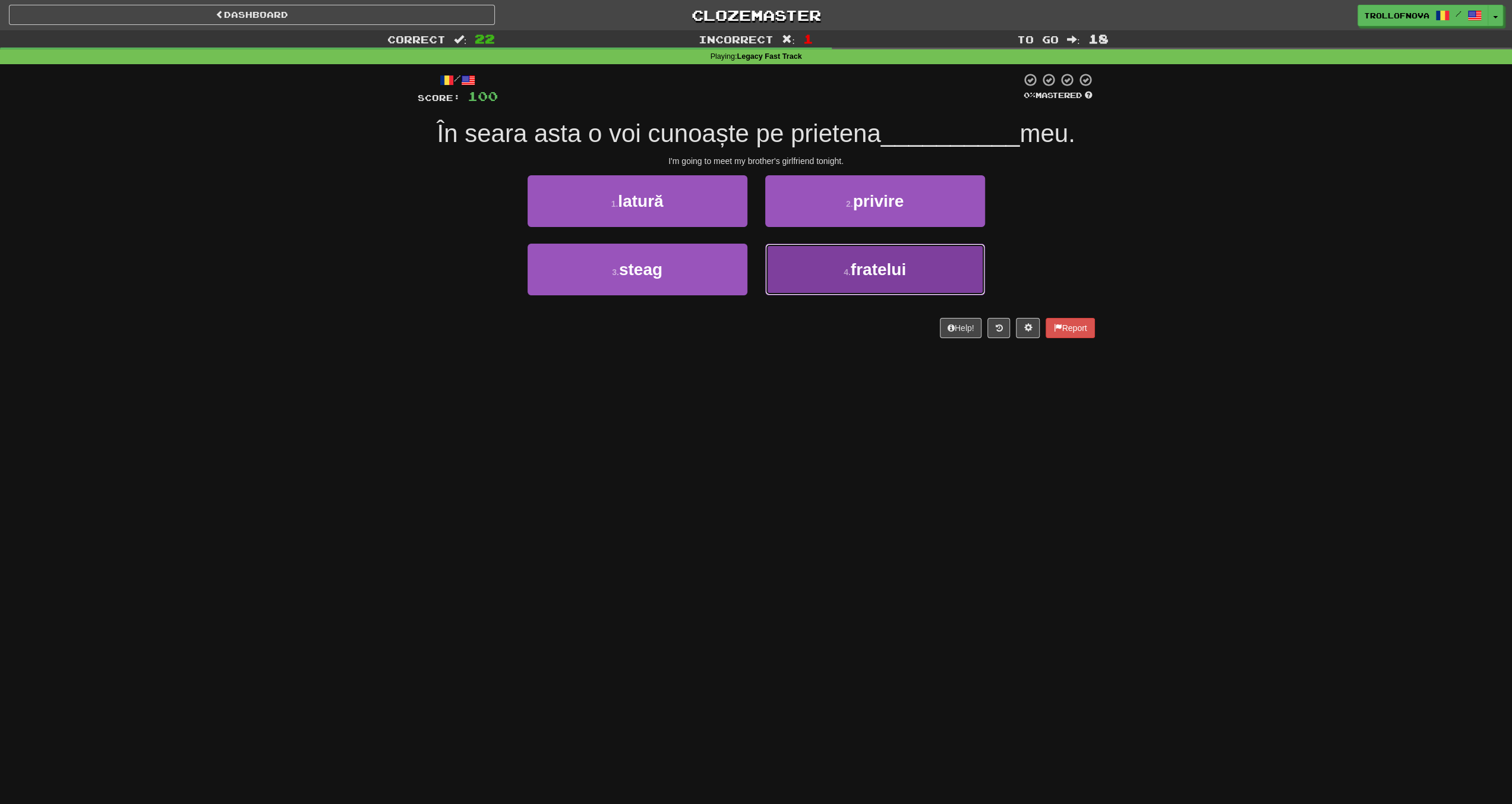
click at [824, 281] on button "4 . fratelui" at bounding box center [876, 269] width 220 height 52
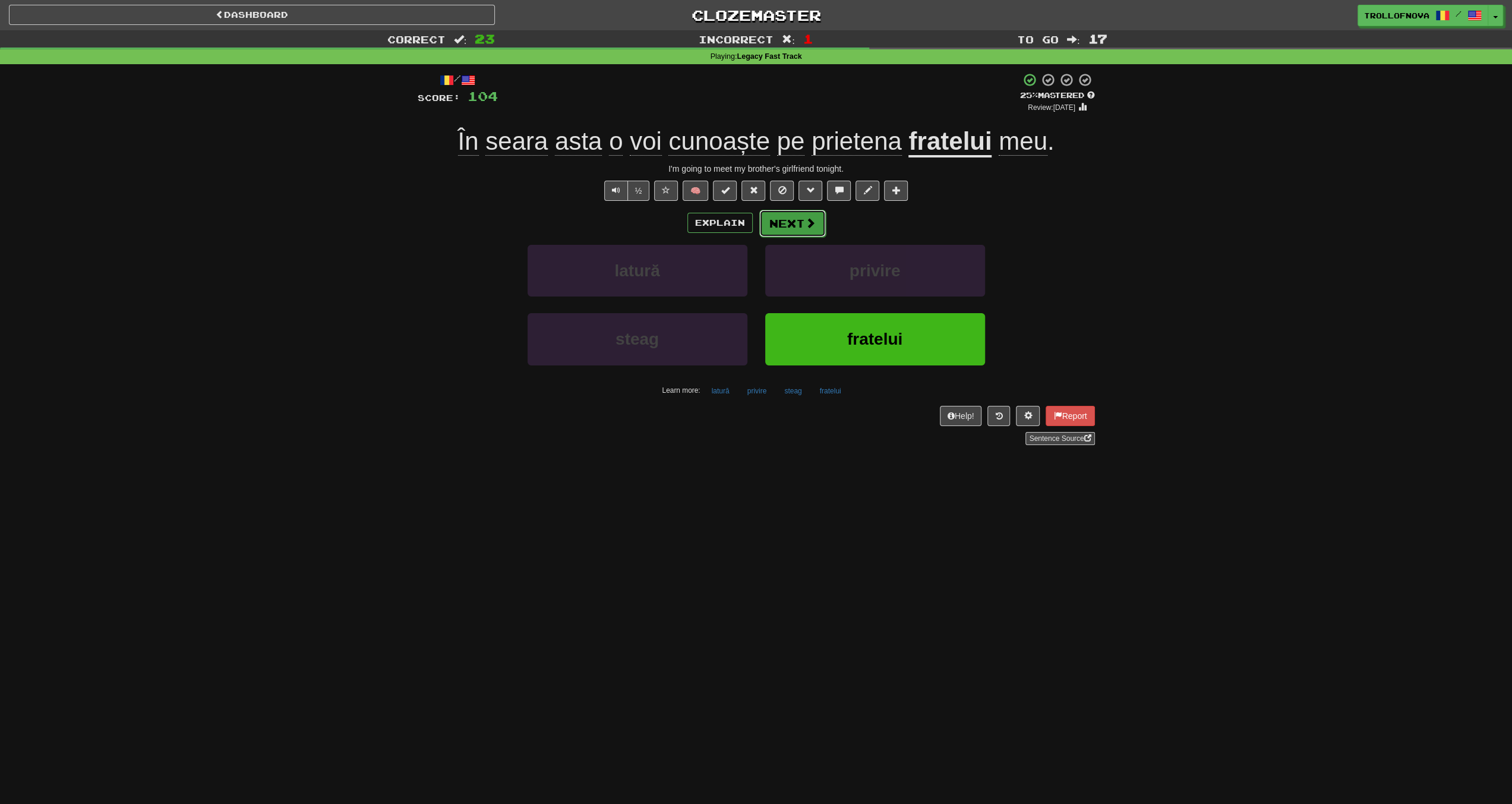
click at [809, 219] on span at bounding box center [810, 223] width 11 height 11
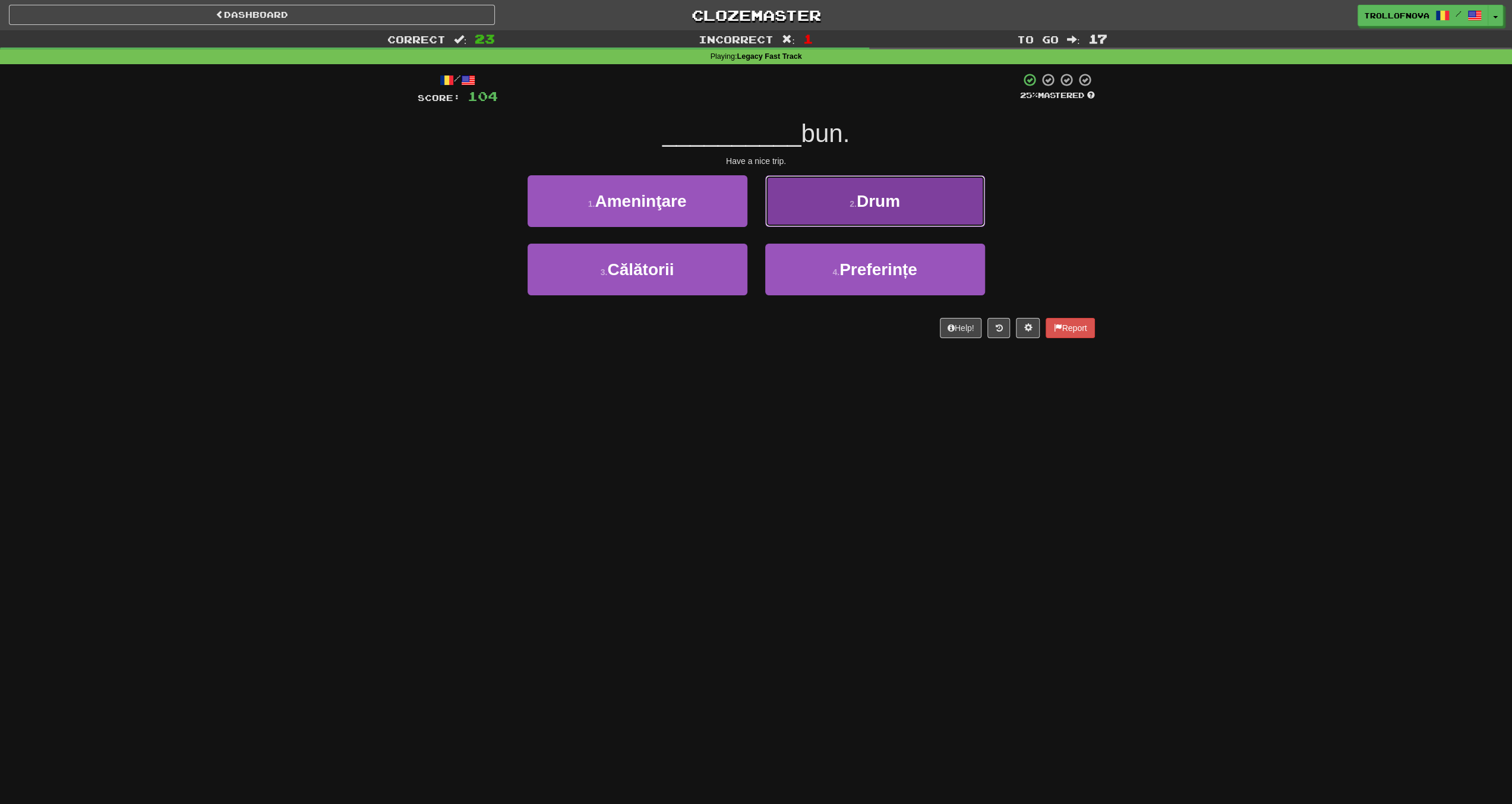
click at [815, 206] on button "2 . Drum" at bounding box center [876, 201] width 220 height 52
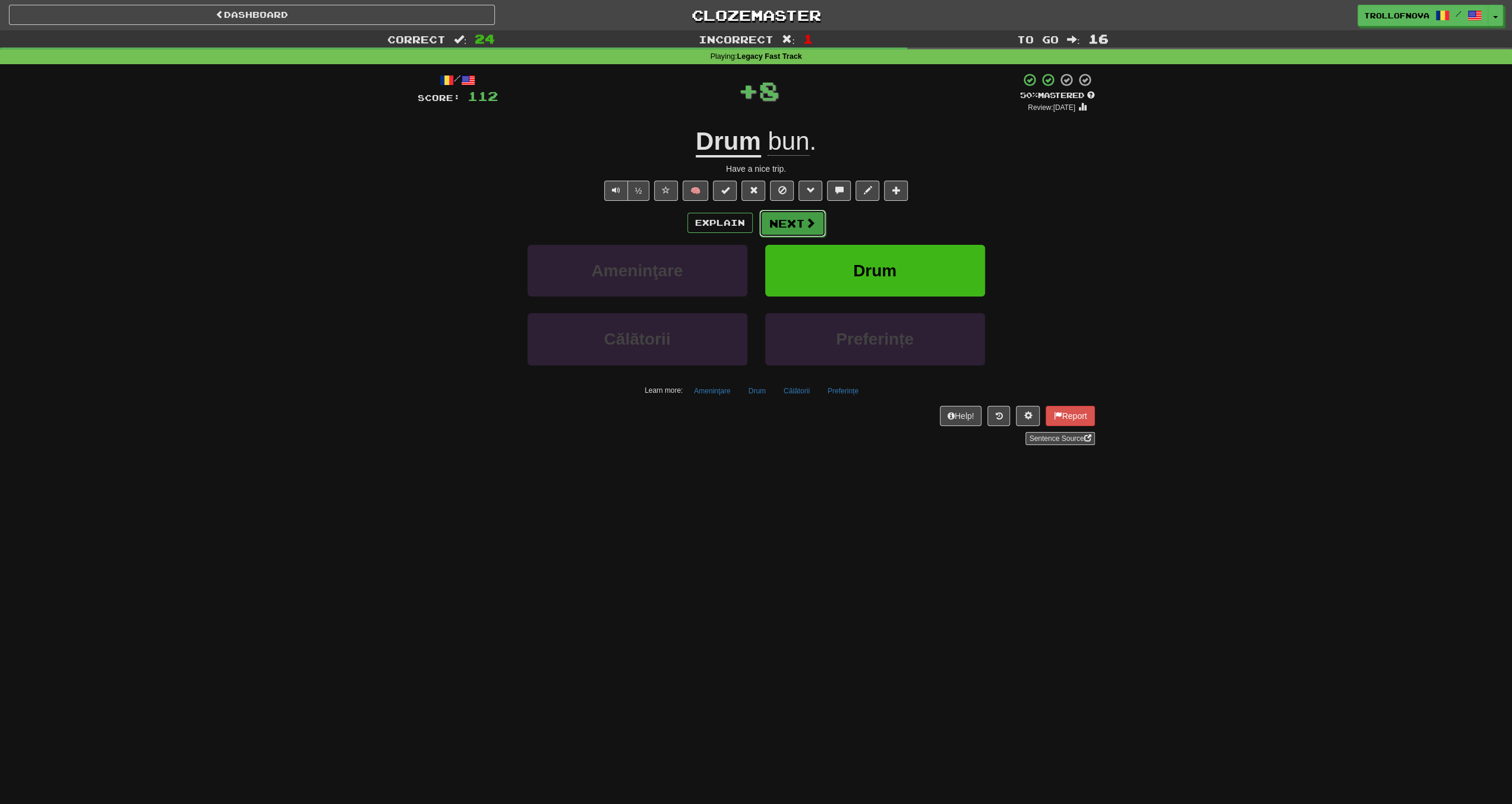
click at [802, 228] on button "Next" at bounding box center [793, 224] width 67 height 28
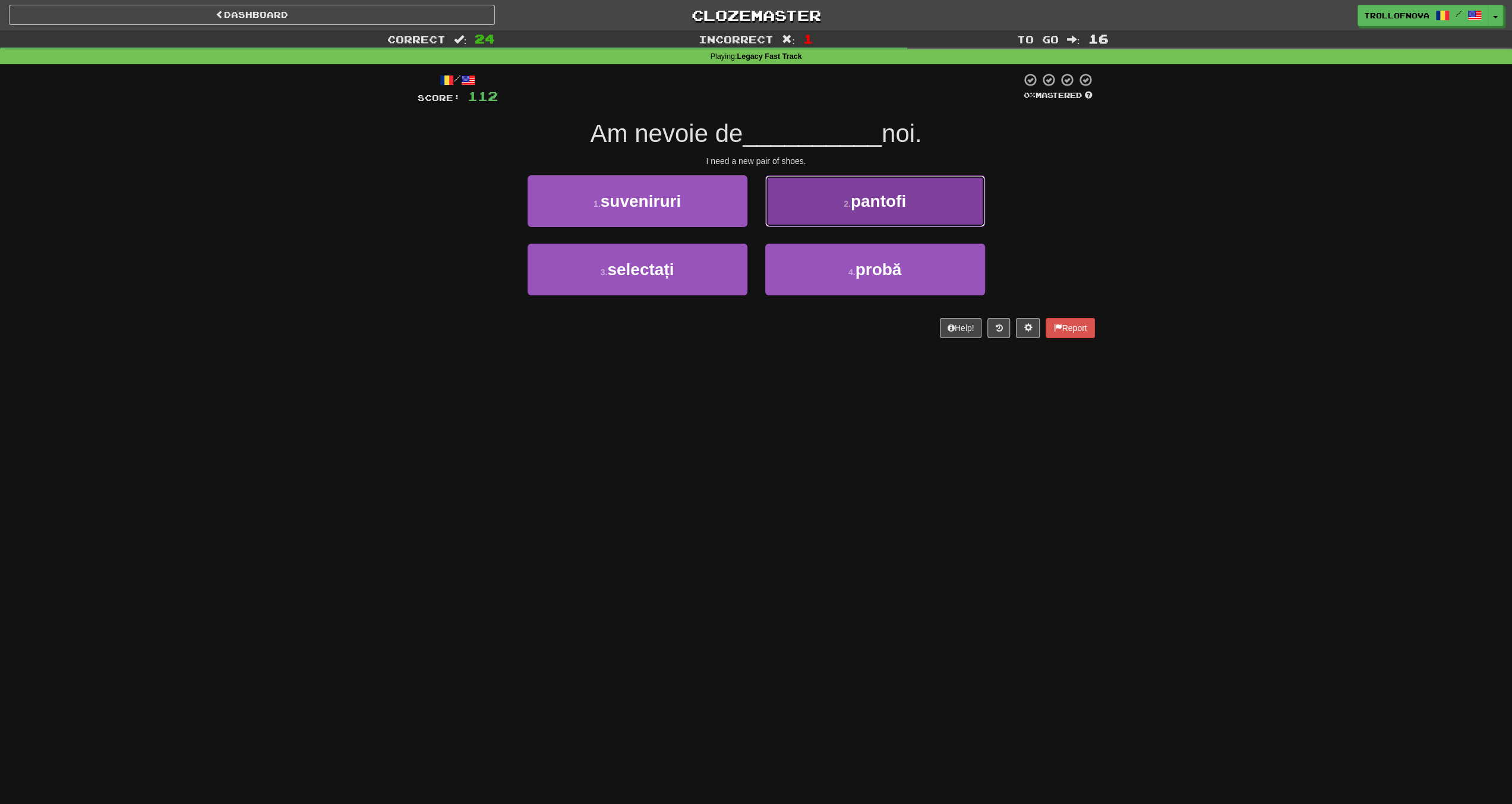
click at [824, 209] on button "2 . pantofi" at bounding box center [876, 201] width 220 height 52
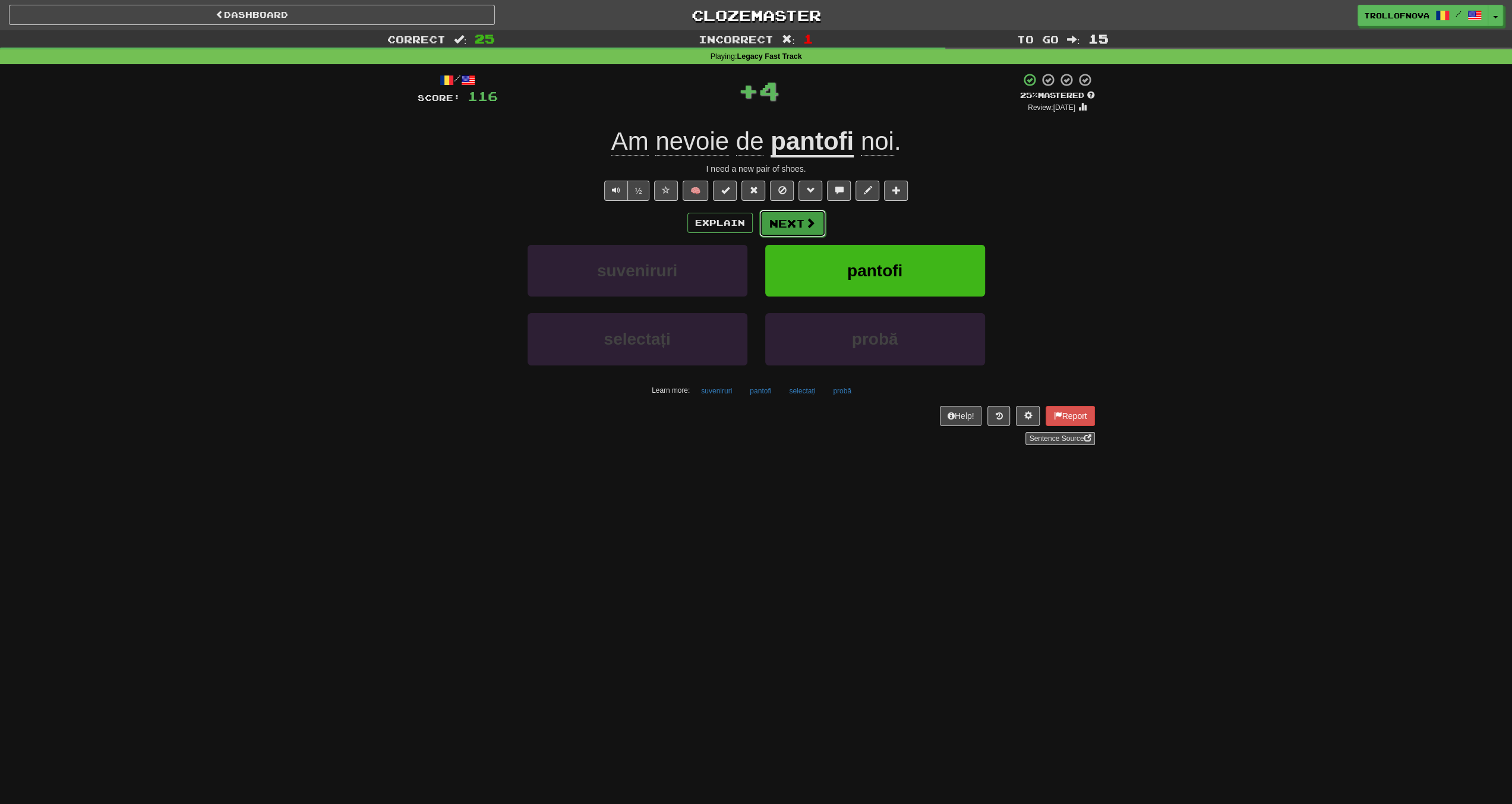
click at [795, 221] on button "Next" at bounding box center [793, 224] width 67 height 28
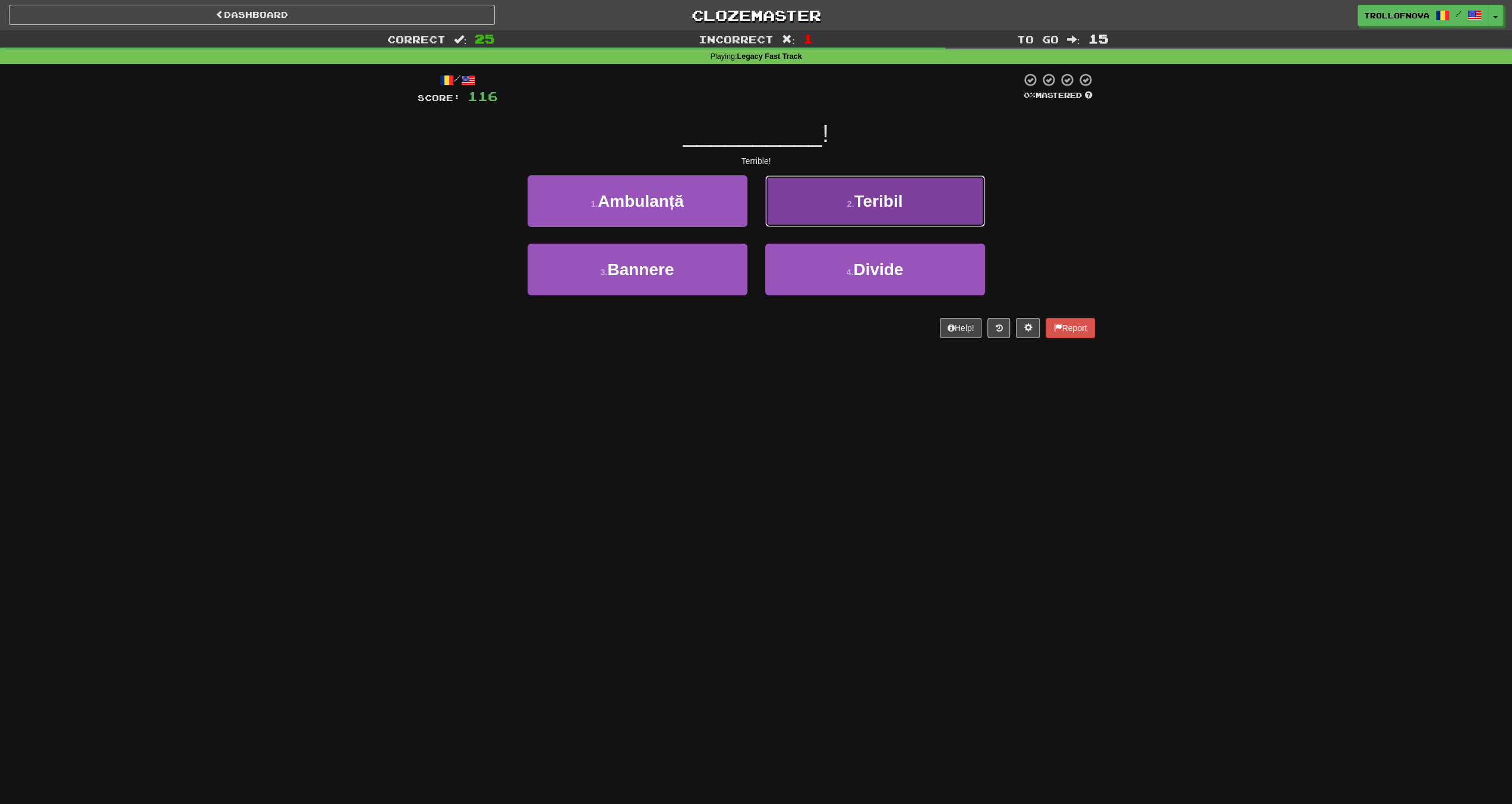
click at [824, 202] on button "2 . Teribil" at bounding box center [876, 201] width 220 height 52
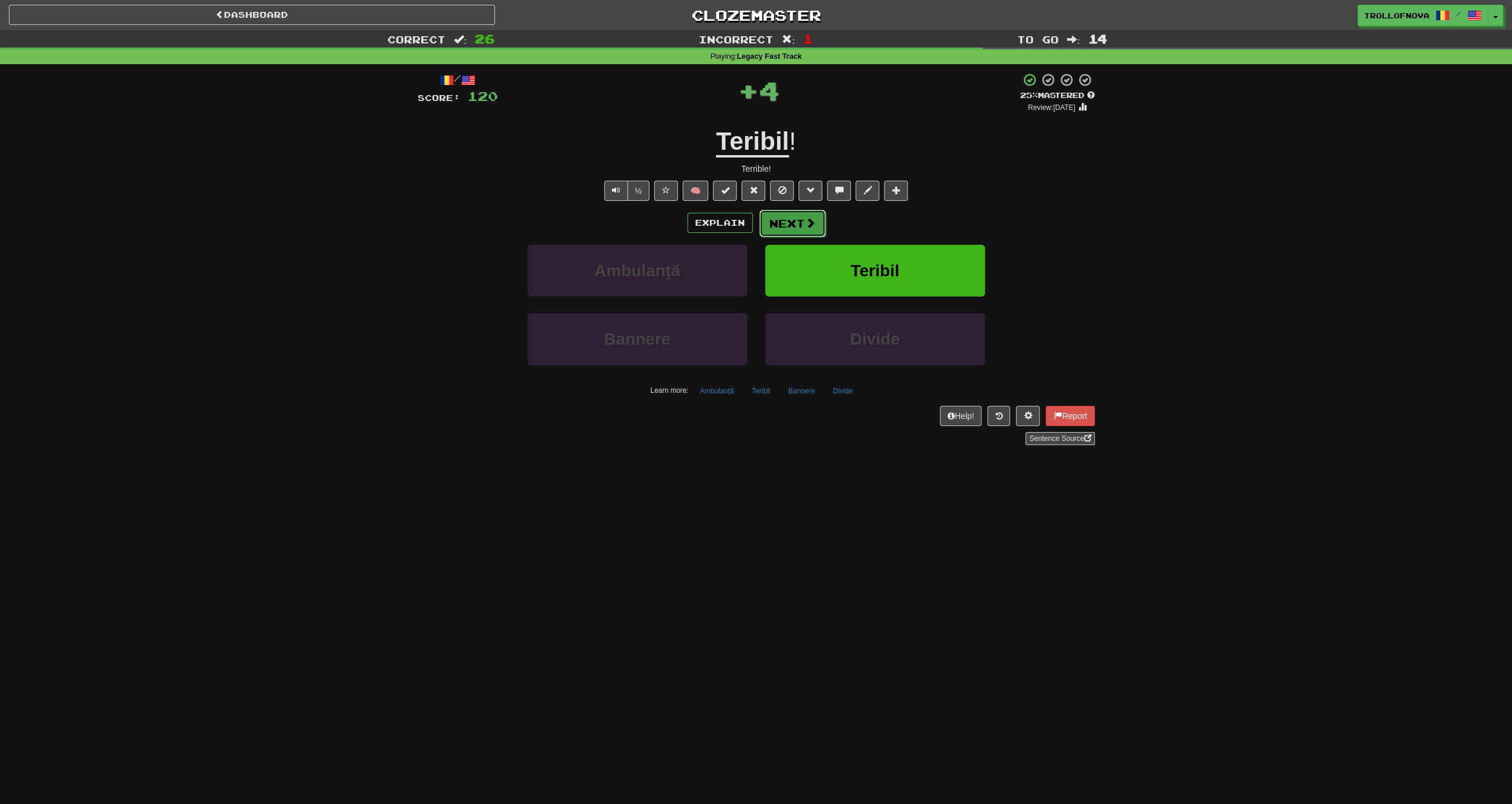
click at [802, 226] on button "Next" at bounding box center [793, 224] width 67 height 28
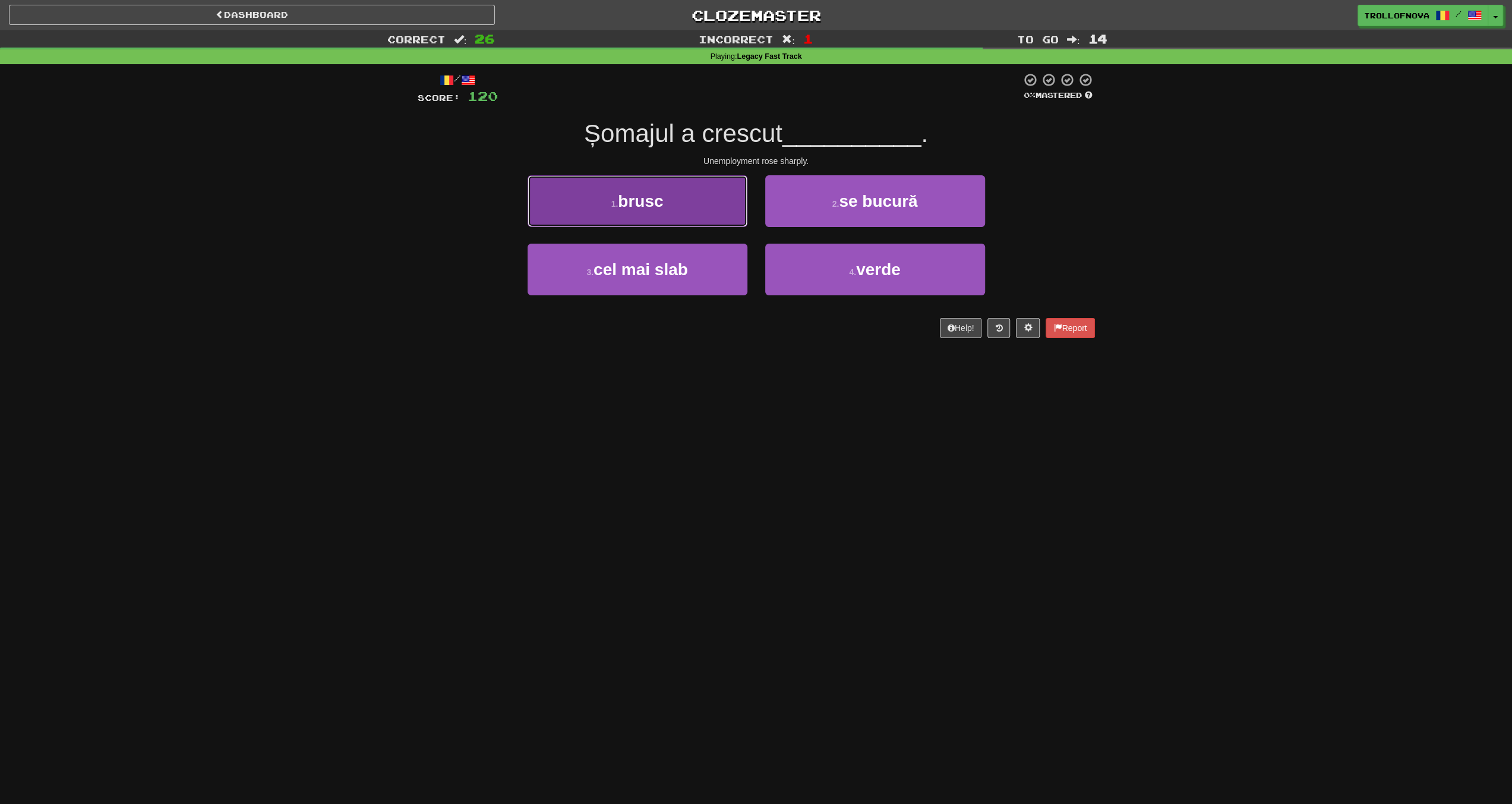
click at [655, 199] on span "brusc" at bounding box center [641, 201] width 45 height 18
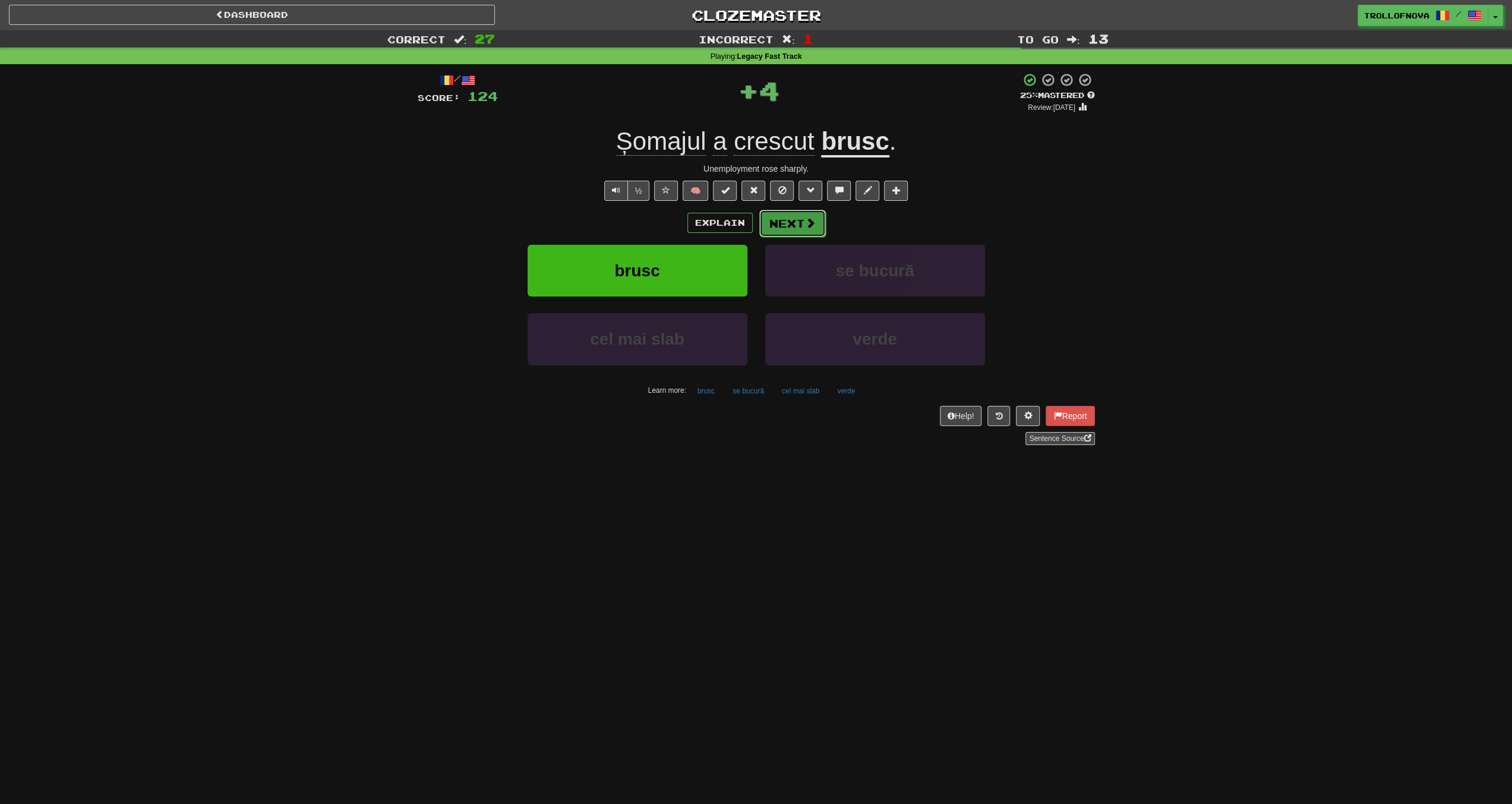
click at [808, 220] on span at bounding box center [810, 223] width 11 height 11
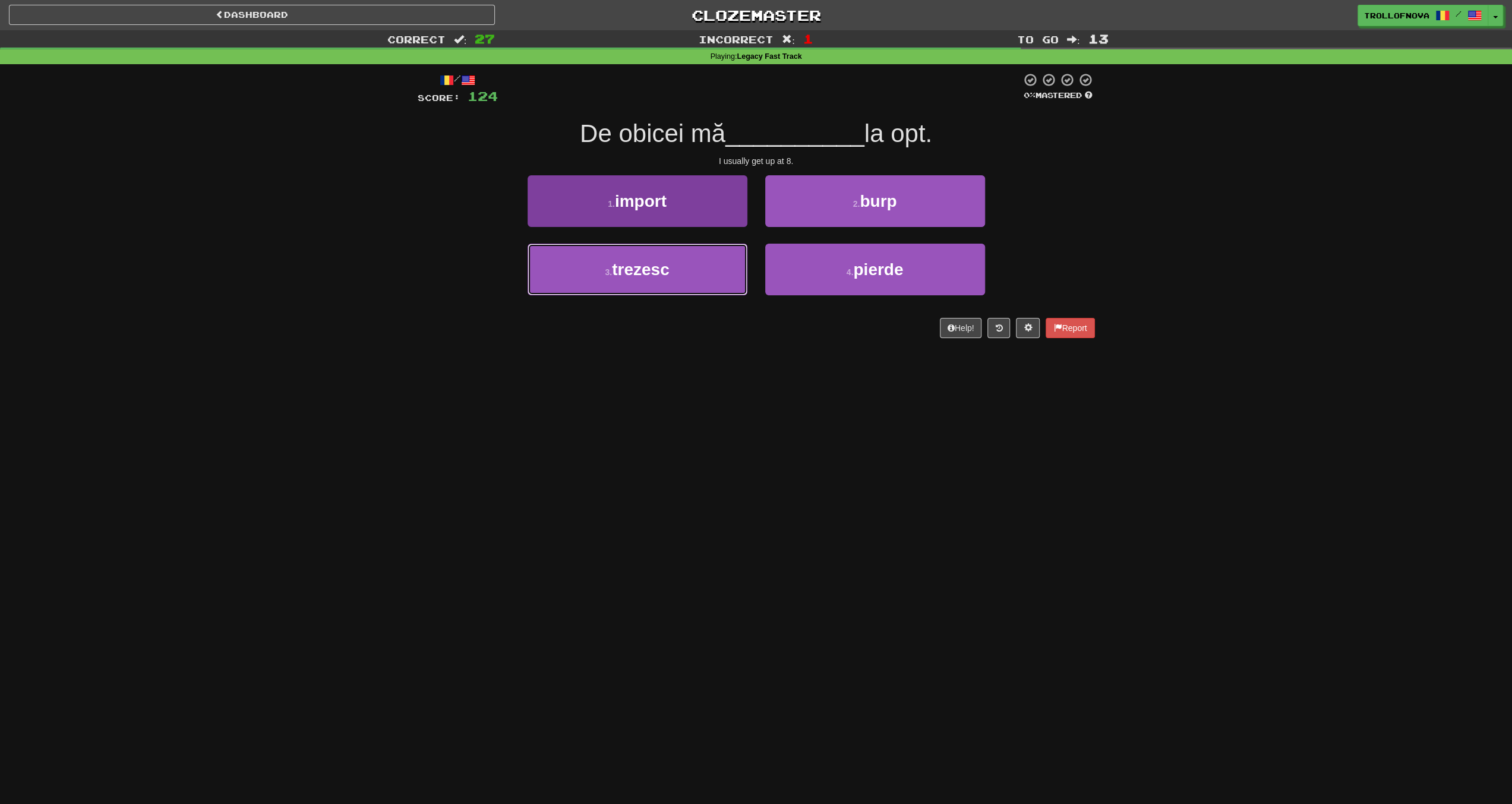
click at [678, 278] on button "3 . trezesc" at bounding box center [638, 269] width 220 height 52
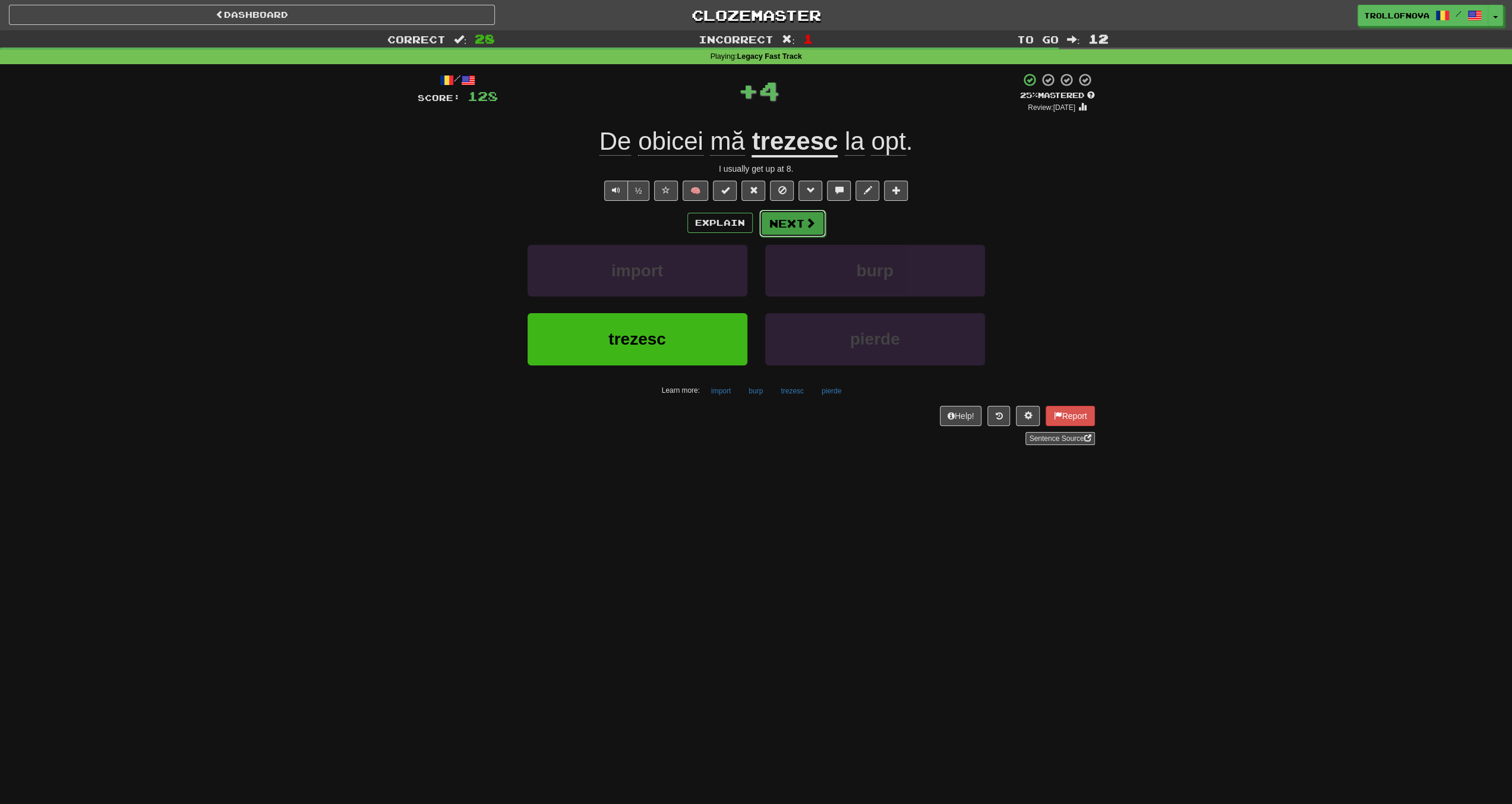
click at [806, 226] on span at bounding box center [810, 223] width 11 height 11
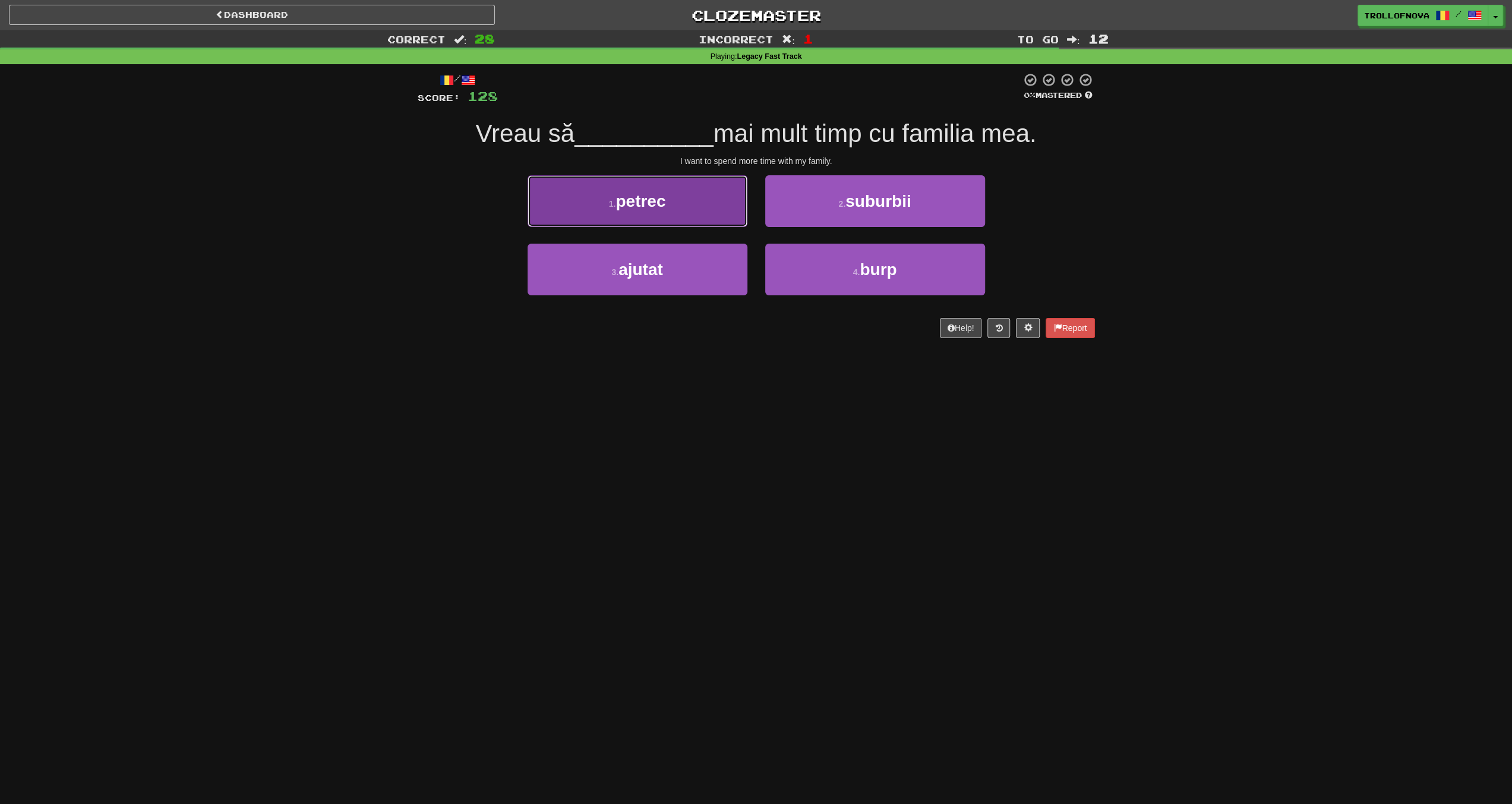
click at [671, 194] on button "1 . petrec" at bounding box center [638, 201] width 220 height 52
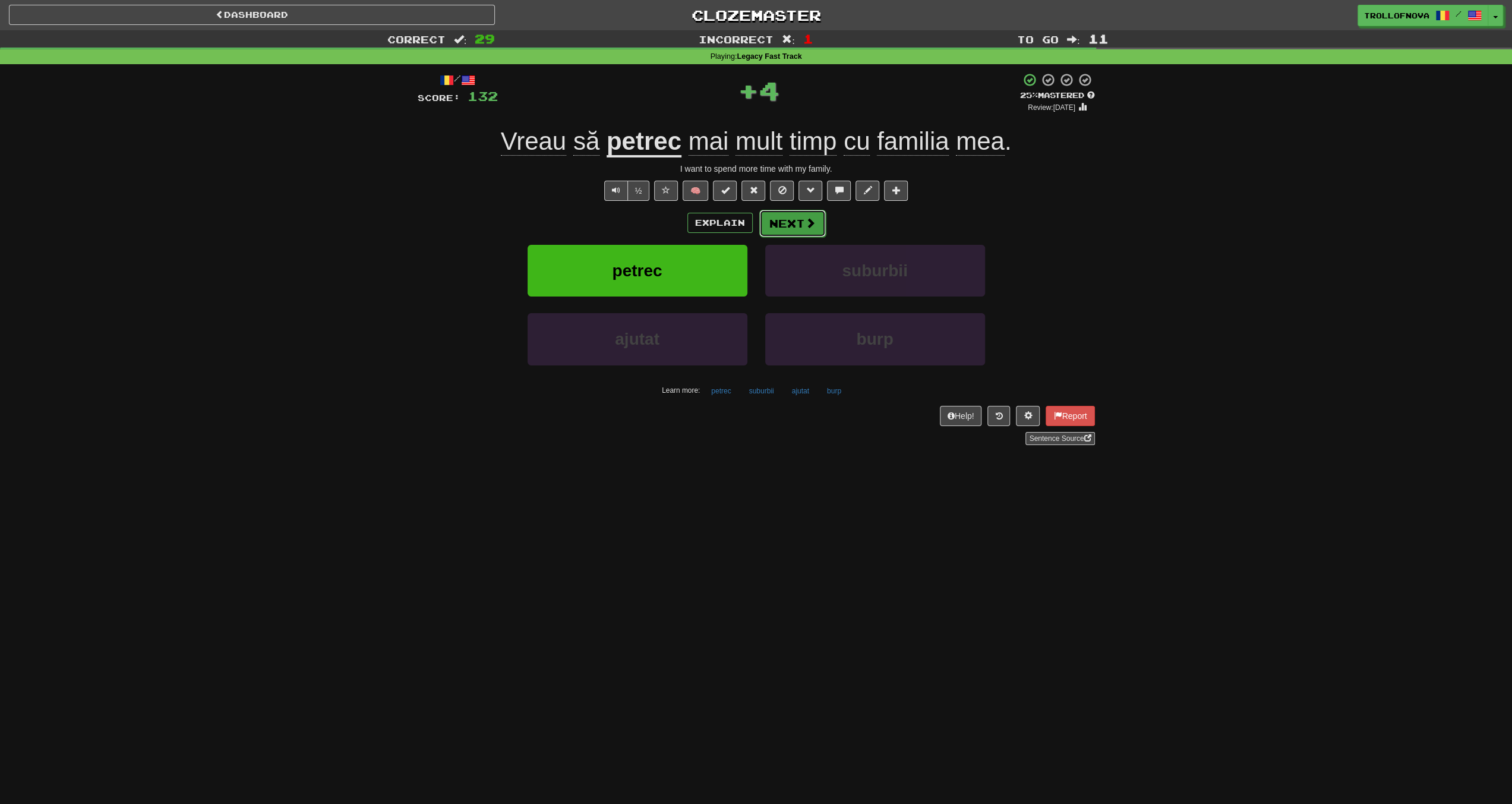
click at [793, 228] on button "Next" at bounding box center [793, 224] width 67 height 28
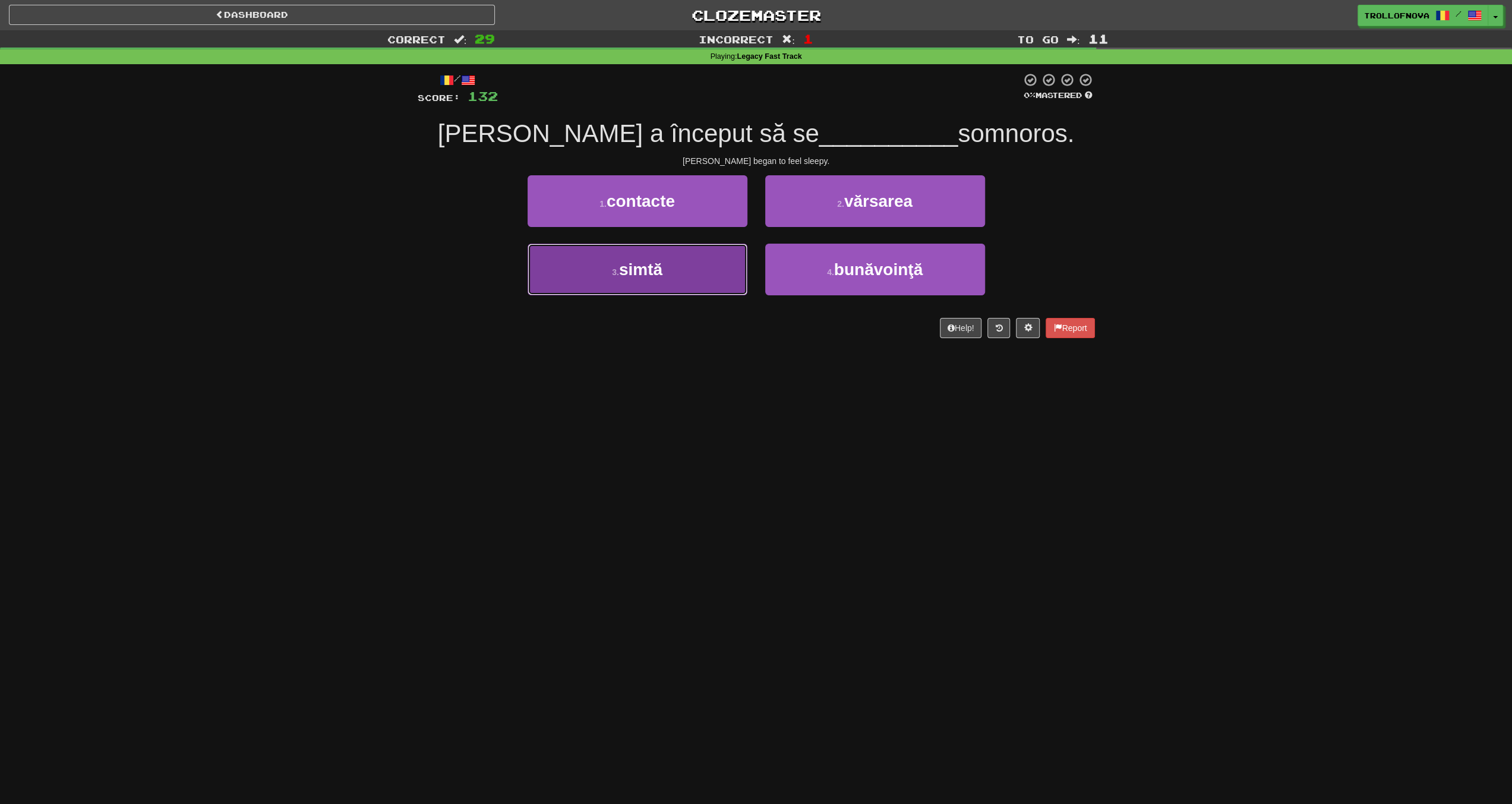
click at [675, 265] on button "3 . simtă" at bounding box center [638, 269] width 220 height 52
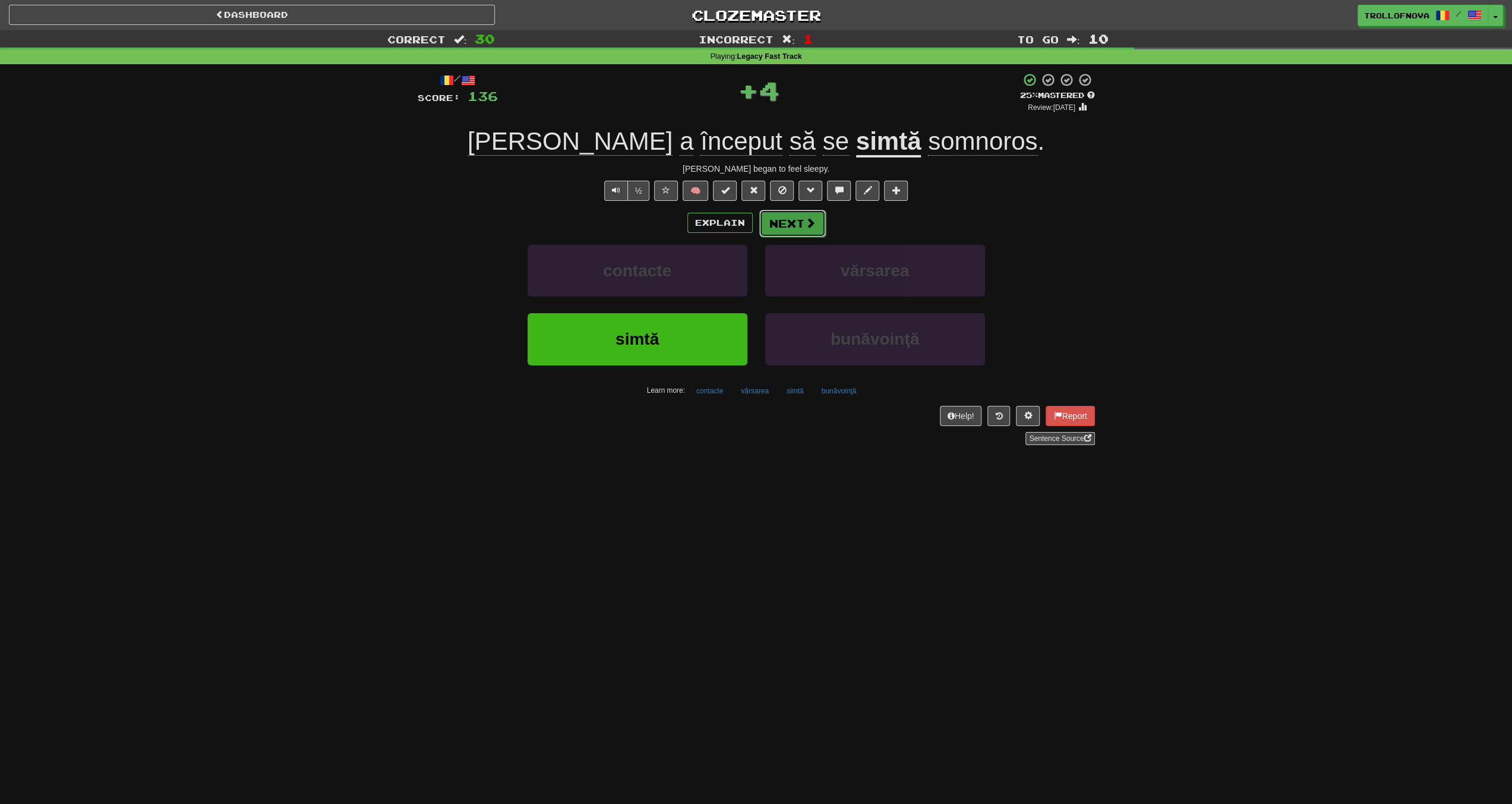
click at [802, 226] on button "Next" at bounding box center [793, 224] width 67 height 28
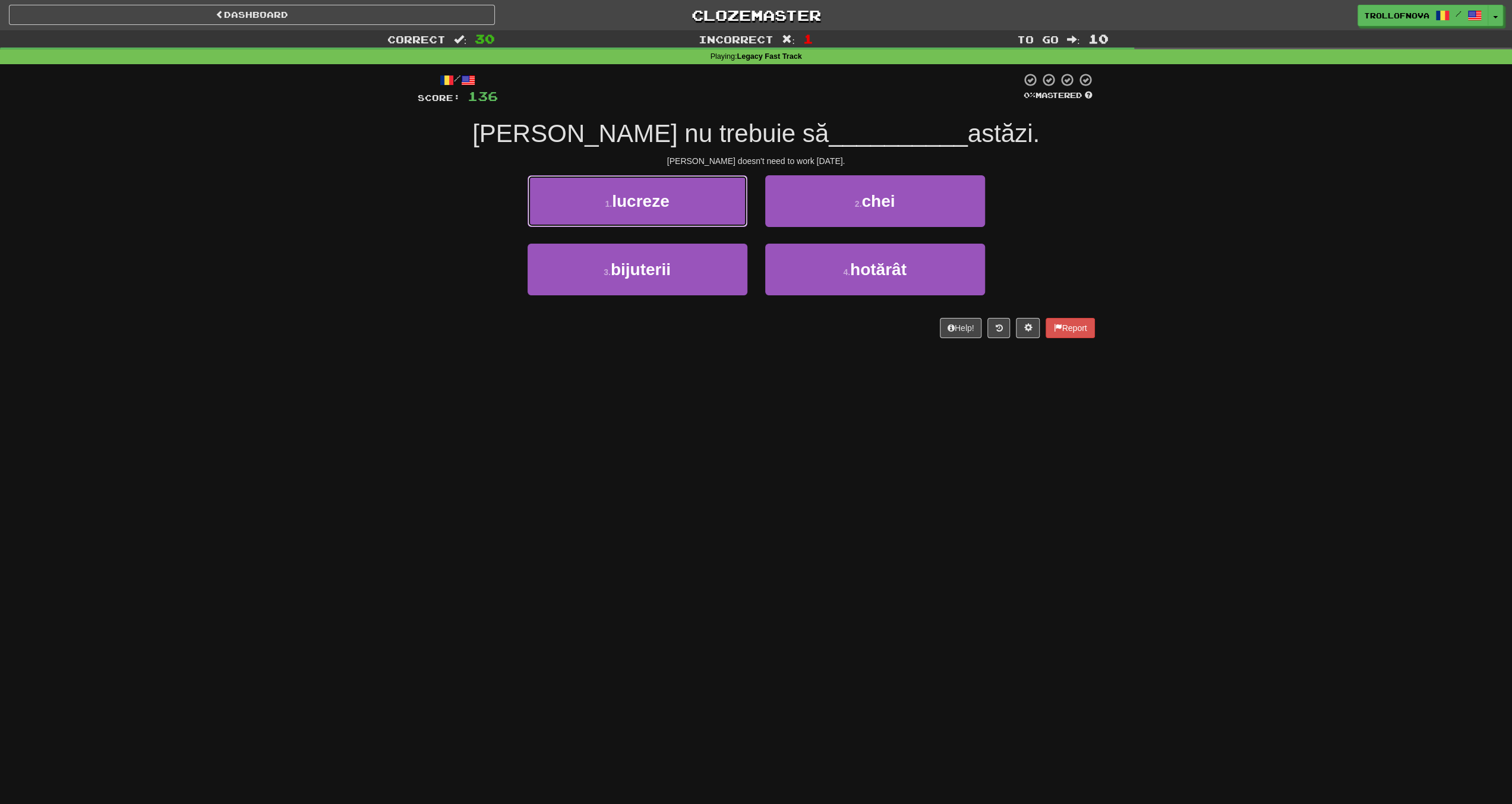
drag, startPoint x: 711, startPoint y: 203, endPoint x: 723, endPoint y: 201, distance: 12.2
click at [710, 203] on button "1 . lucreze" at bounding box center [638, 201] width 220 height 52
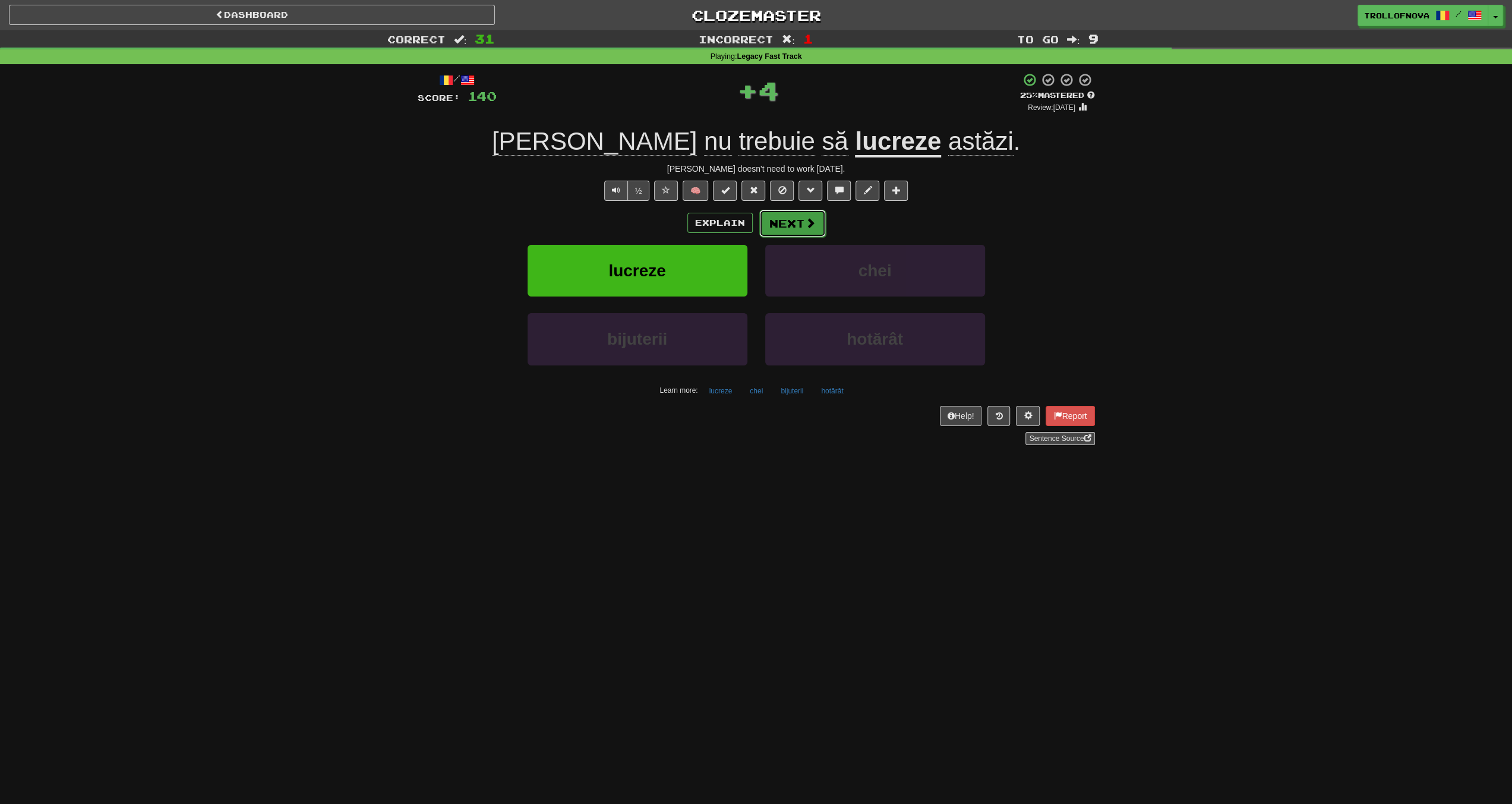
click at [807, 221] on span at bounding box center [810, 223] width 11 height 11
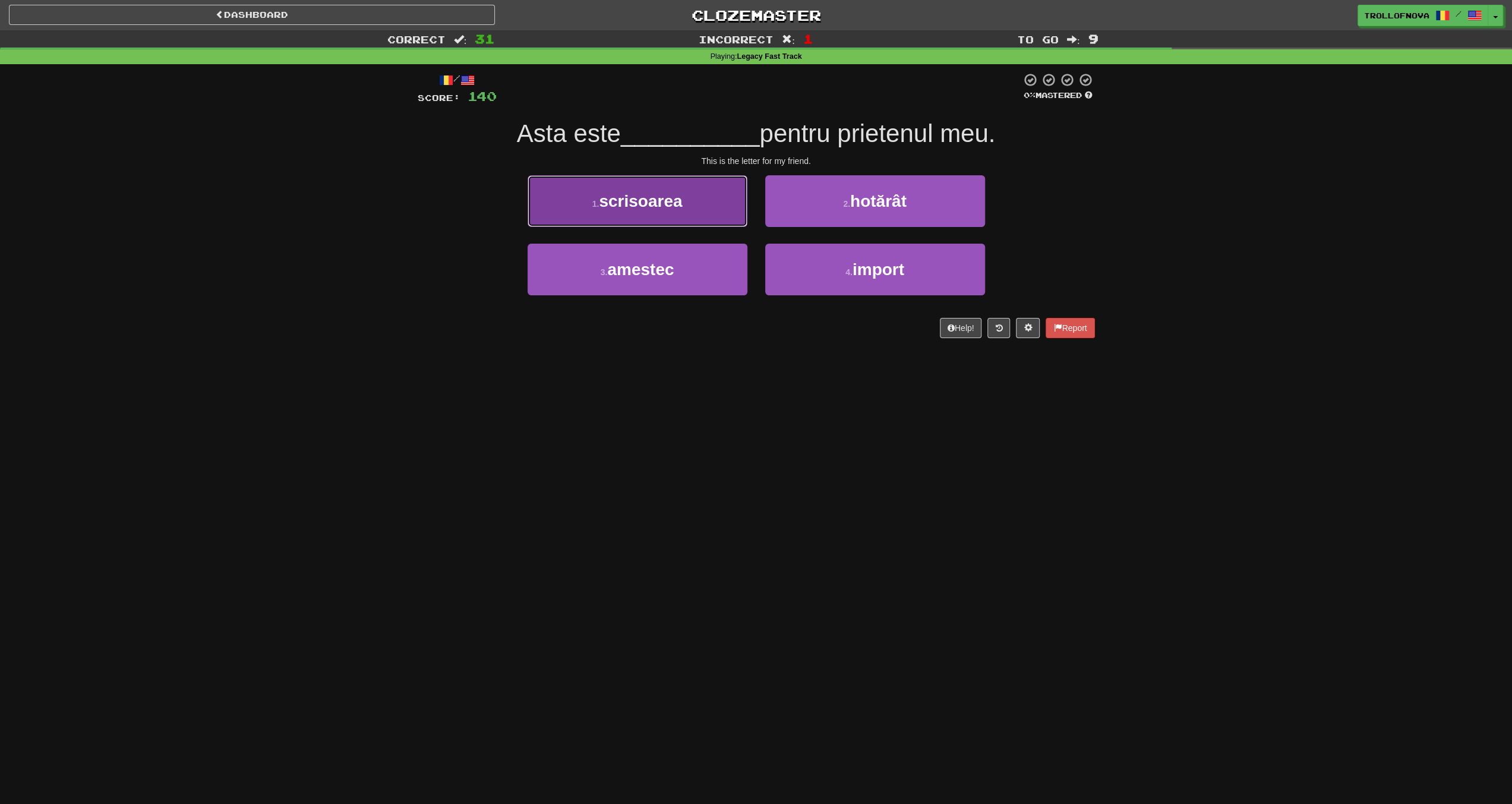
drag, startPoint x: 704, startPoint y: 210, endPoint x: 746, endPoint y: 217, distance: 42.6
click at [746, 217] on button "1 . scrisoarea" at bounding box center [638, 201] width 220 height 52
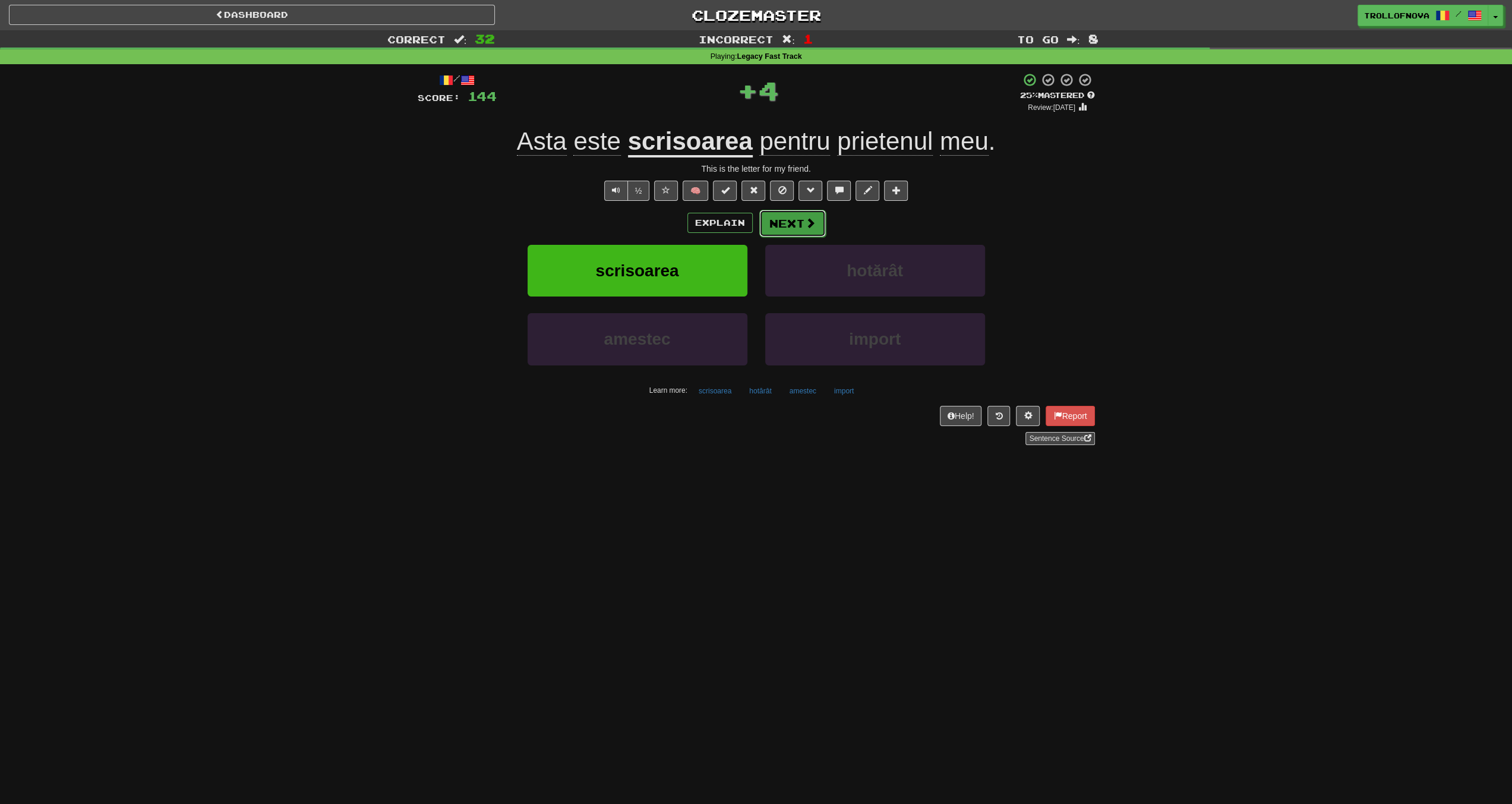
click at [815, 224] on button "Next" at bounding box center [793, 224] width 67 height 28
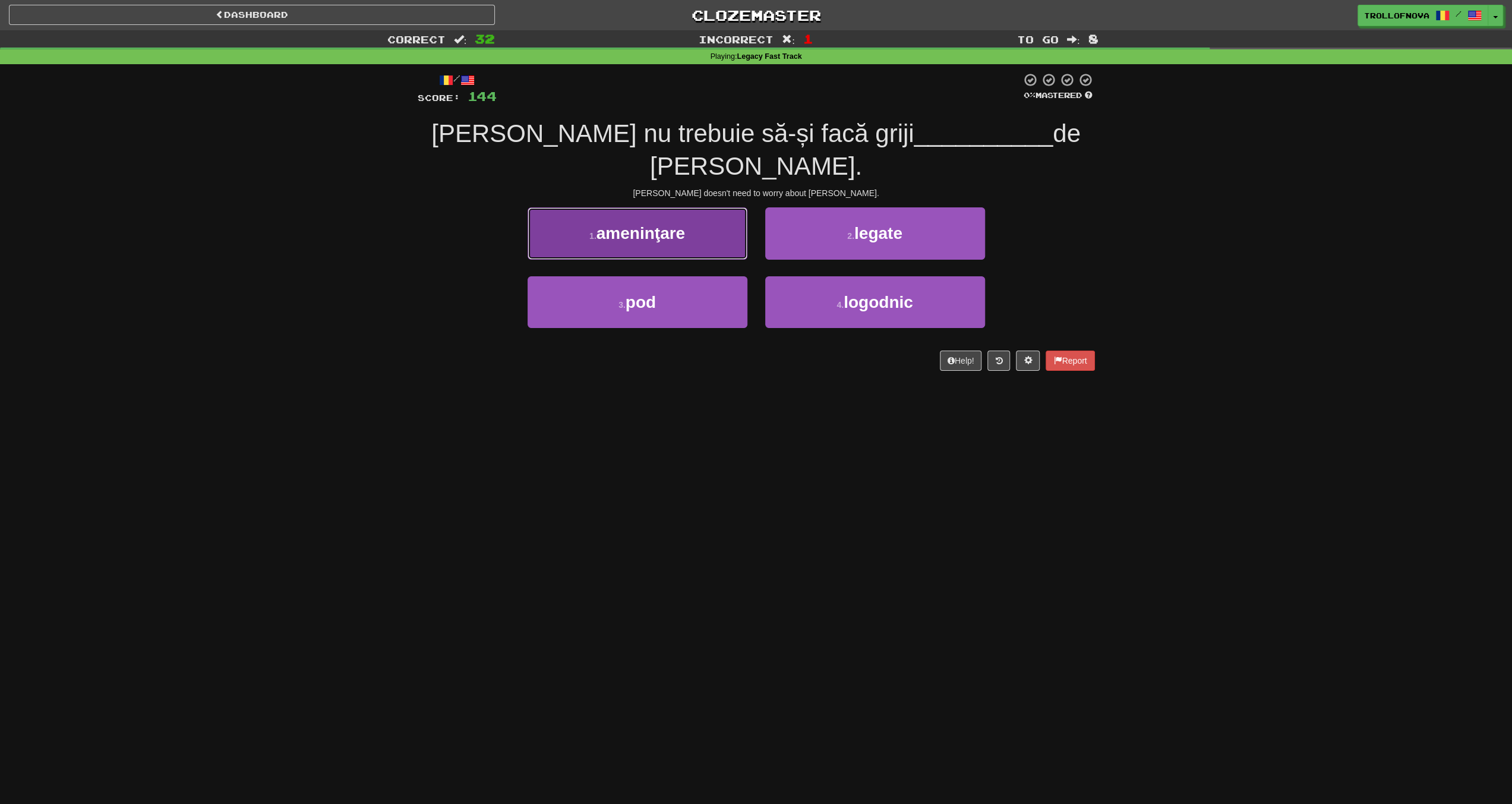
click at [682, 224] on span "ameninţare" at bounding box center [641, 233] width 89 height 18
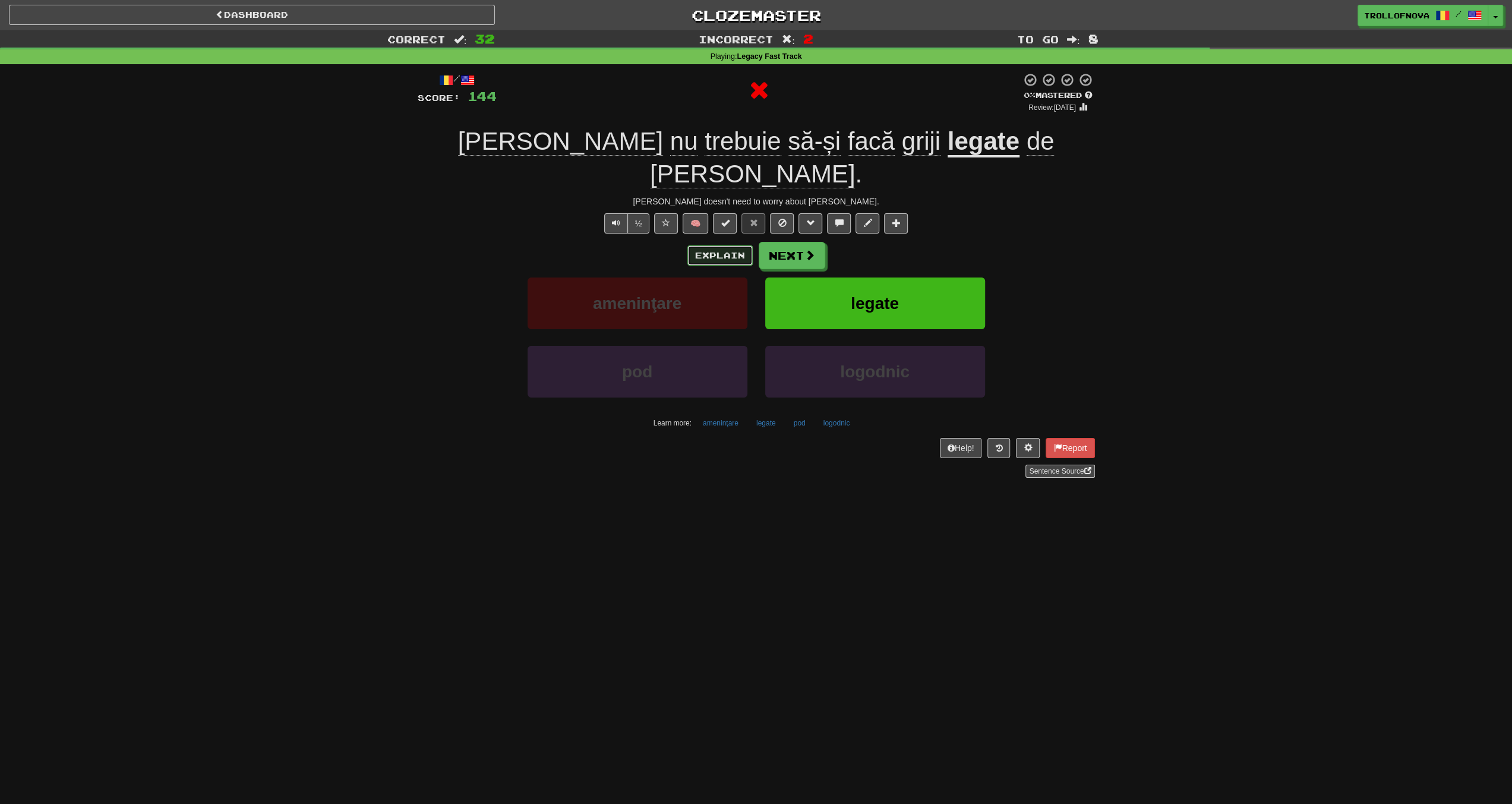
click at [737, 246] on button "Explain" at bounding box center [720, 255] width 65 height 20
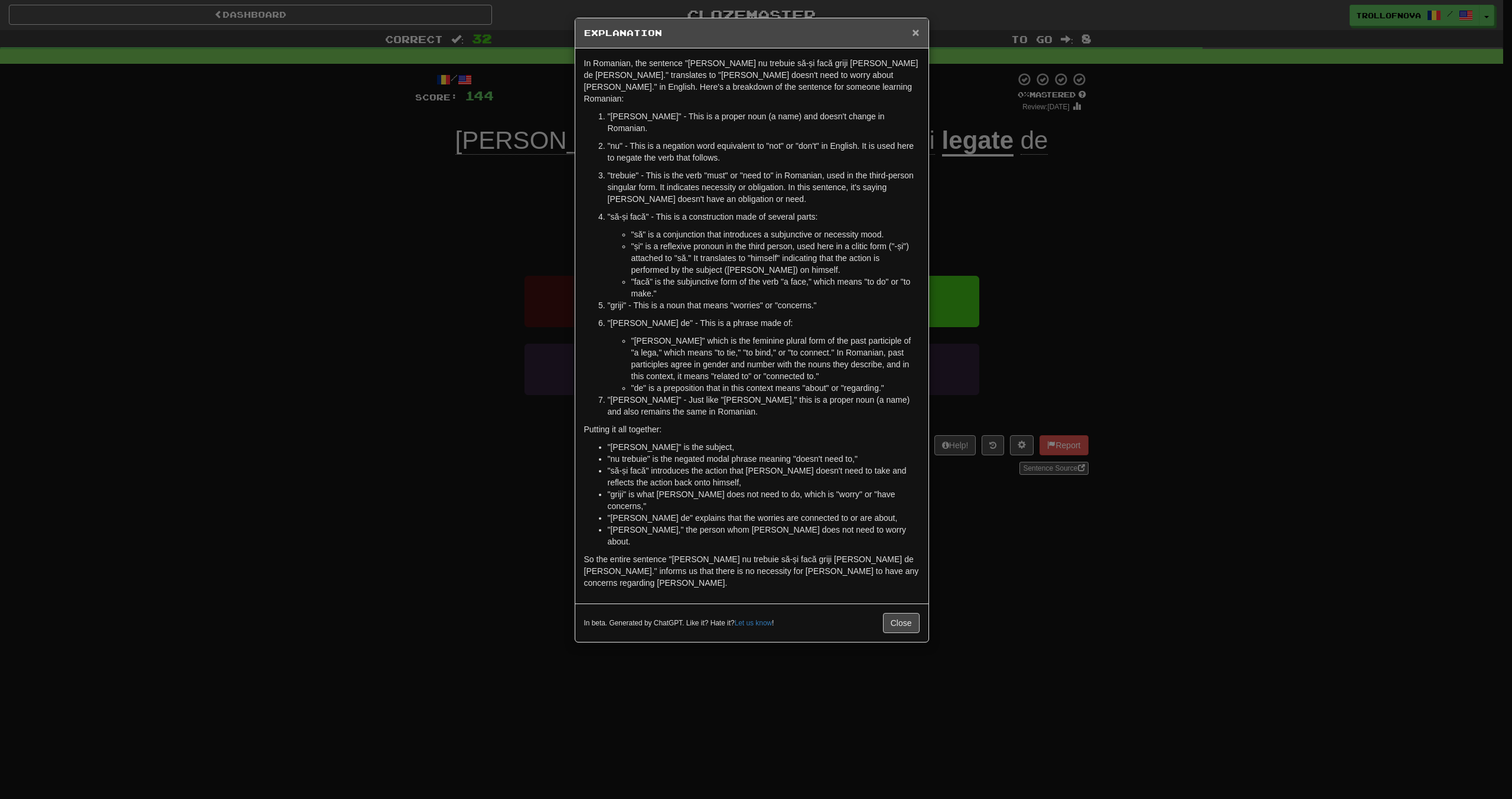
click at [917, 33] on span "×" at bounding box center [915, 32] width 7 height 13
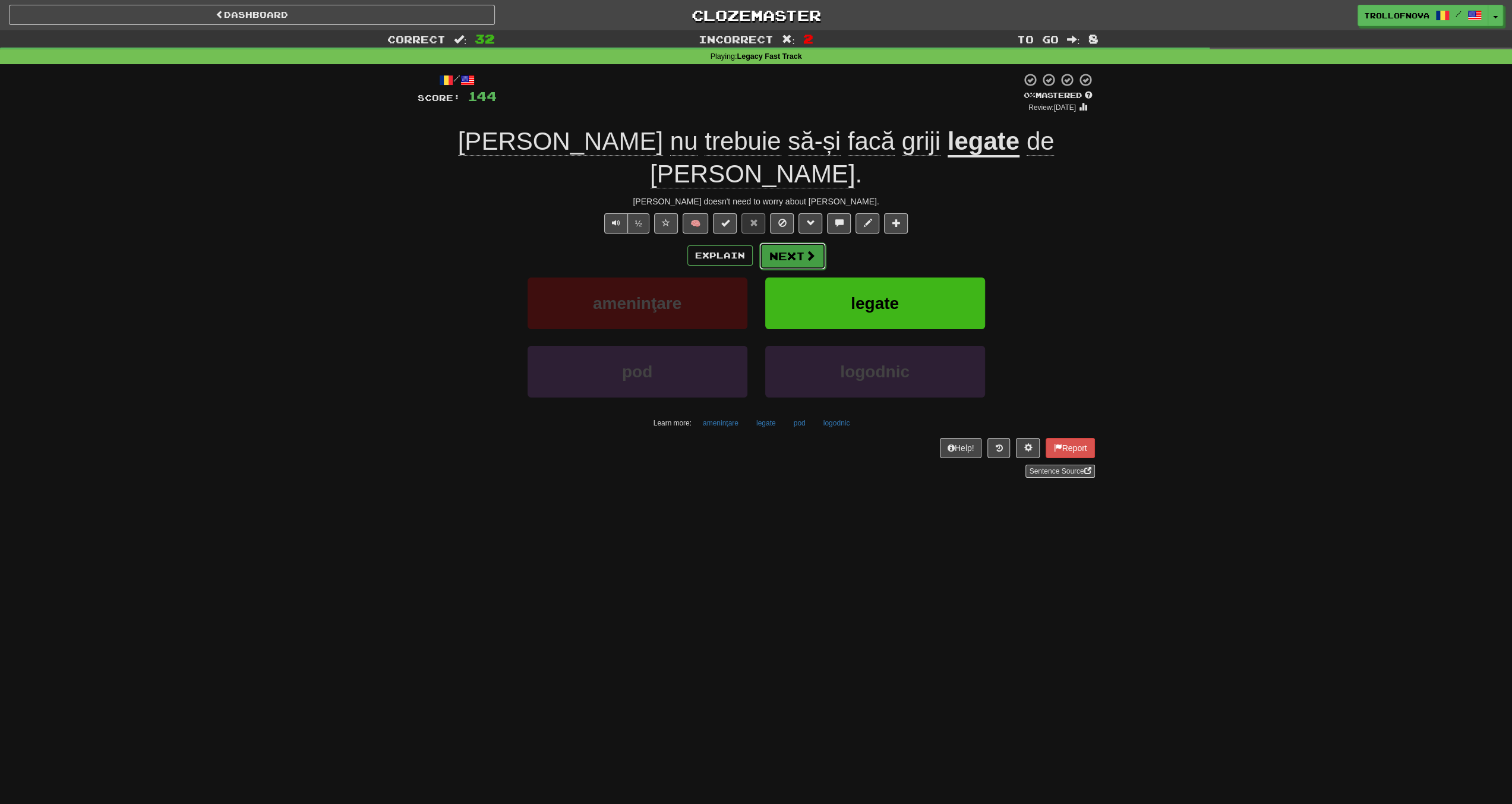
click at [803, 243] on button "Next" at bounding box center [793, 256] width 67 height 28
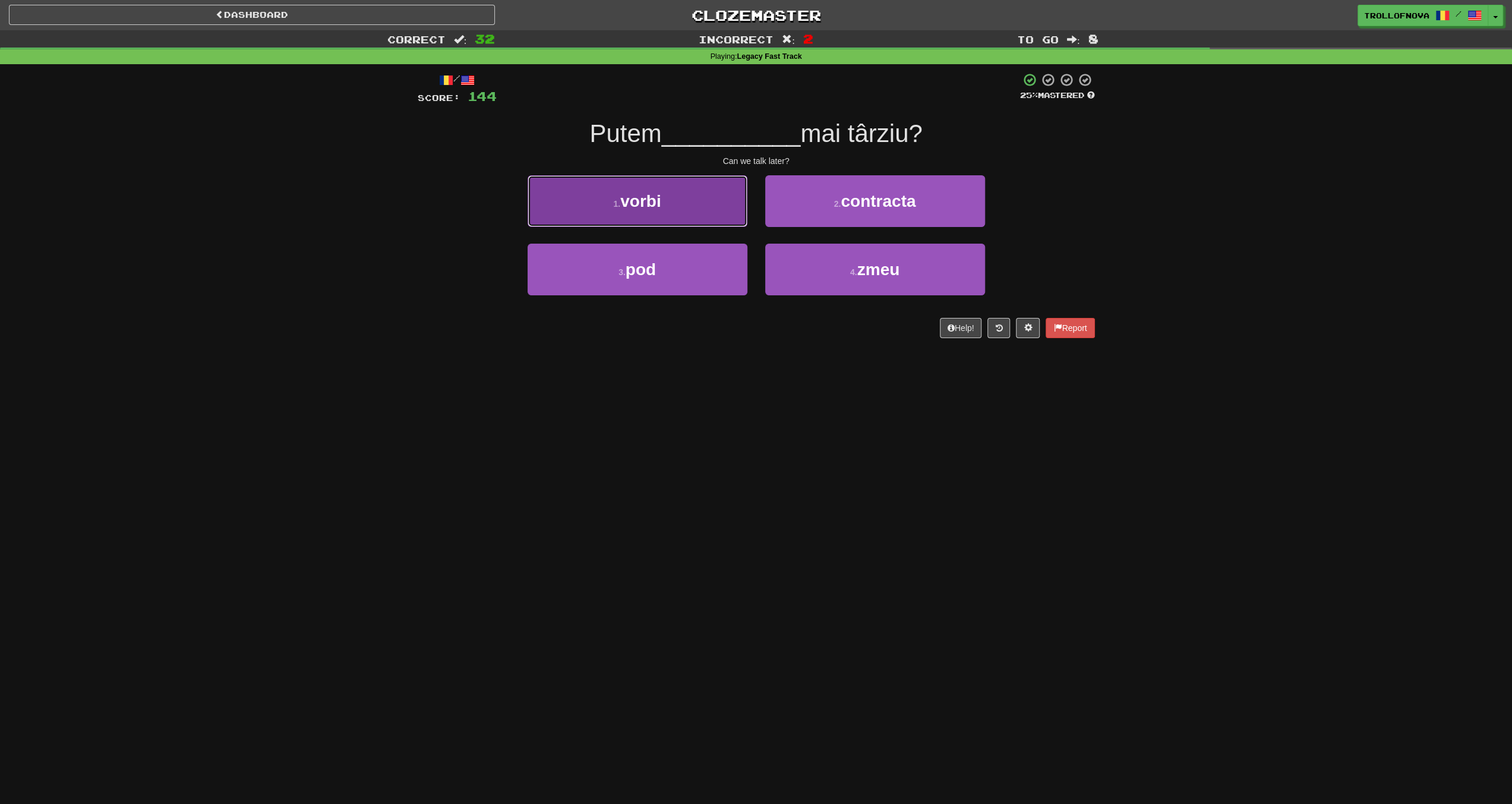
click at [697, 216] on button "1 . vorbi" at bounding box center [638, 201] width 220 height 52
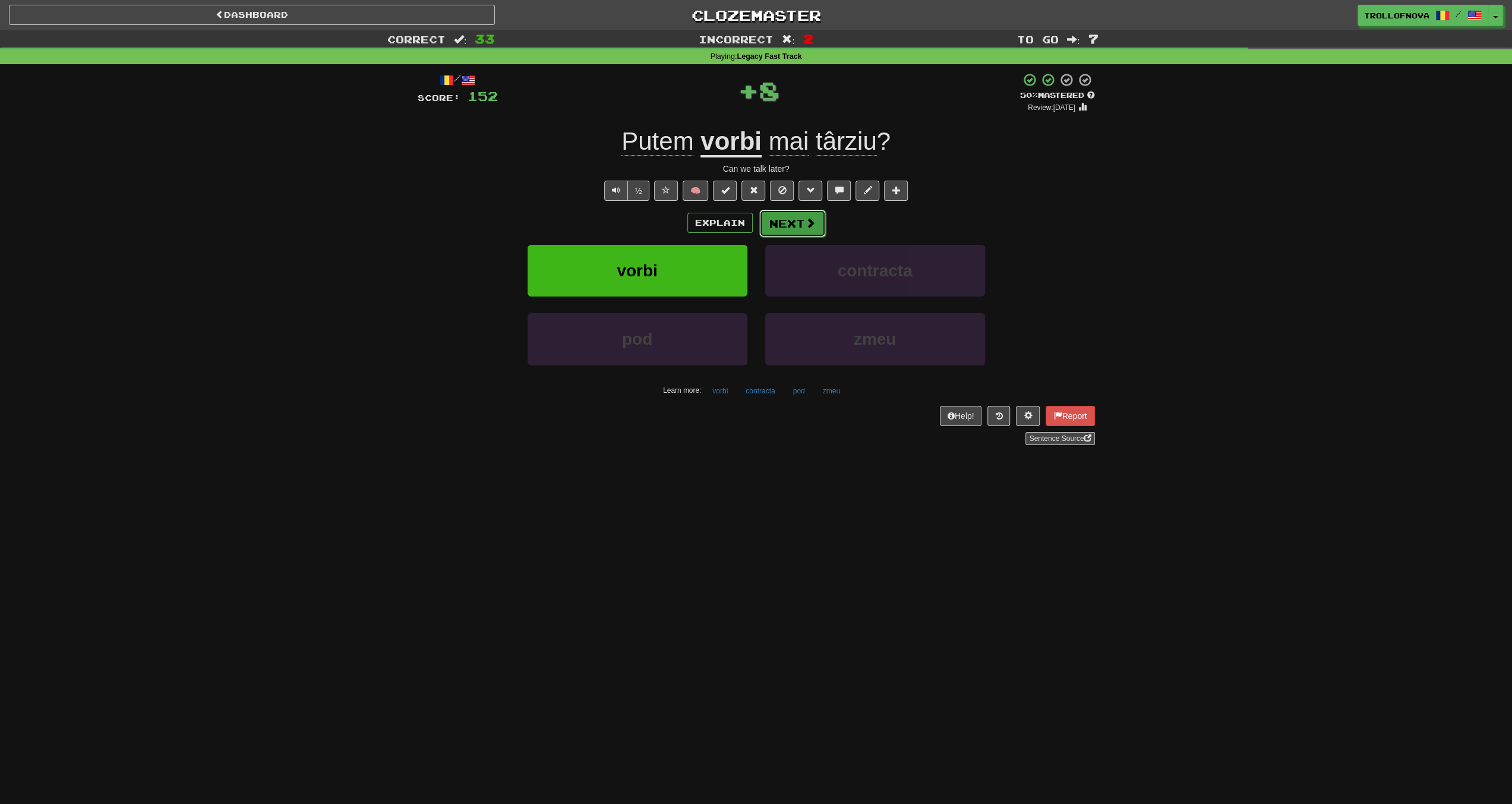
click at [810, 220] on span at bounding box center [810, 223] width 11 height 11
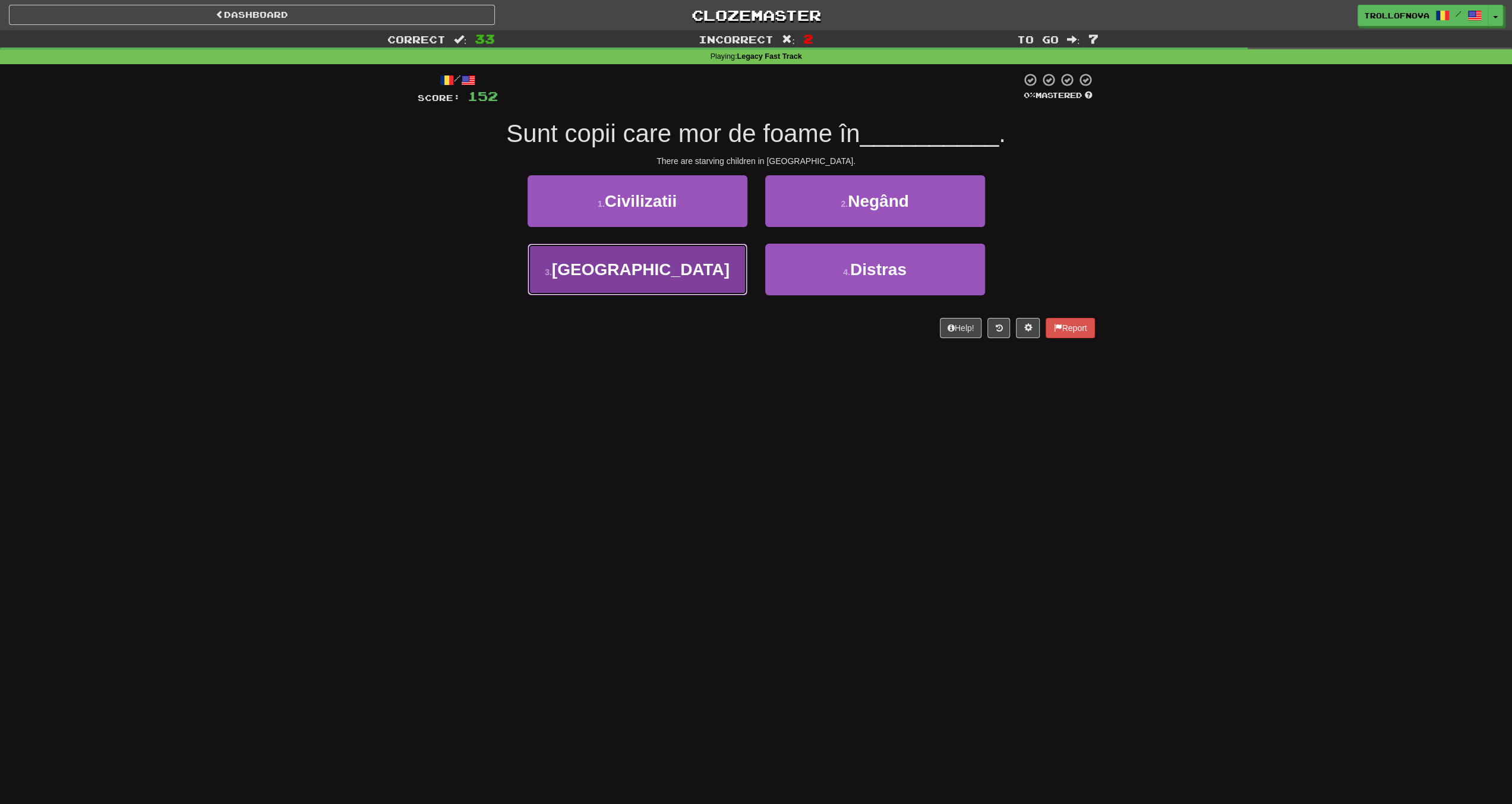
click at [710, 261] on button "3 . Africa" at bounding box center [638, 269] width 220 height 52
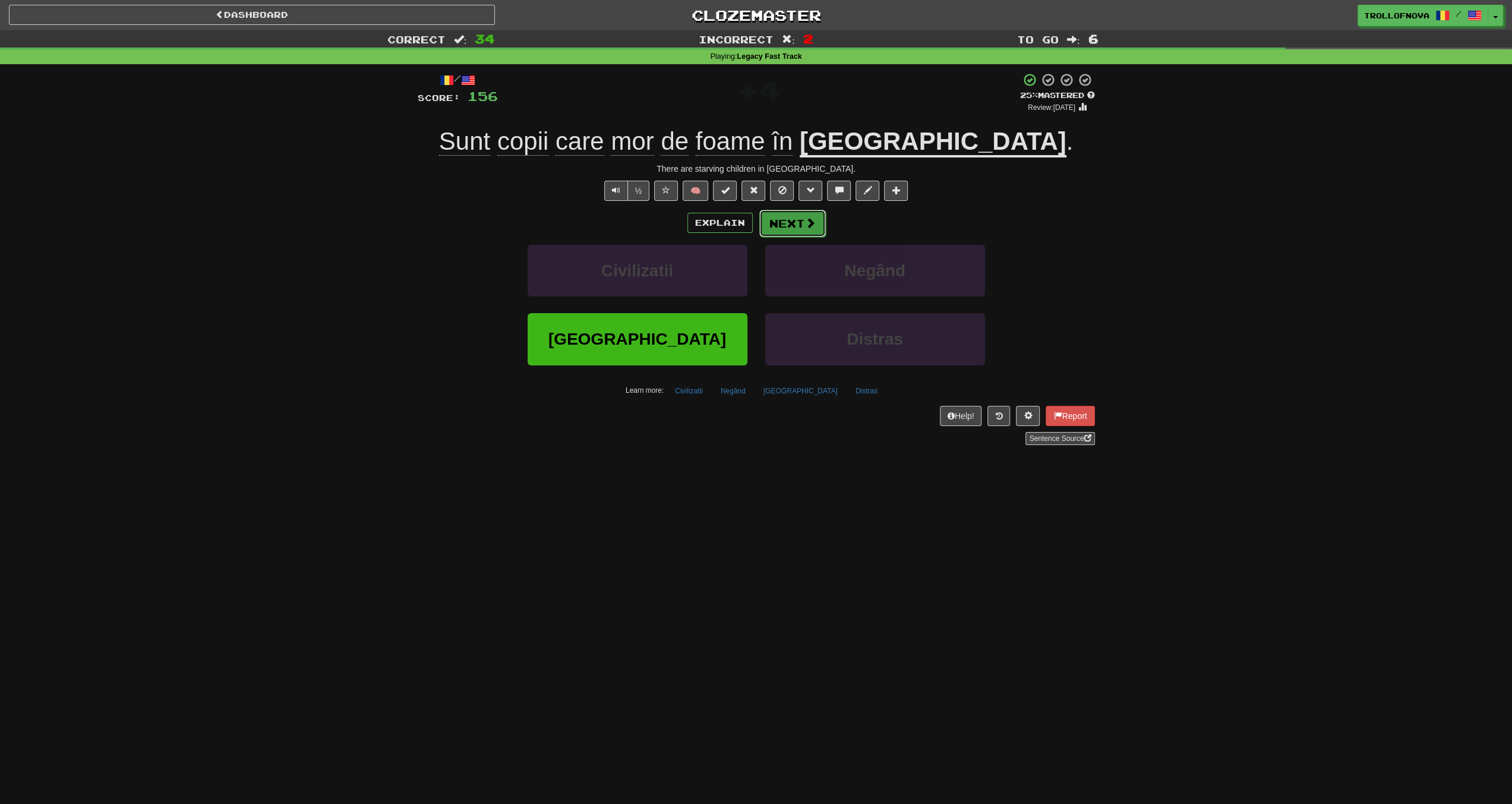
click at [808, 225] on span at bounding box center [810, 223] width 11 height 11
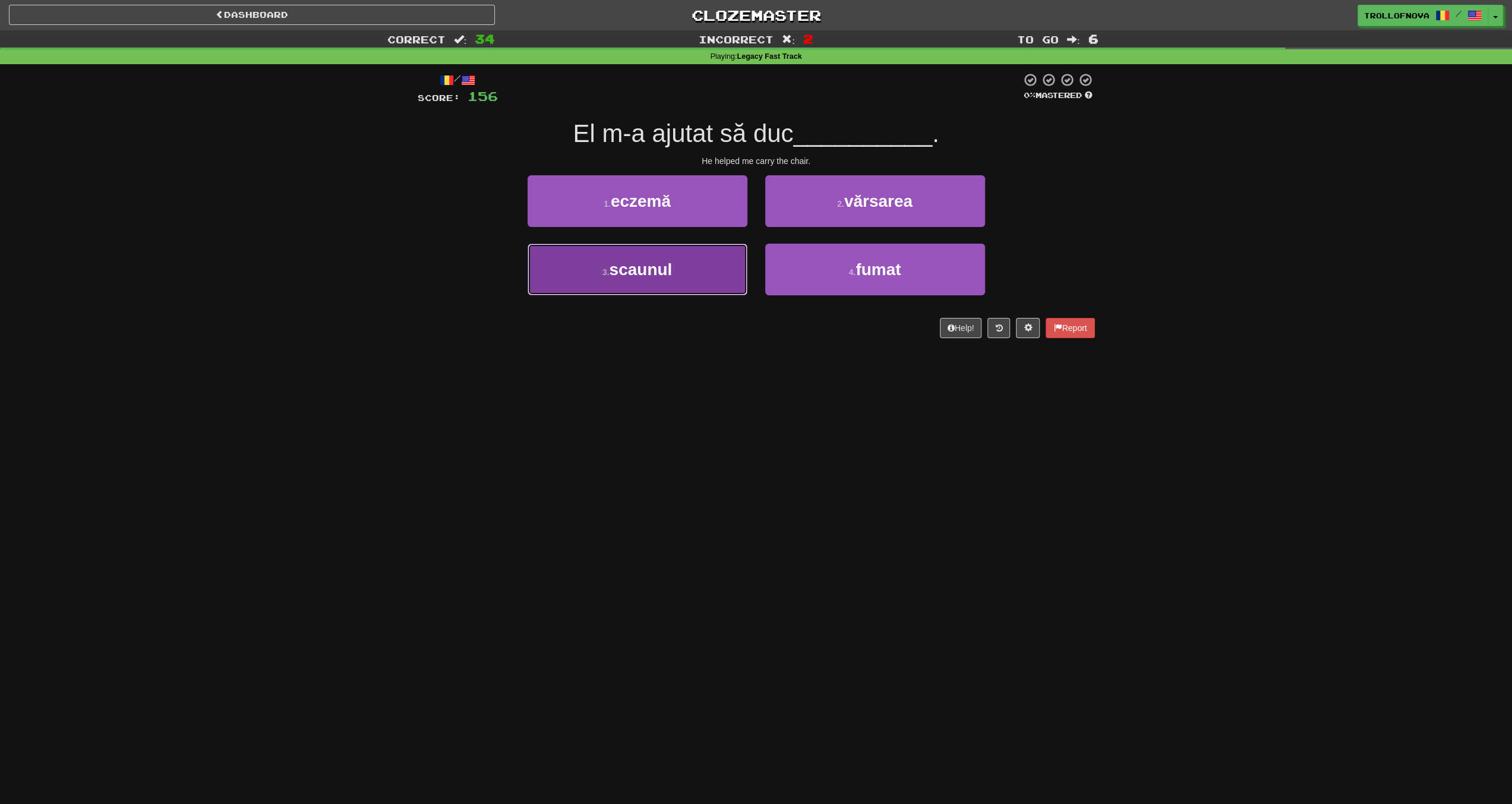
click at [675, 272] on button "3 . scaunul" at bounding box center [638, 269] width 220 height 52
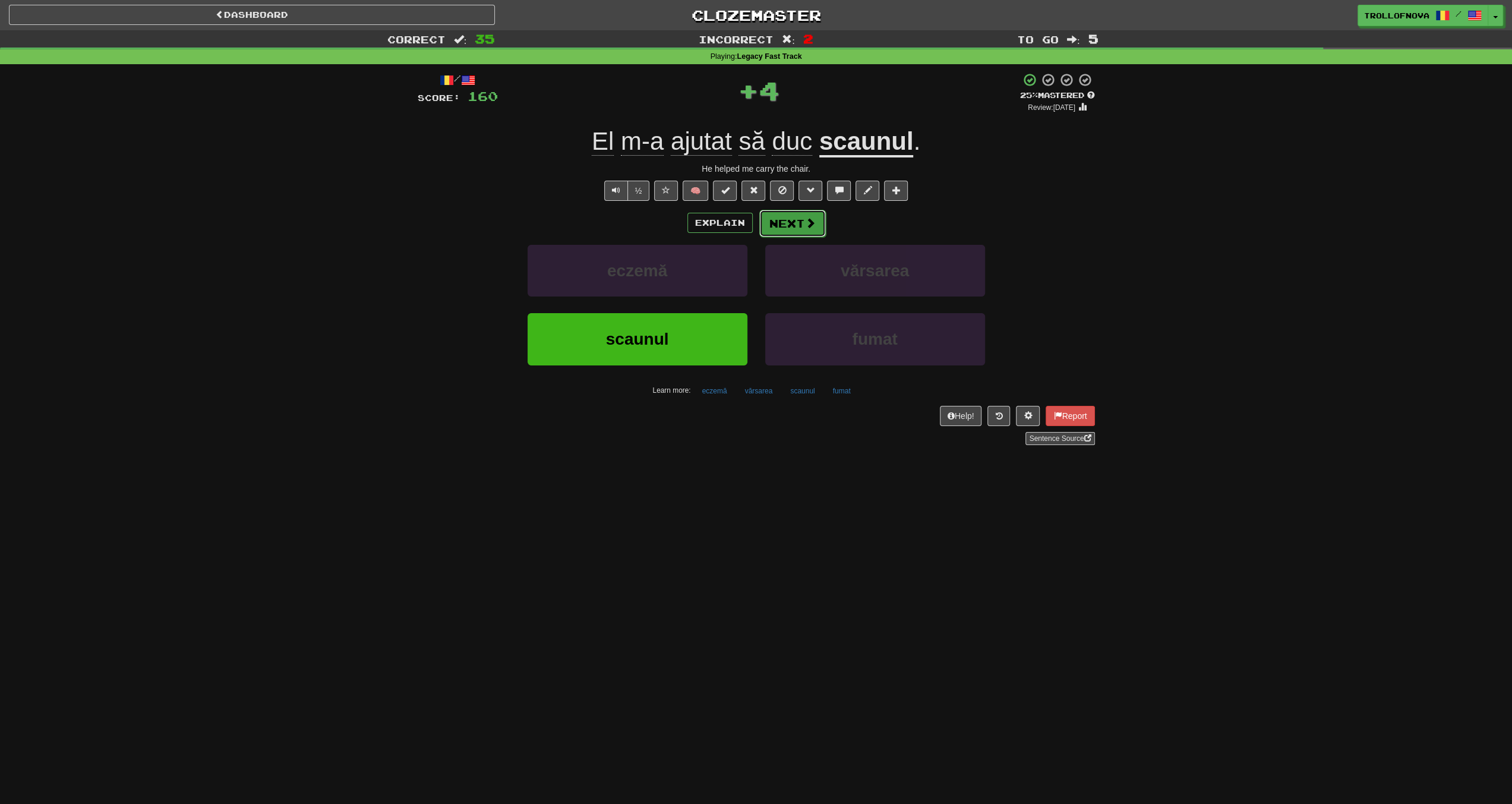
click at [798, 231] on button "Next" at bounding box center [793, 224] width 67 height 28
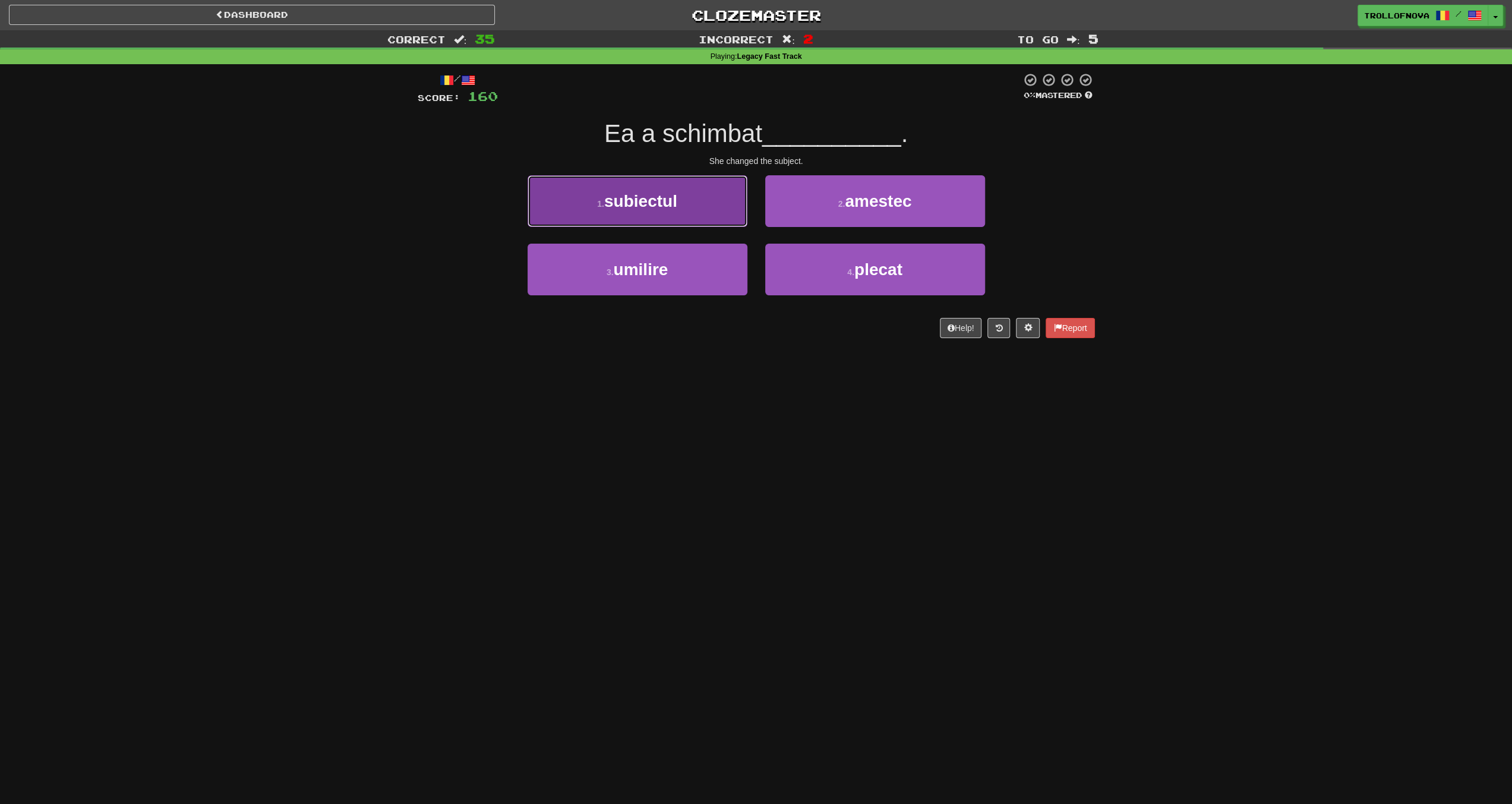
click at [700, 220] on button "1 . subiectul" at bounding box center [638, 201] width 220 height 52
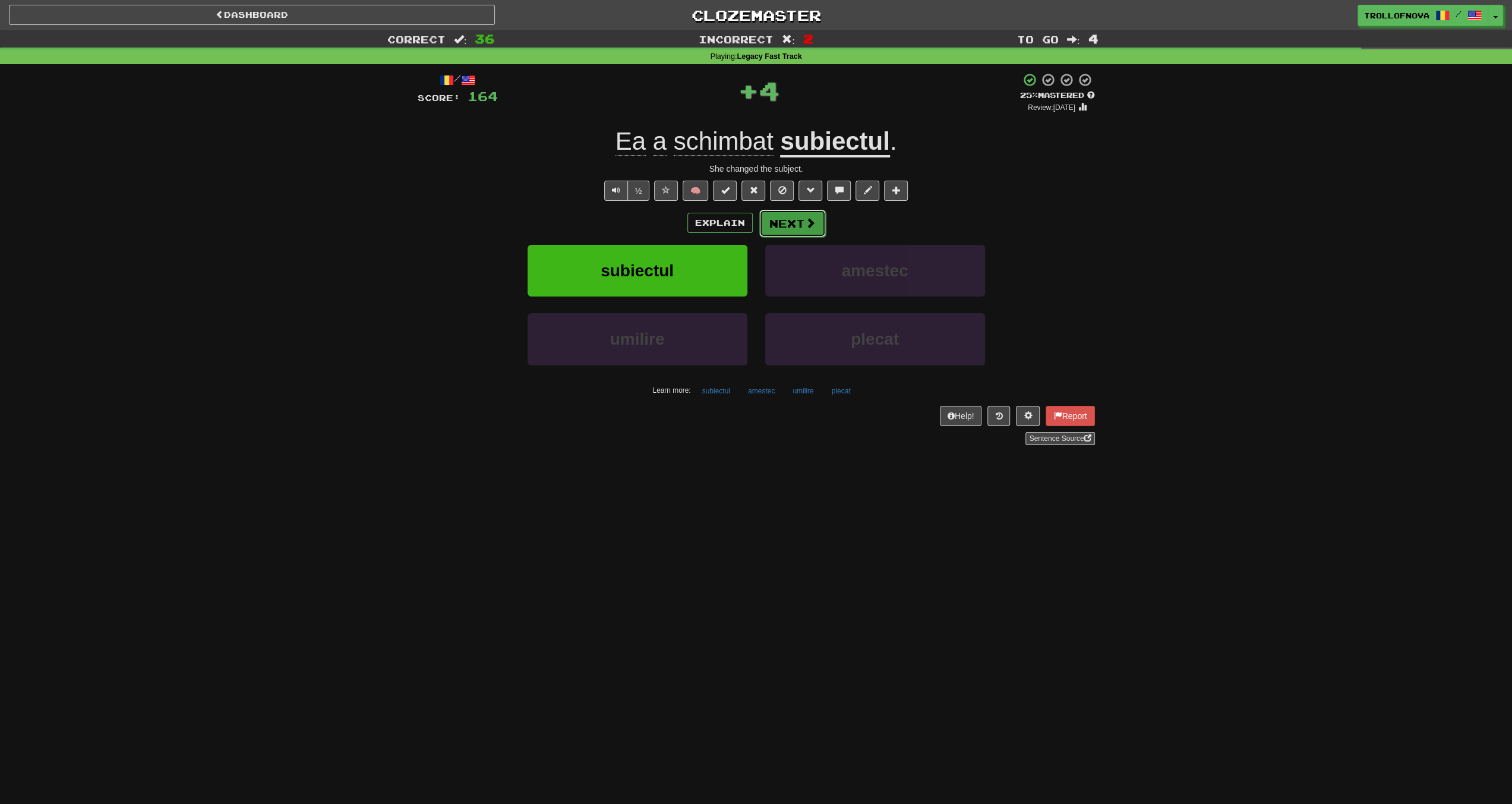
click at [808, 223] on span at bounding box center [810, 223] width 11 height 11
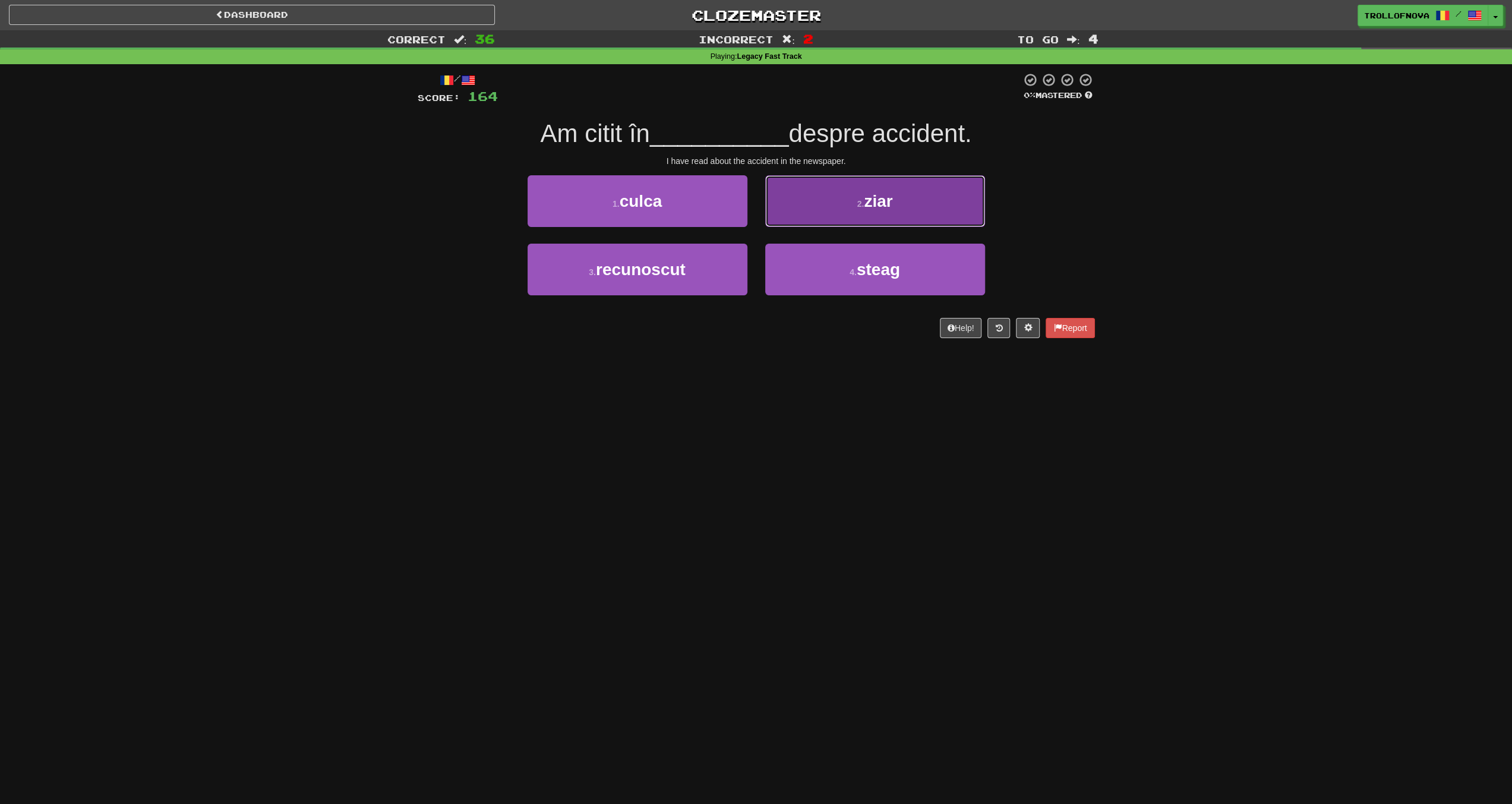
click at [839, 202] on button "2 . ziar" at bounding box center [876, 201] width 220 height 52
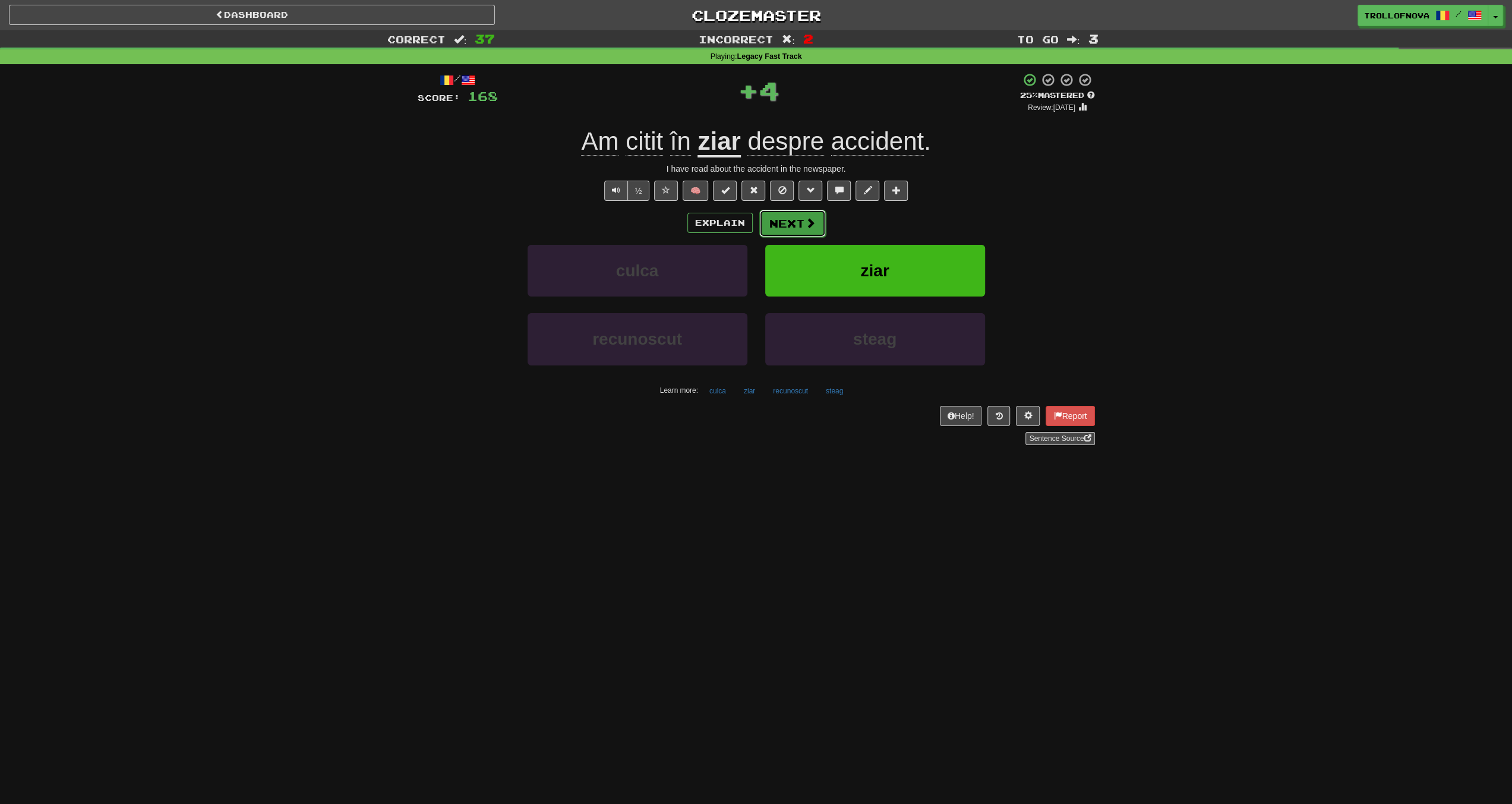
click at [806, 231] on button "Next" at bounding box center [793, 224] width 67 height 28
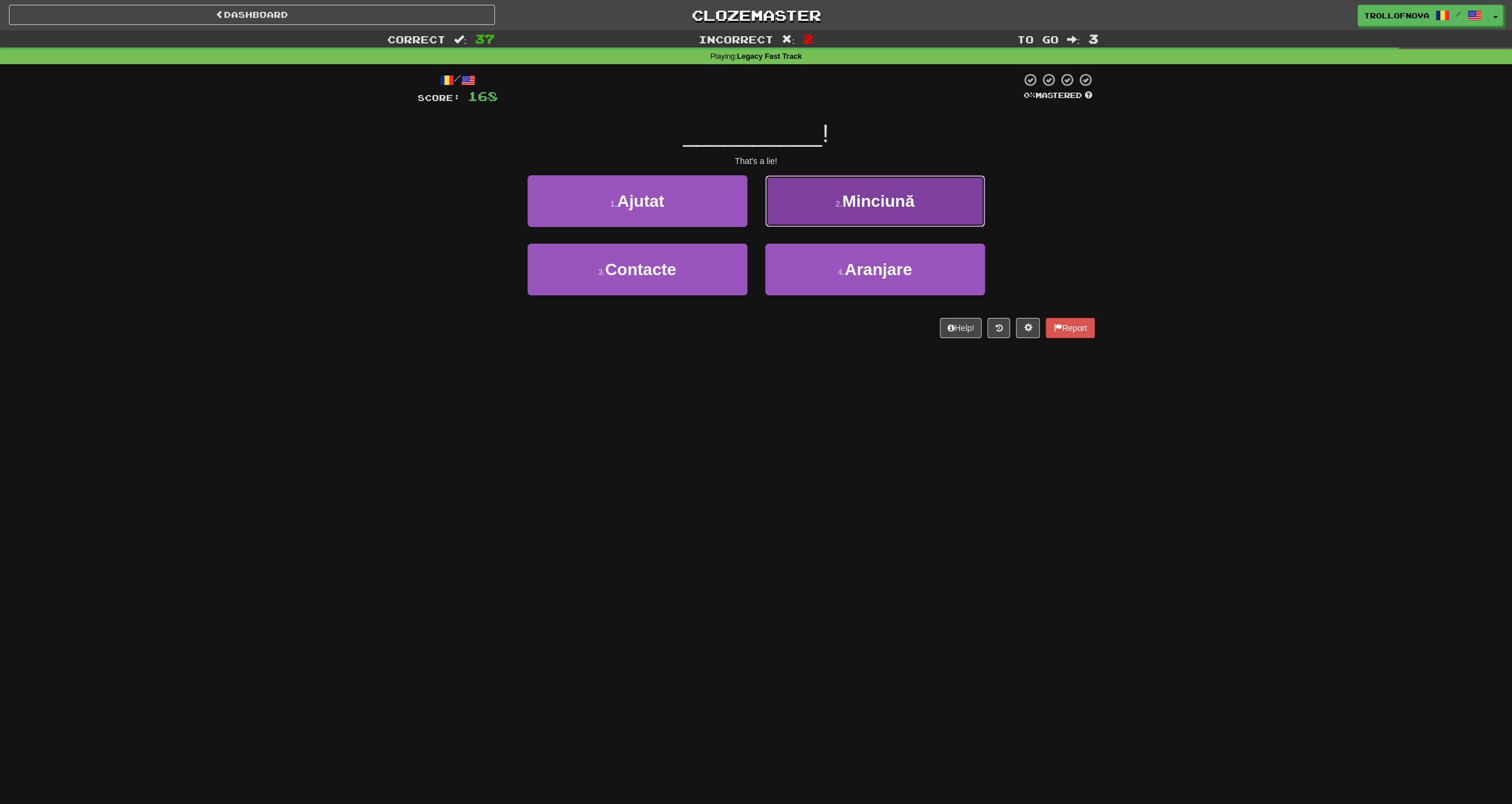
click at [833, 212] on button "2 . Minciună" at bounding box center [876, 201] width 220 height 52
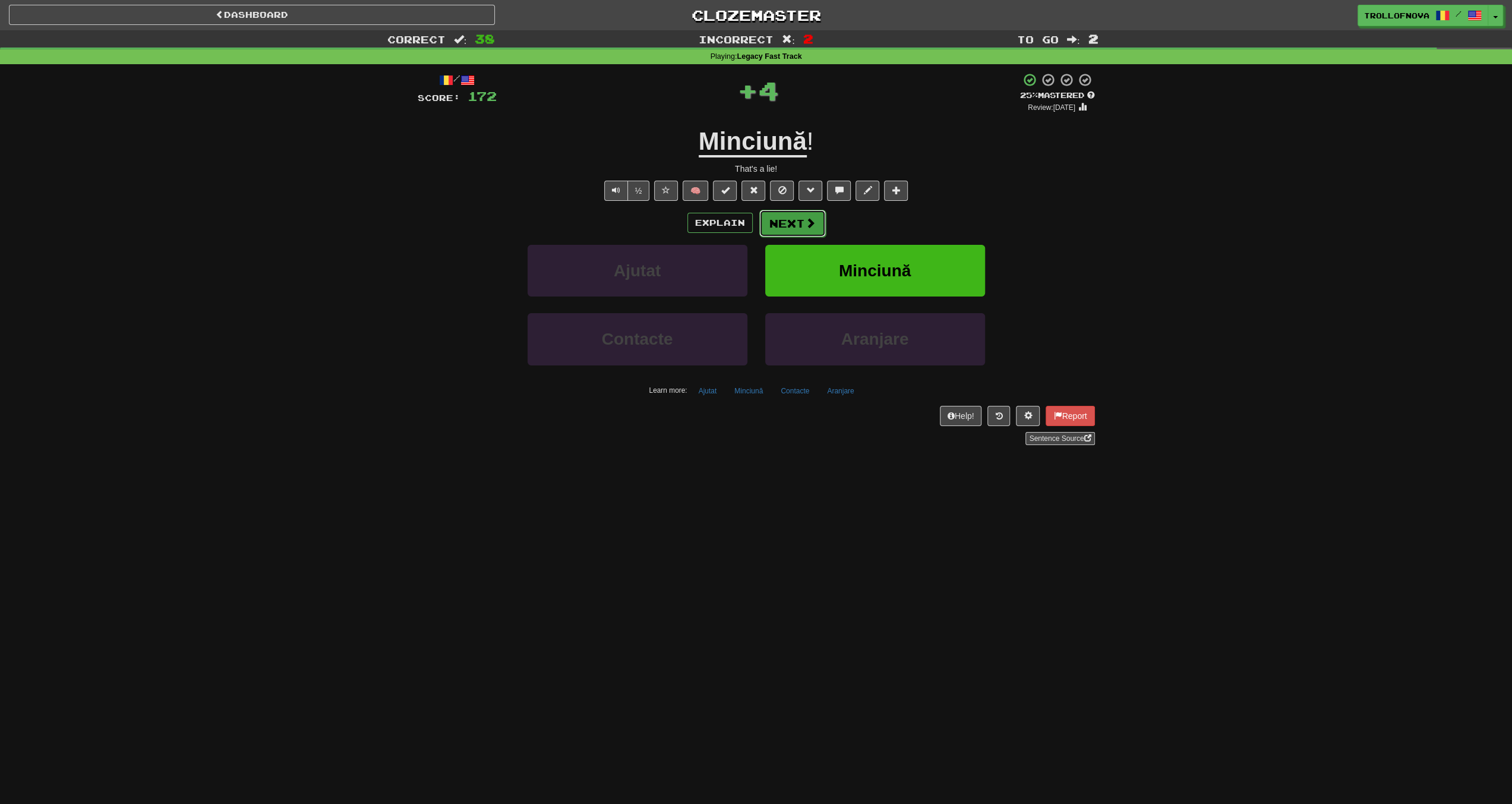
click at [810, 230] on button "Next" at bounding box center [793, 224] width 67 height 28
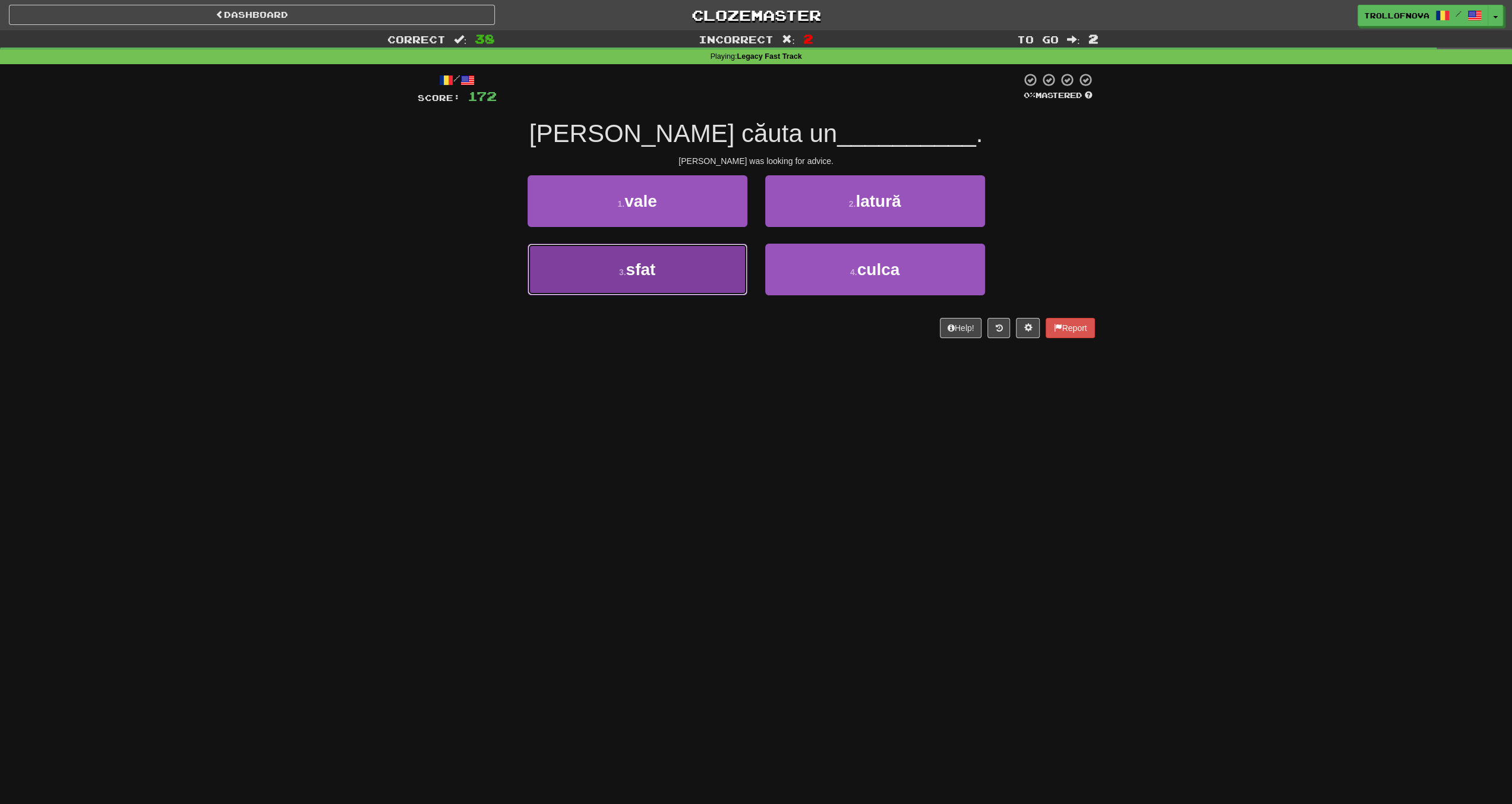
click at [683, 268] on button "3 . sfat" at bounding box center [638, 269] width 220 height 52
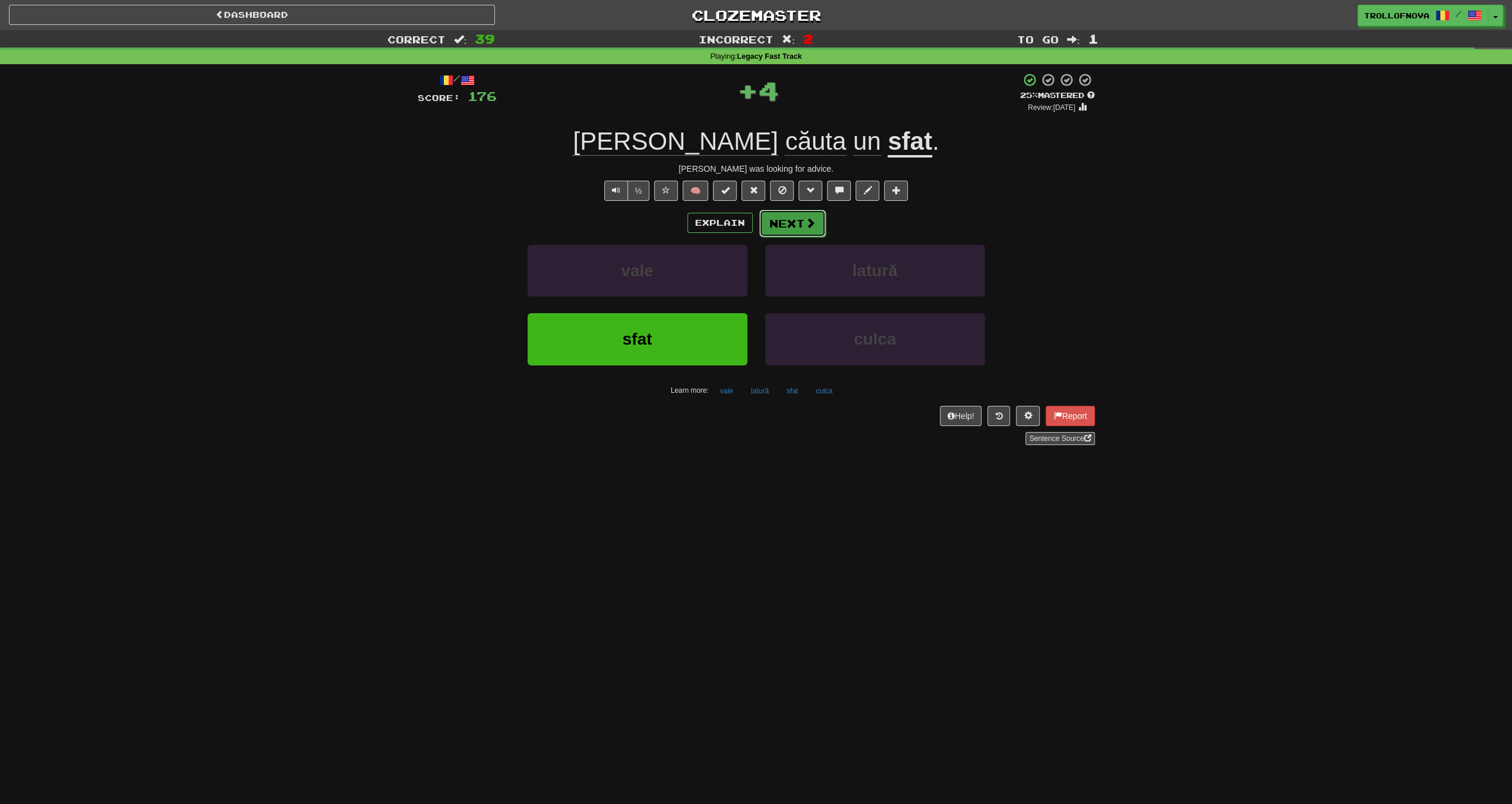
click at [806, 220] on span at bounding box center [810, 223] width 11 height 11
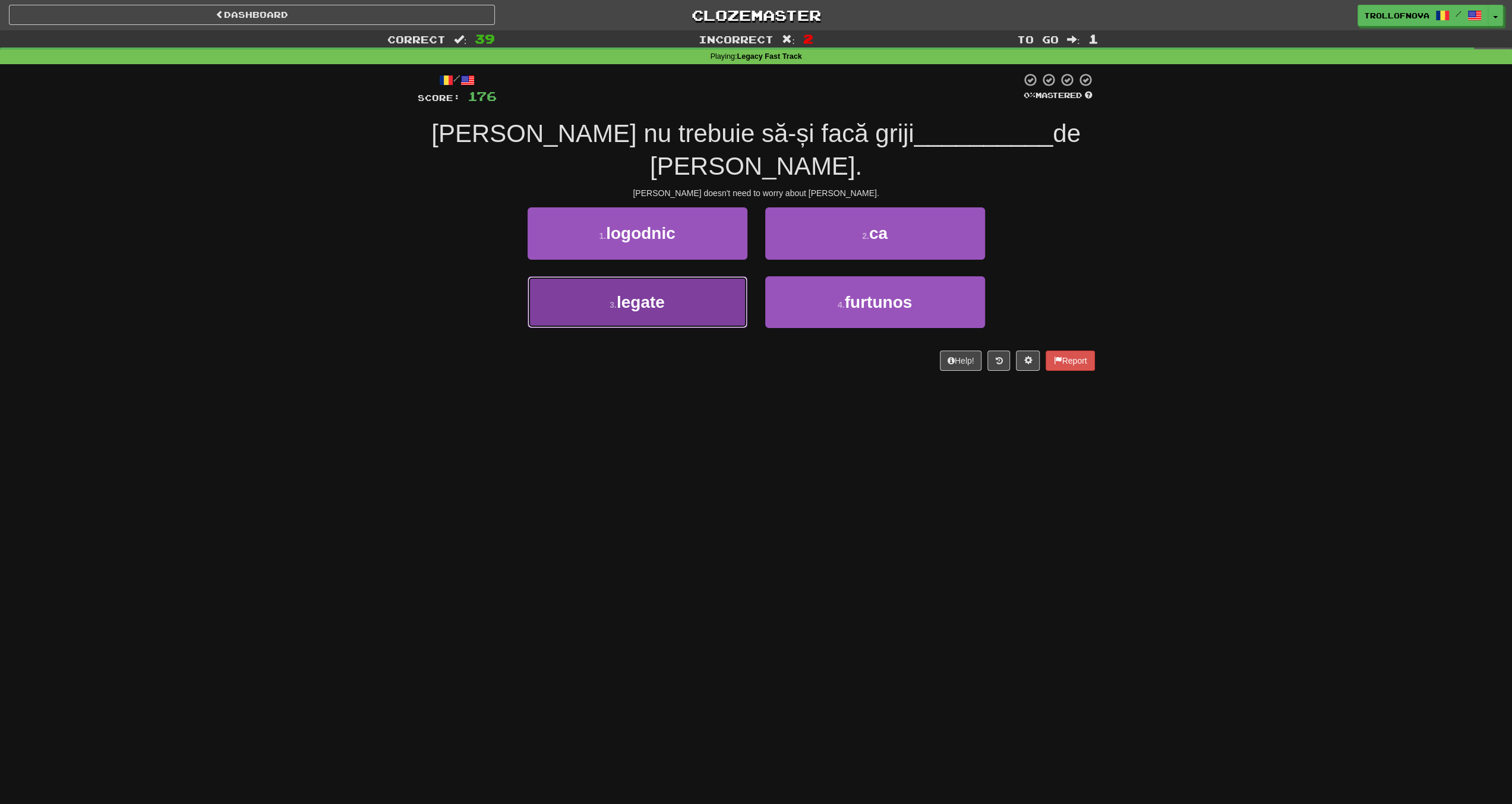
click at [668, 276] on button "3 . legate" at bounding box center [638, 302] width 220 height 52
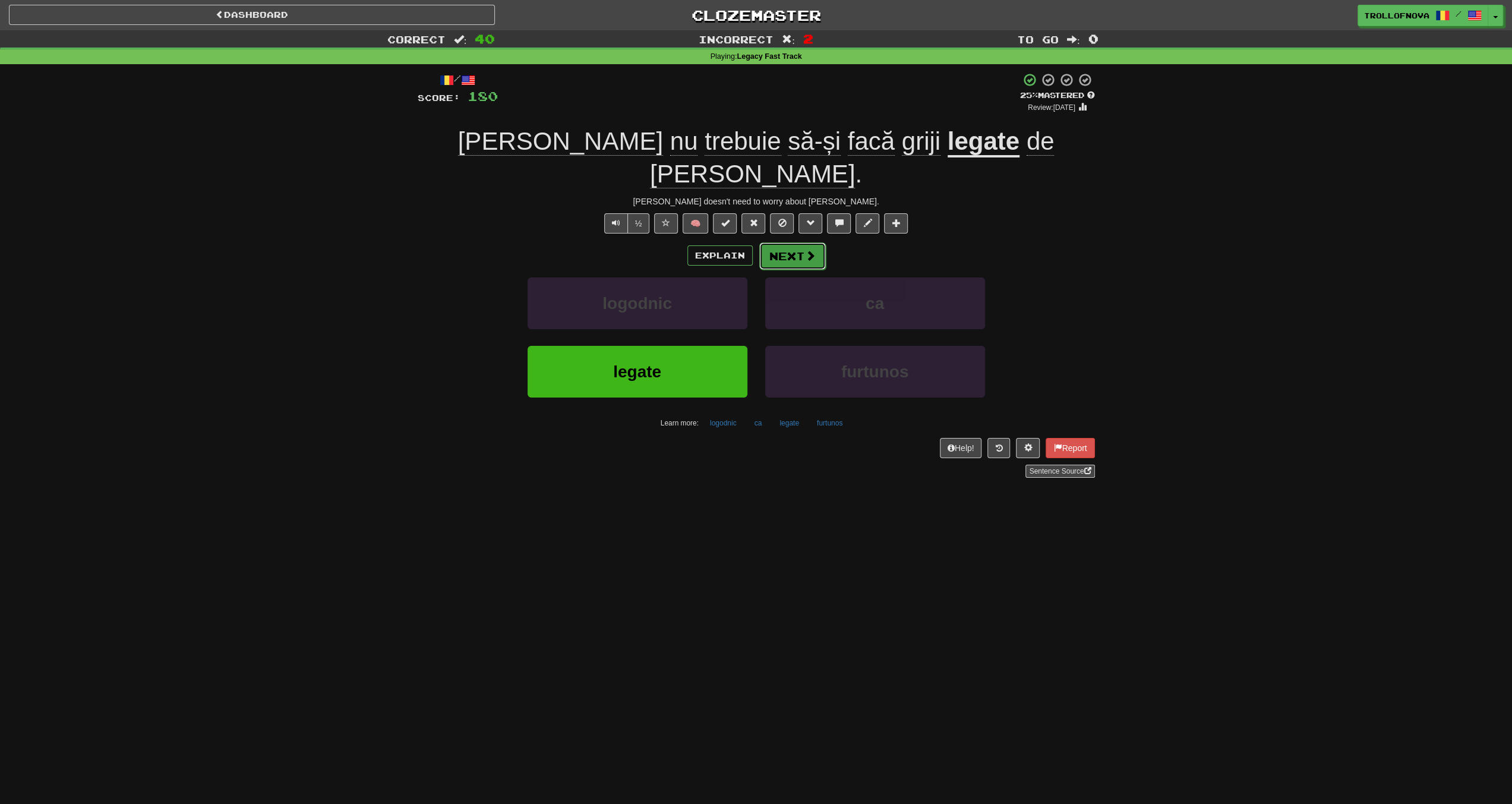
click at [770, 243] on button "Next" at bounding box center [793, 256] width 67 height 28
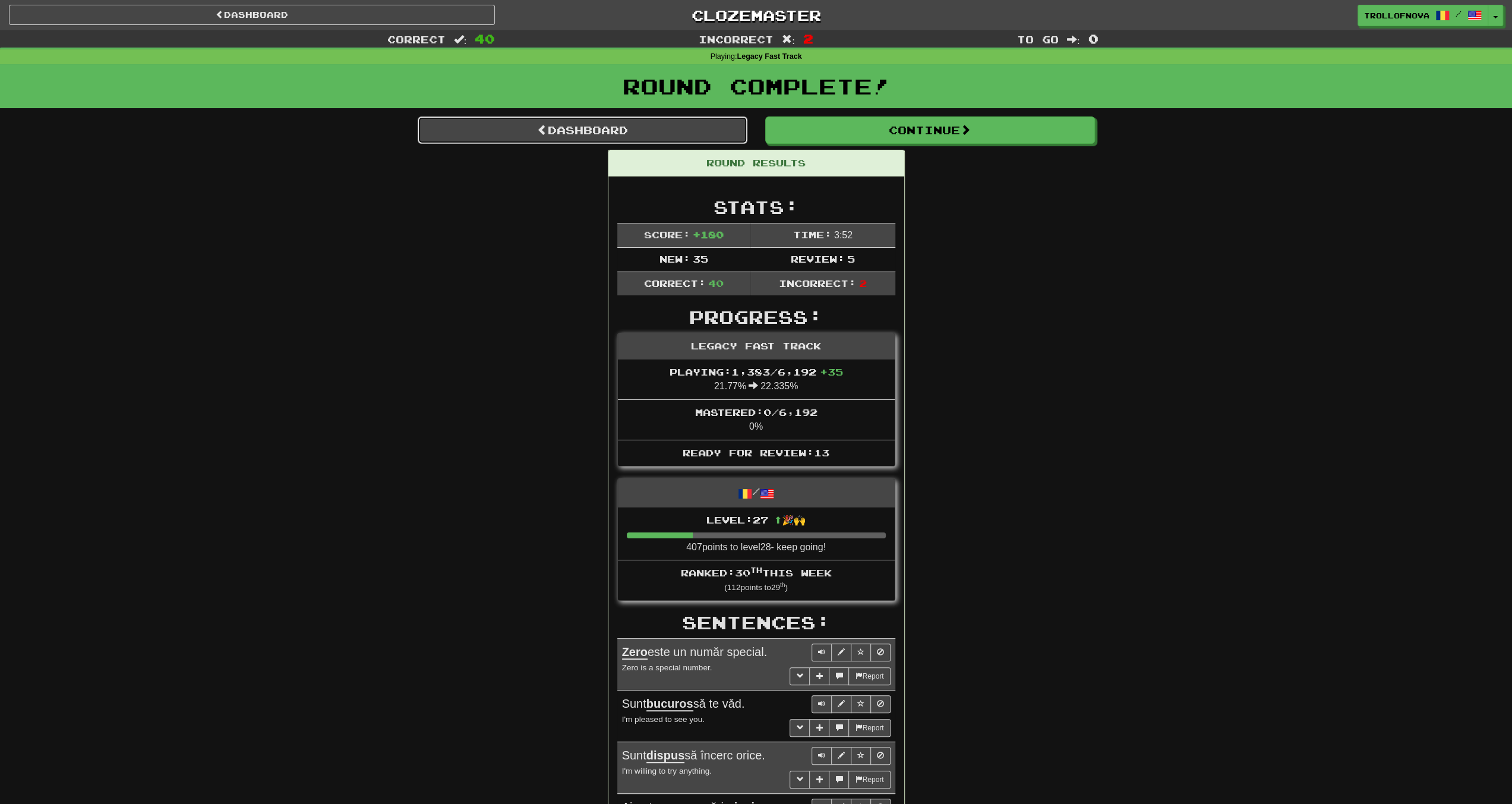
click at [602, 132] on link "Dashboard" at bounding box center [583, 130] width 330 height 28
